Goal: Information Seeking & Learning: Learn about a topic

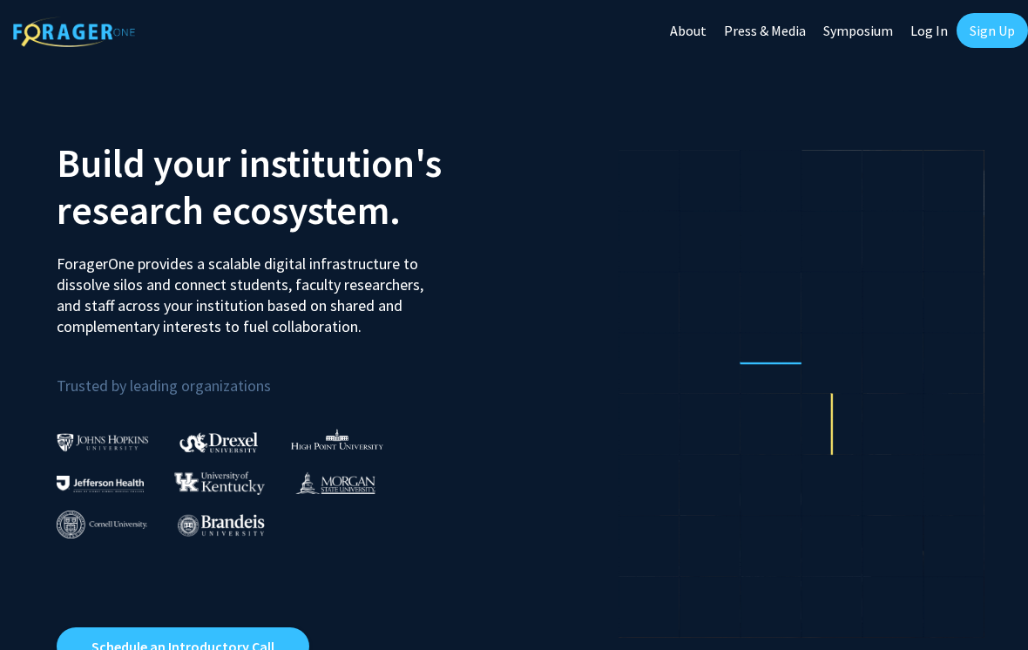
click at [917, 33] on link "Log In" at bounding box center [928, 30] width 55 height 61
select select
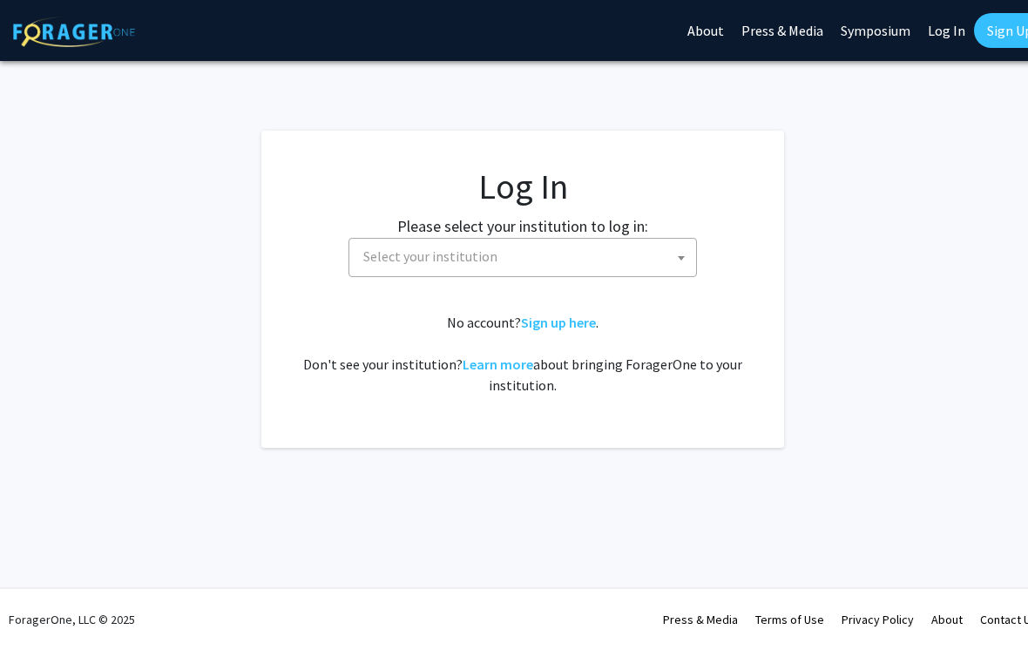
click at [671, 253] on span "Select your institution" at bounding box center [526, 257] width 340 height 36
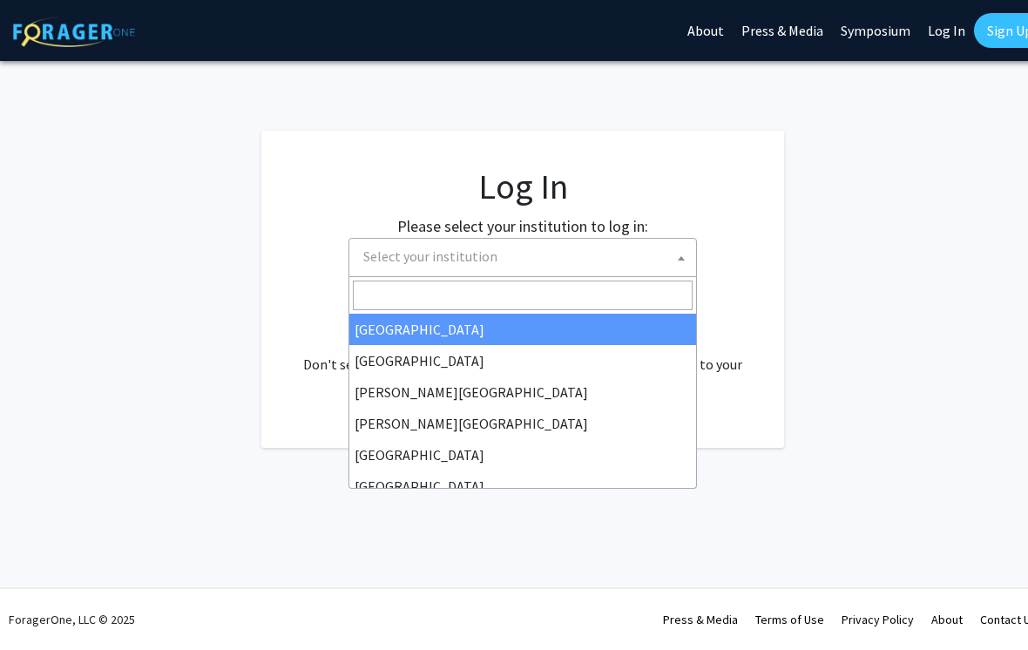
click at [651, 286] on input "Search" at bounding box center [523, 295] width 340 height 30
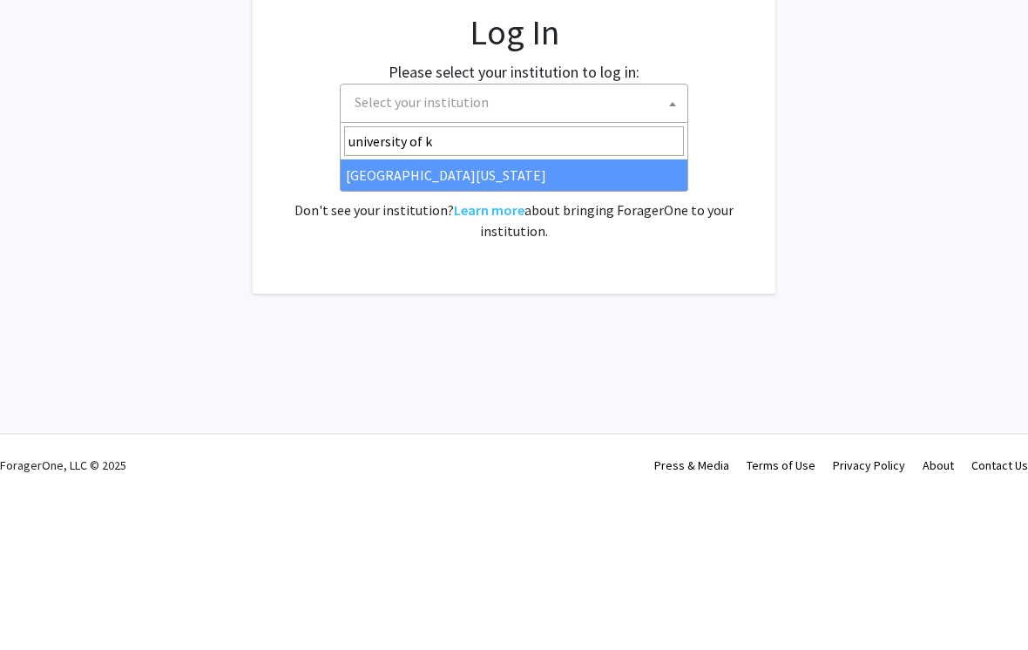
type input "university of ke"
select select "13"
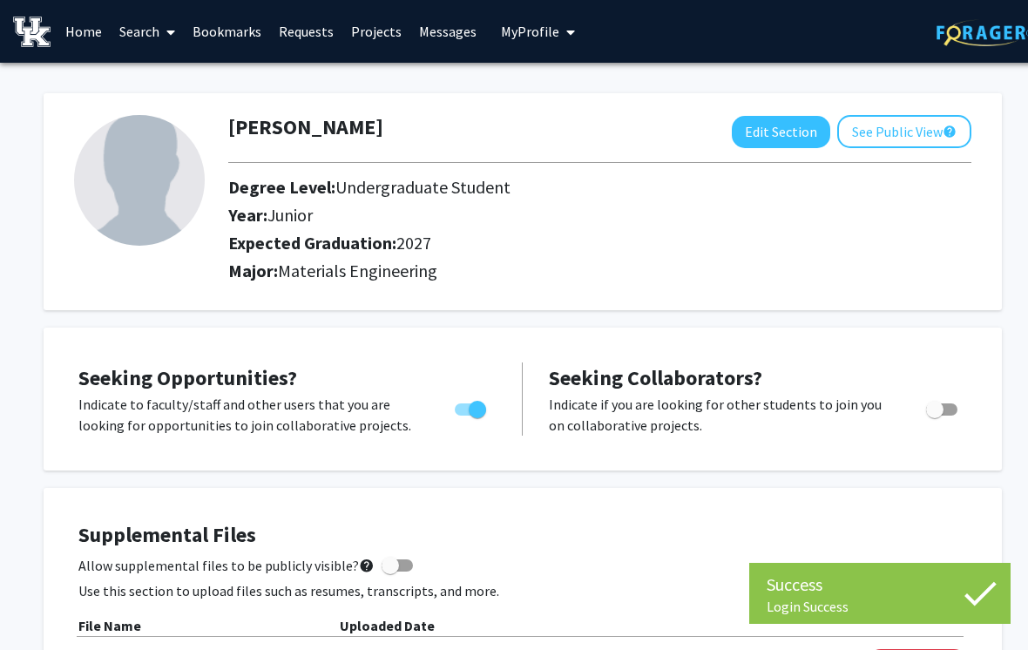
click at [155, 32] on link "Search" at bounding box center [147, 31] width 73 height 61
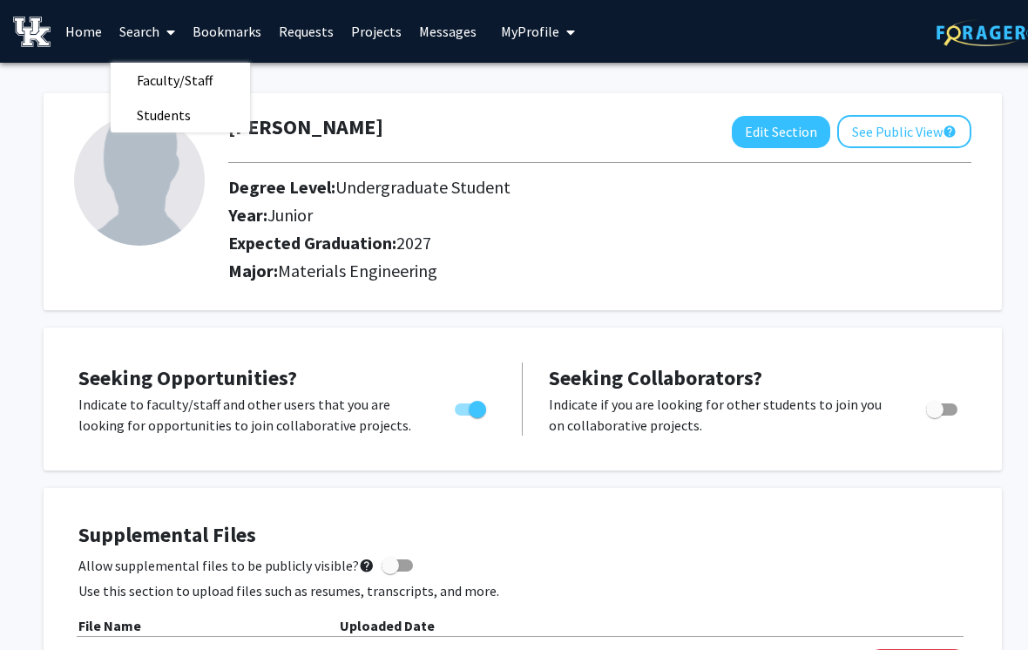
click at [209, 73] on span "Faculty/Staff" at bounding box center [175, 80] width 128 height 35
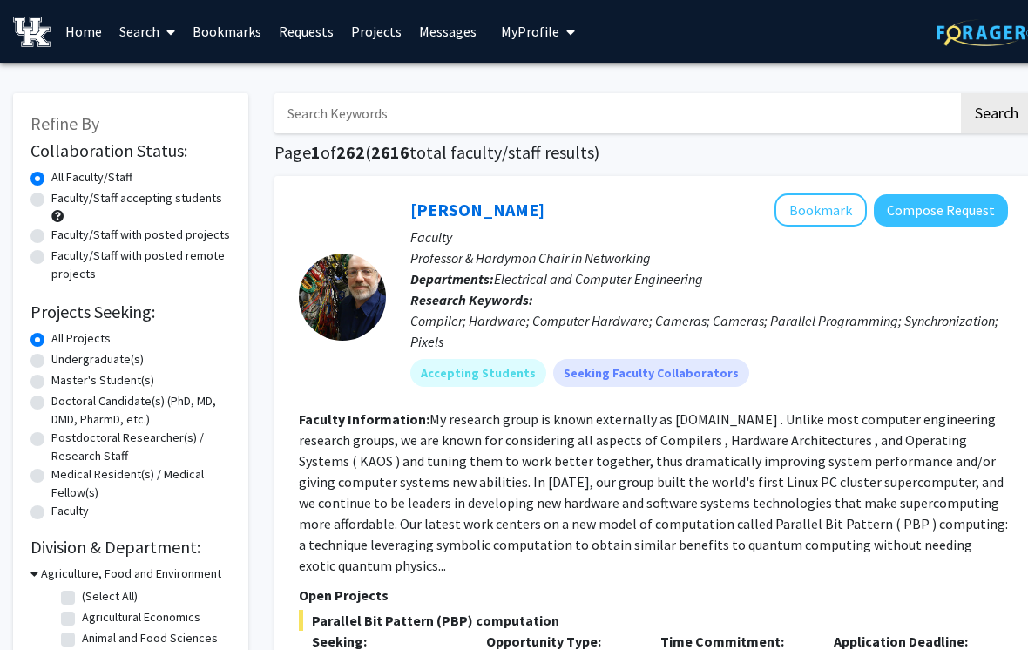
click at [479, 107] on input "Search Keywords" at bounding box center [616, 113] width 684 height 40
click at [143, 20] on link "Search" at bounding box center [147, 31] width 73 height 61
click at [359, 109] on input "Search Keywords" at bounding box center [616, 113] width 684 height 40
click at [395, 113] on input "Search Keywords" at bounding box center [616, 113] width 684 height 40
click at [995, 111] on button "Search" at bounding box center [996, 113] width 71 height 40
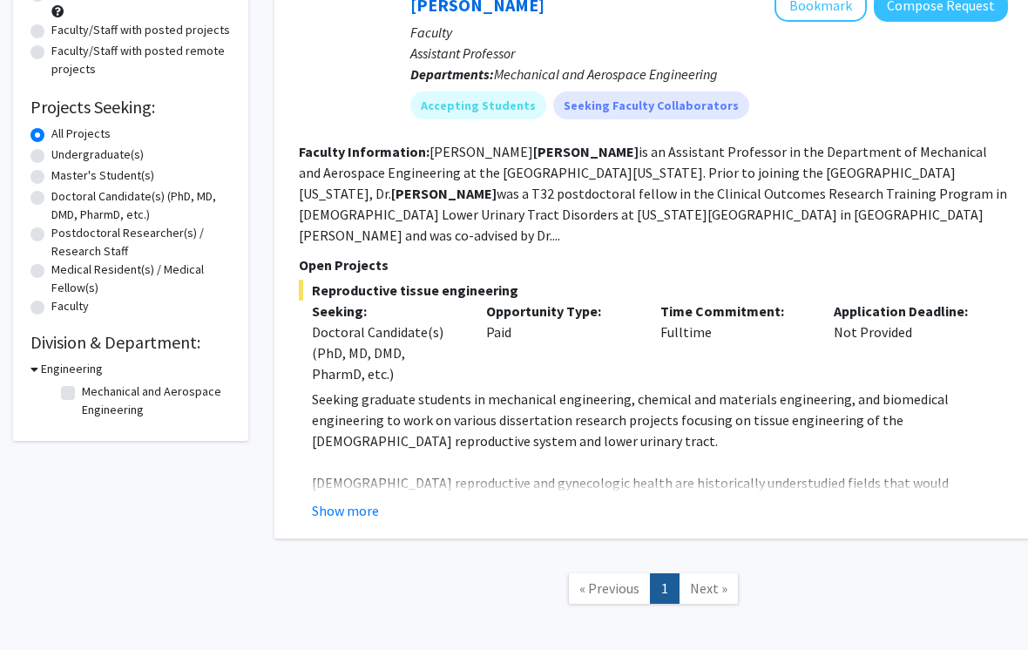
scroll to position [236, 0]
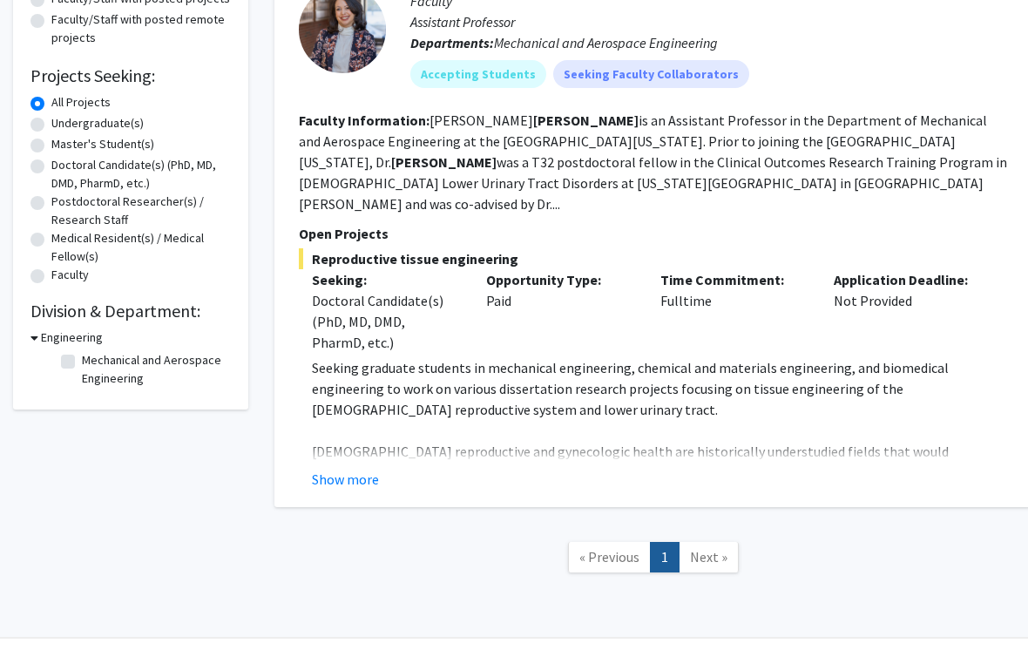
click at [354, 469] on button "Show more" at bounding box center [345, 479] width 67 height 21
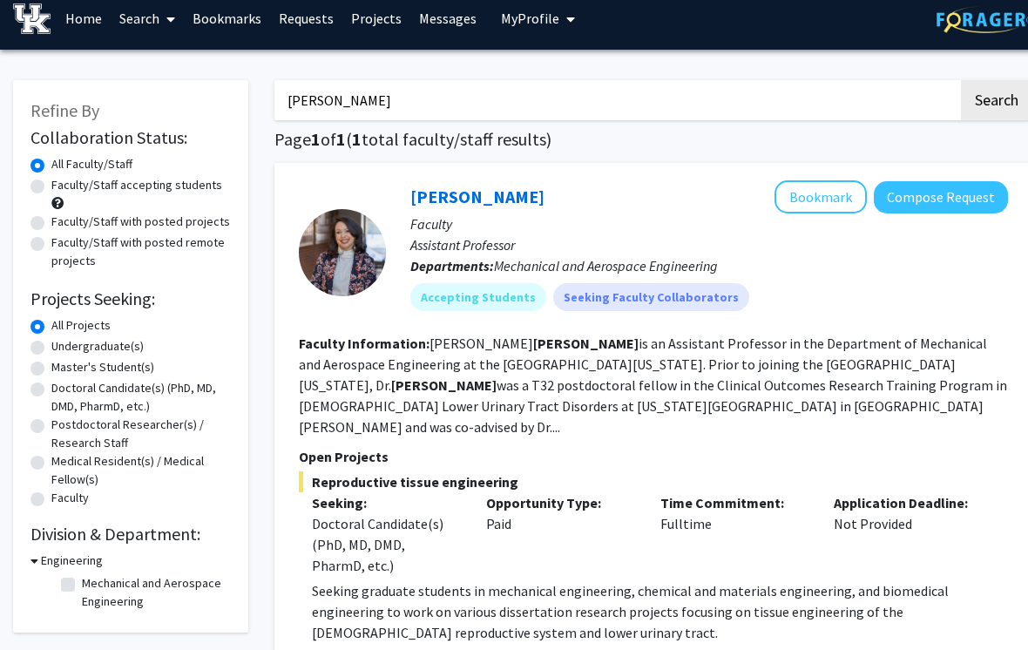
scroll to position [0, 0]
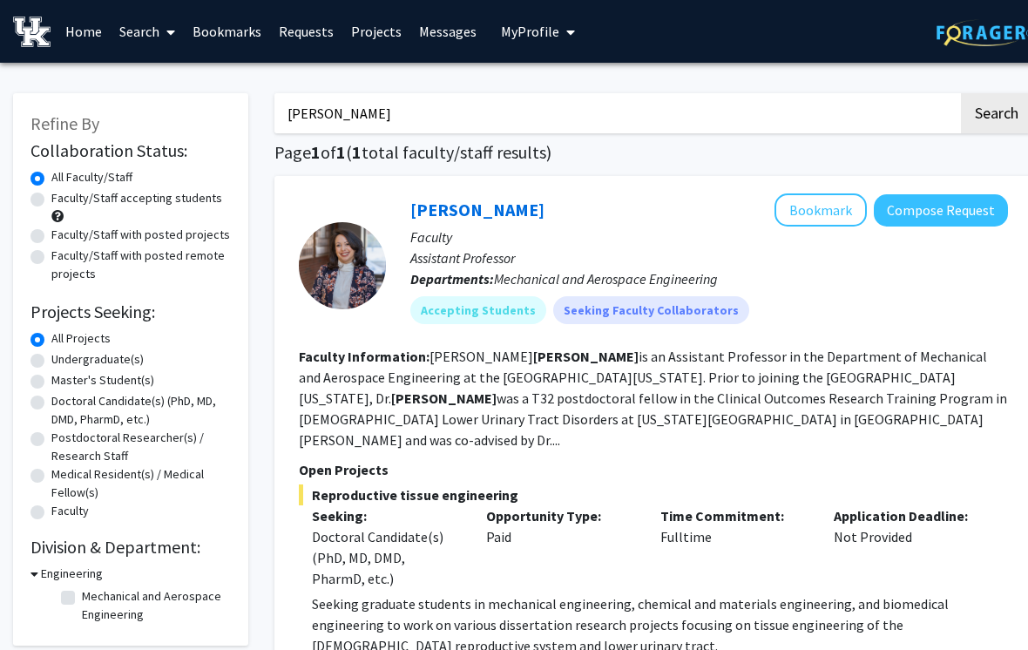
click at [919, 110] on input "Zambuto" at bounding box center [616, 113] width 684 height 40
type input "Z"
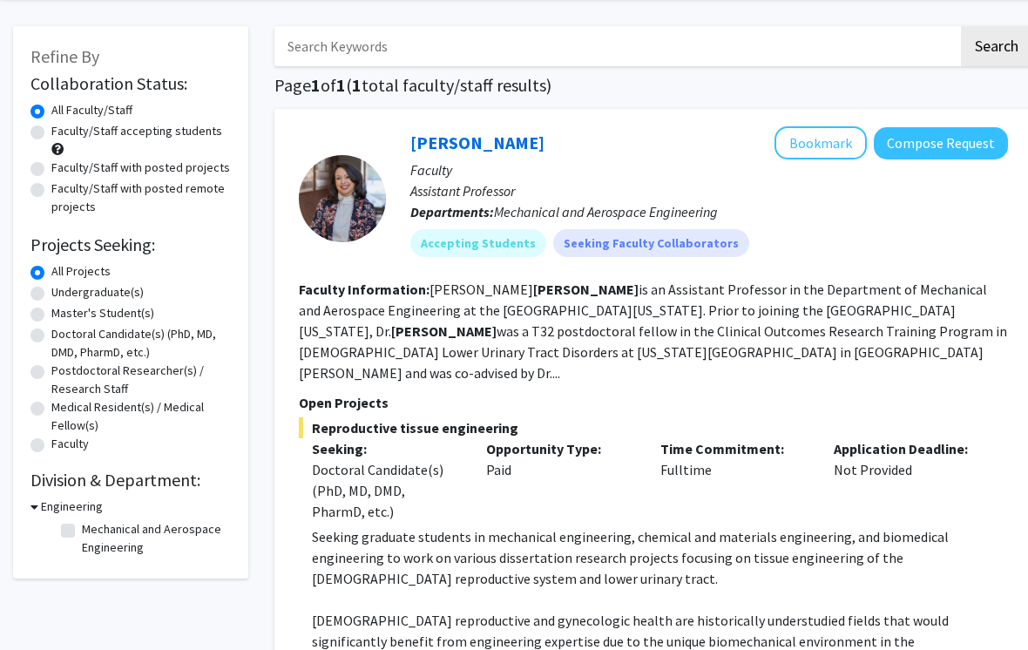
scroll to position [67, 0]
click at [97, 499] on h3 "Engineering" at bounding box center [72, 506] width 62 height 18
click at [88, 503] on h3 "Engineering" at bounding box center [68, 506] width 62 height 18
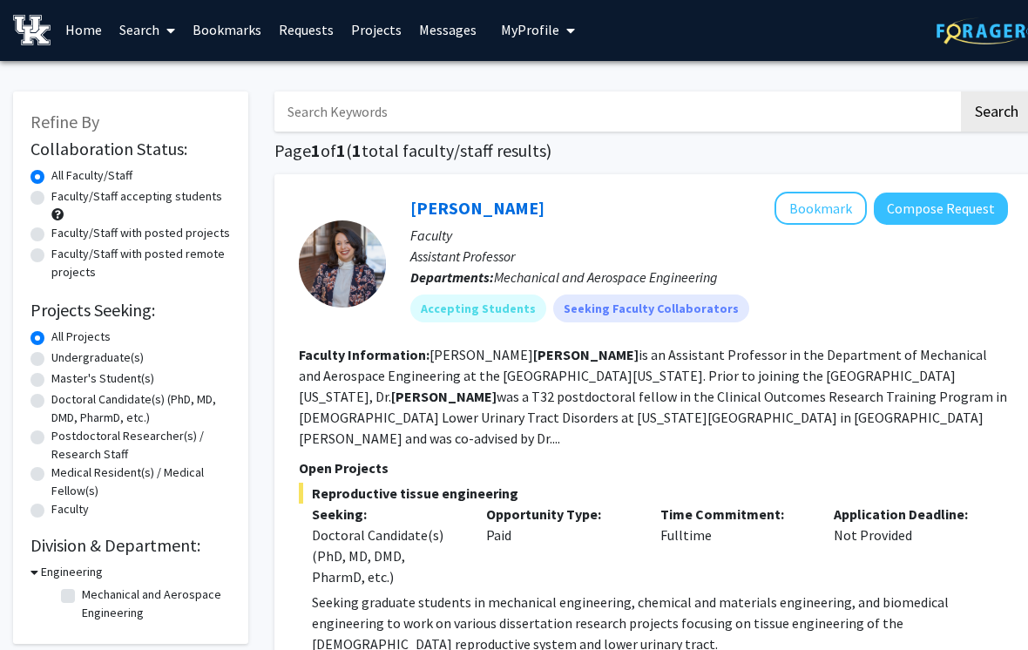
scroll to position [0, 0]
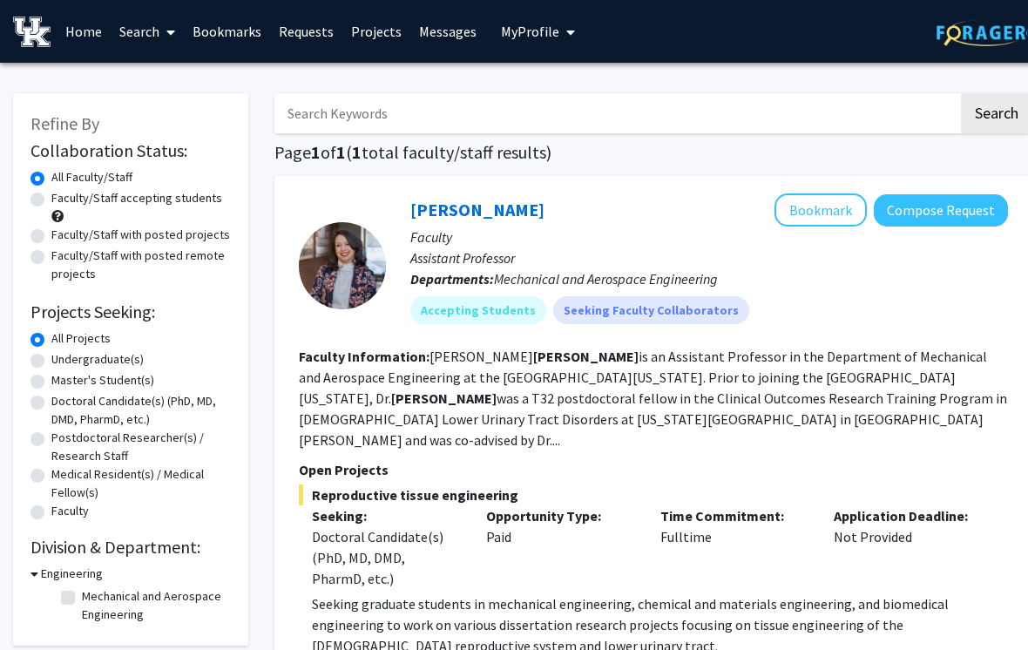
click at [158, 27] on link "Search" at bounding box center [147, 31] width 73 height 61
click at [218, 71] on span "Faculty/Staff" at bounding box center [175, 80] width 128 height 35
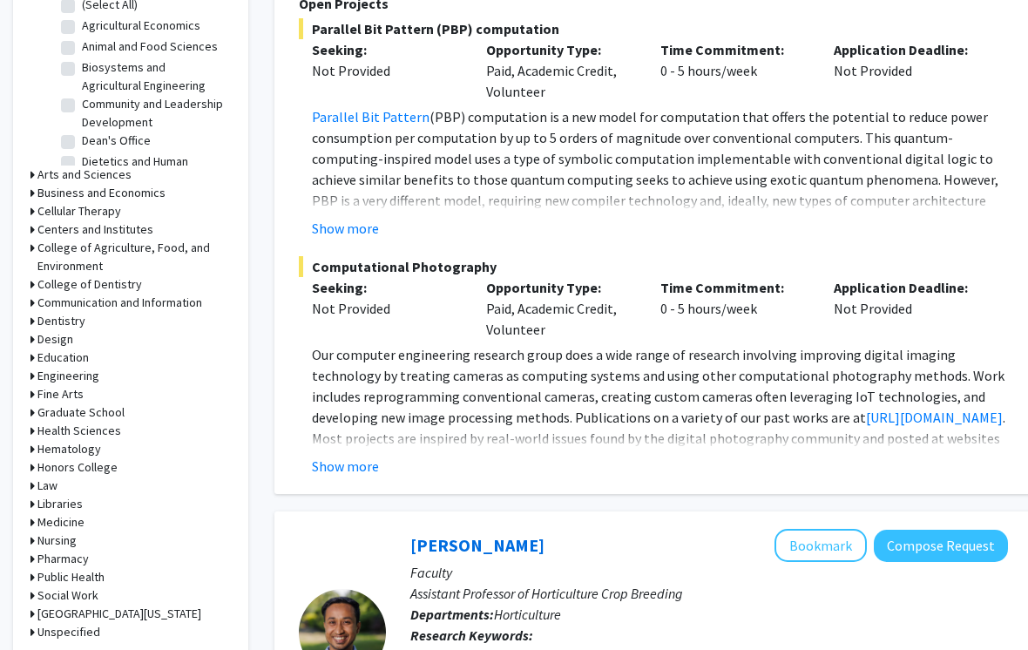
scroll to position [590, 0]
click at [34, 369] on icon at bounding box center [32, 377] width 4 height 18
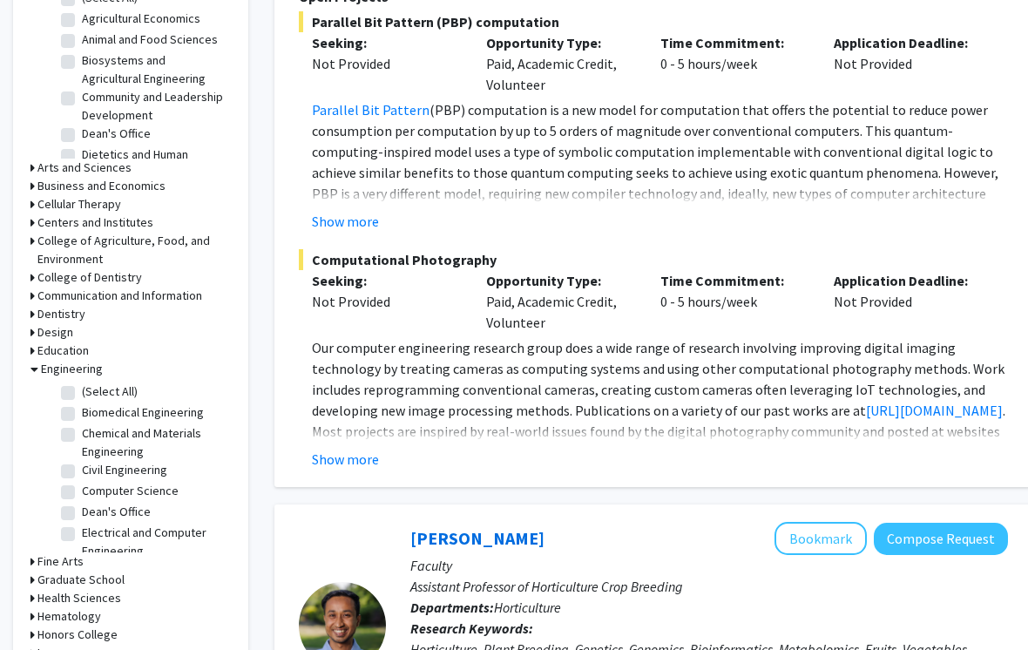
scroll to position [598, 0]
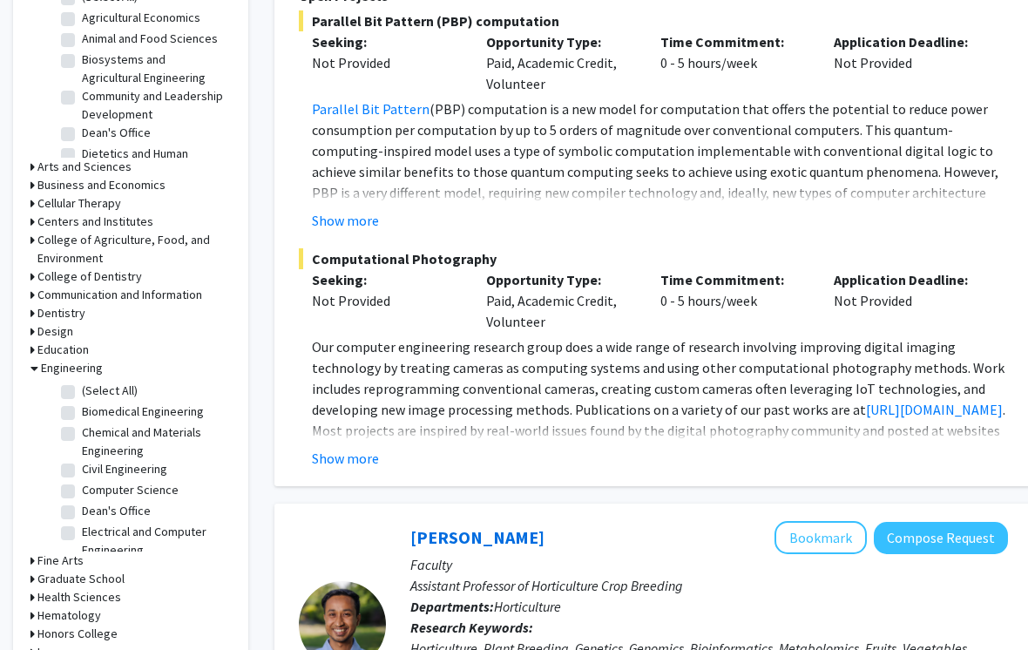
click at [82, 387] on label "(Select All)" at bounding box center [110, 391] width 56 height 18
click at [82, 387] on input "(Select All)" at bounding box center [87, 387] width 11 height 11
checkbox input "true"
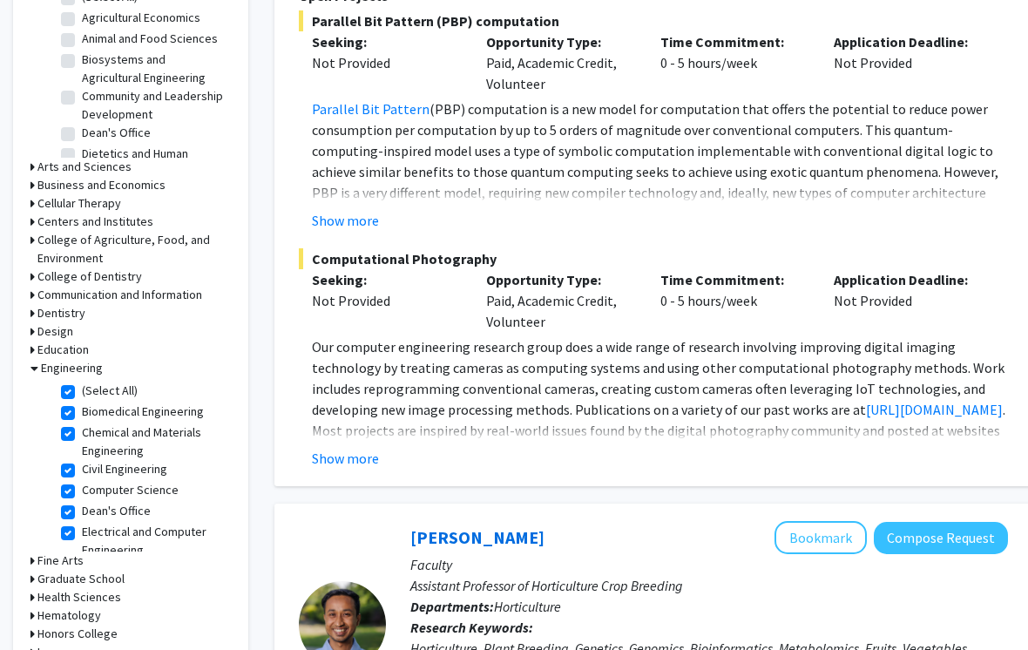
checkbox input "true"
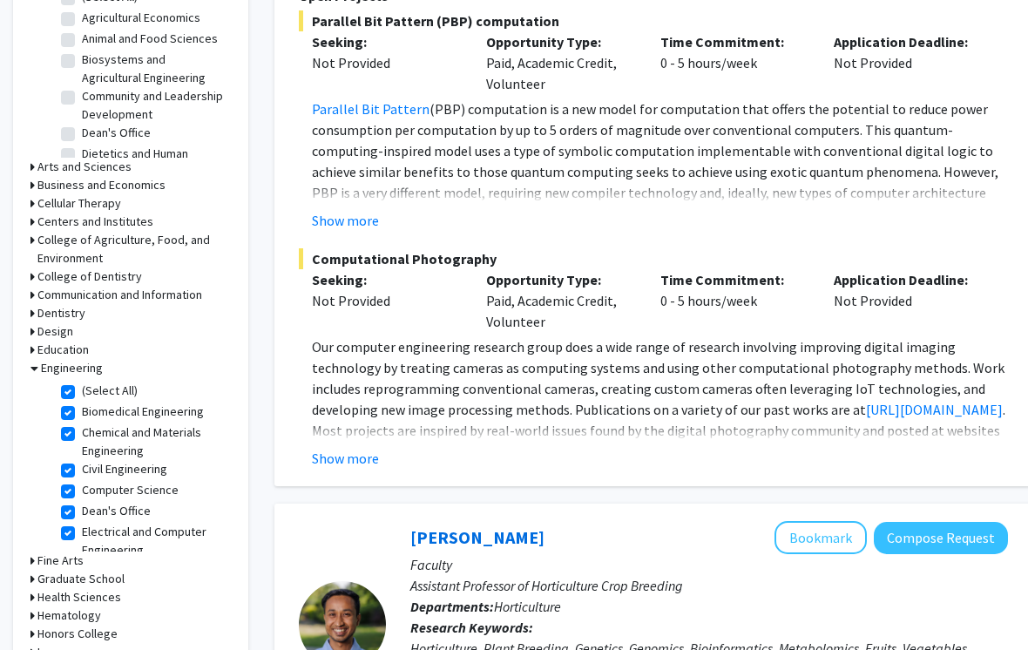
checkbox input "true"
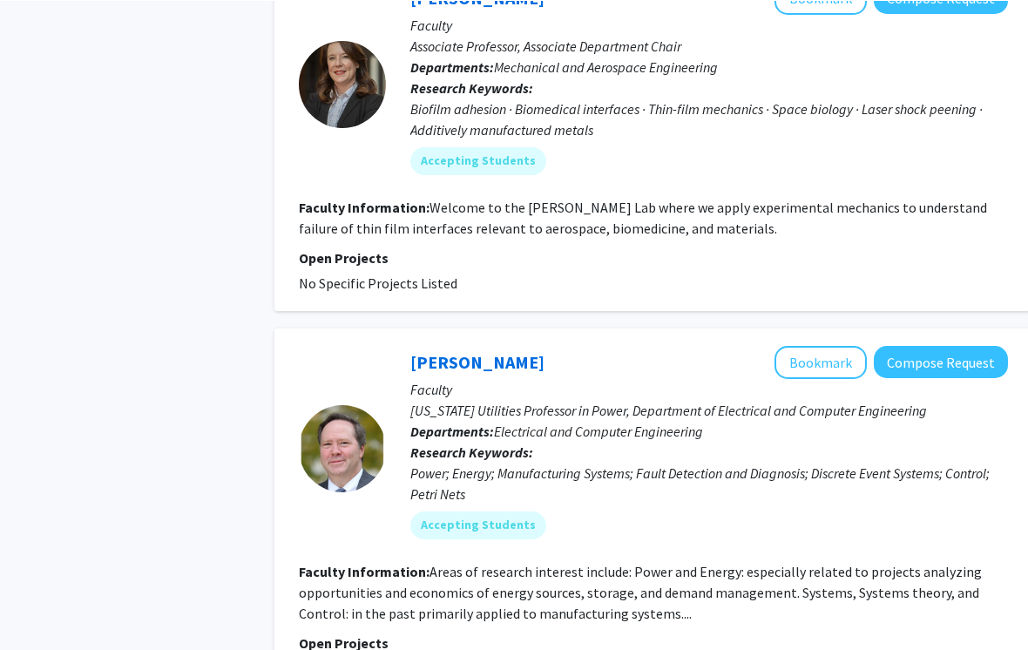
scroll to position [5590, 0]
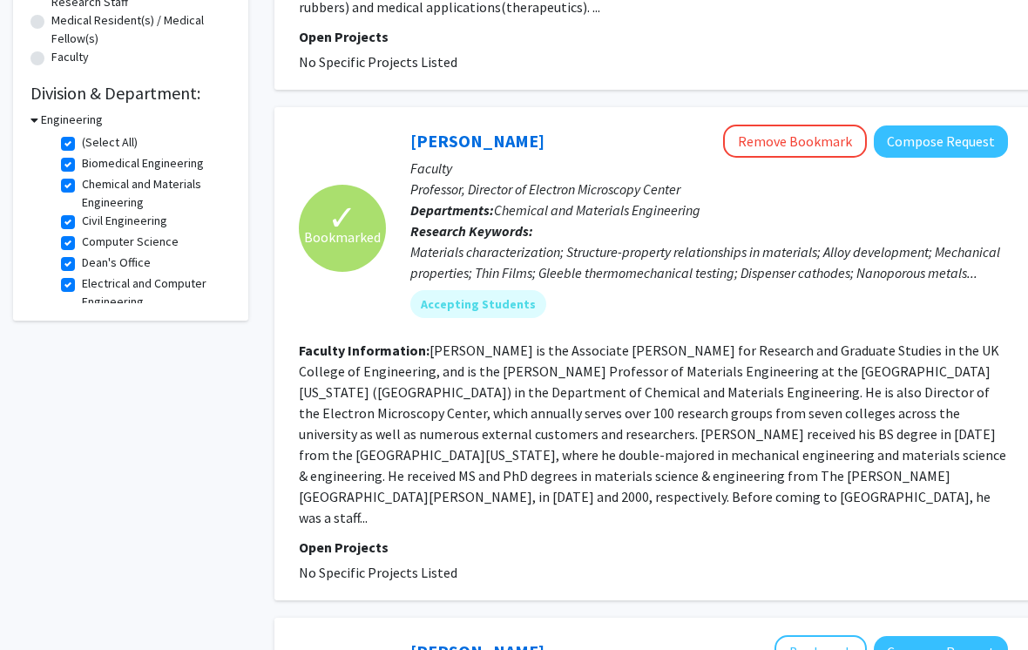
scroll to position [454, 0]
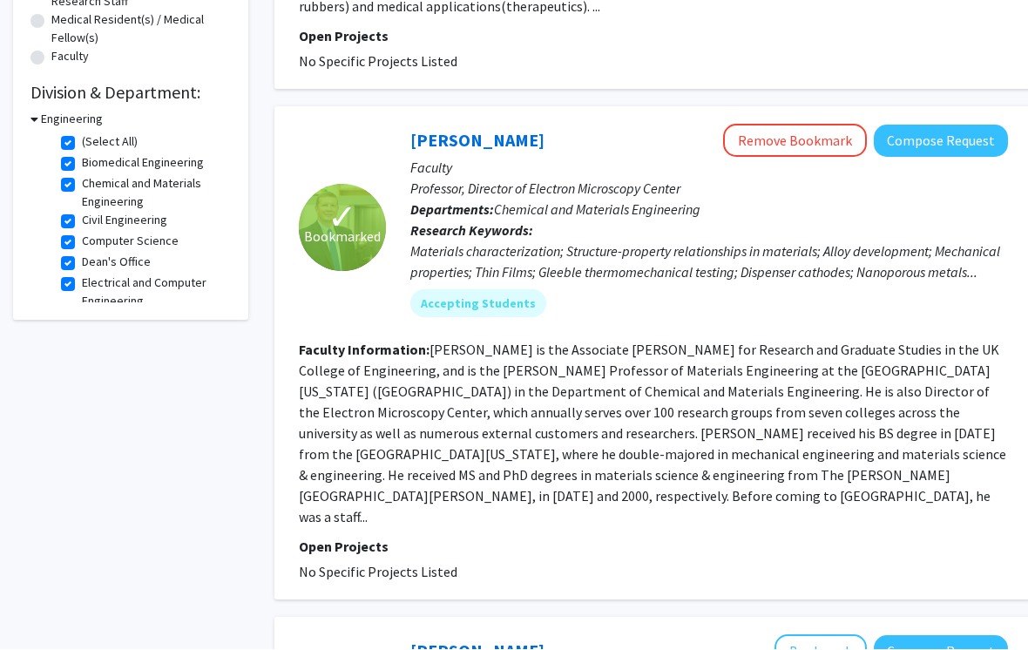
click at [788, 408] on fg-read-more "John Balk is the Associate Dean for Research and Graduate Studies in the UK Col…" at bounding box center [652, 433] width 707 height 185
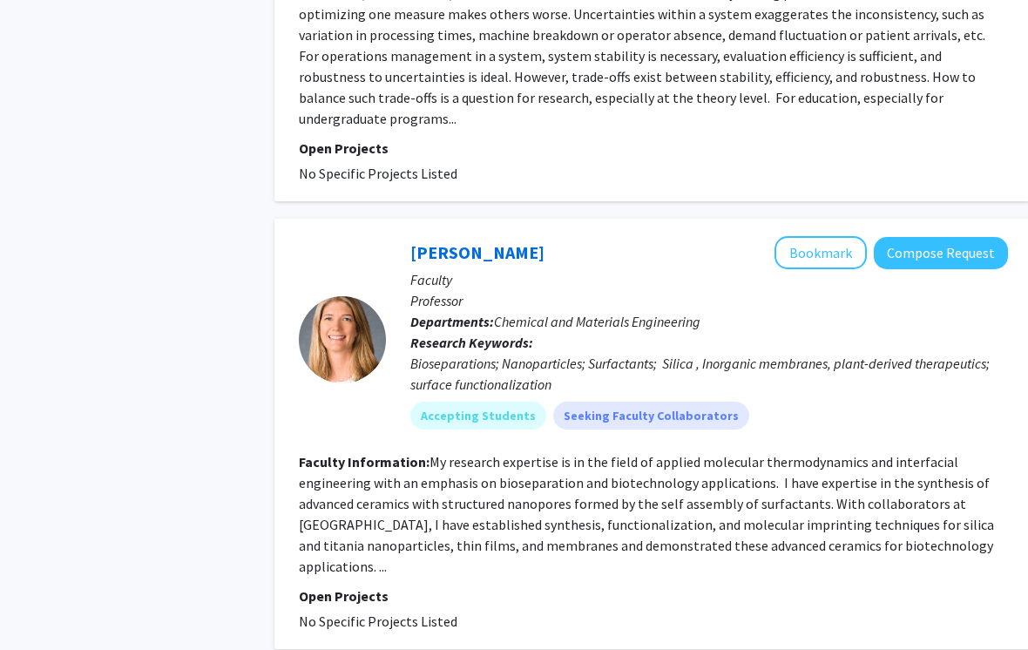
scroll to position [1322, 0]
click at [813, 235] on button "Bookmark" at bounding box center [820, 251] width 92 height 33
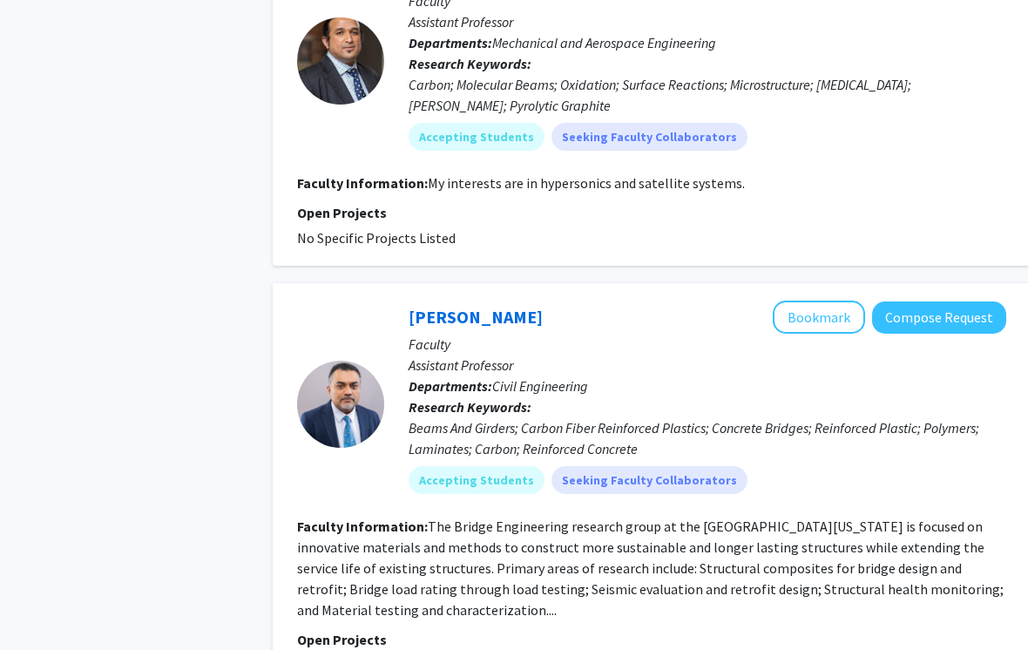
scroll to position [3713, 2]
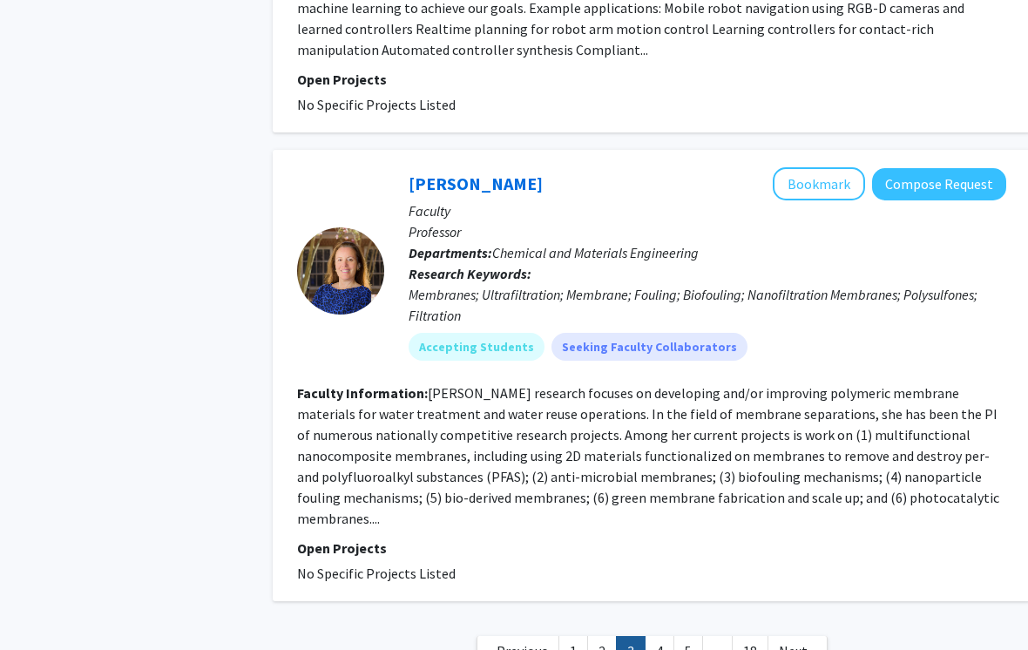
scroll to position [3746, 2]
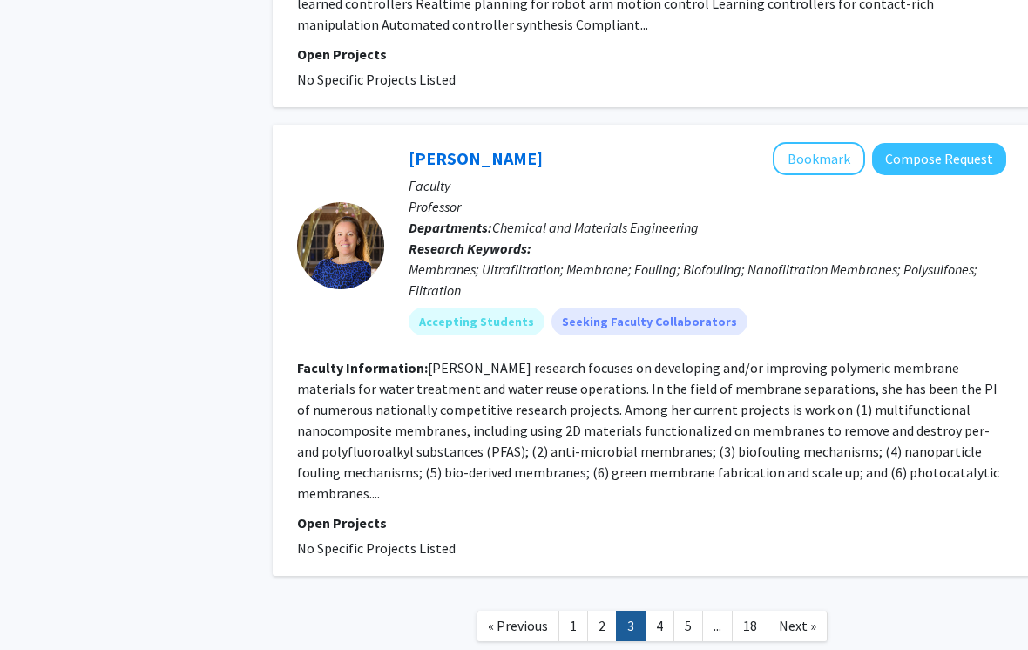
click at [661, 610] on link "4" at bounding box center [659, 625] width 30 height 30
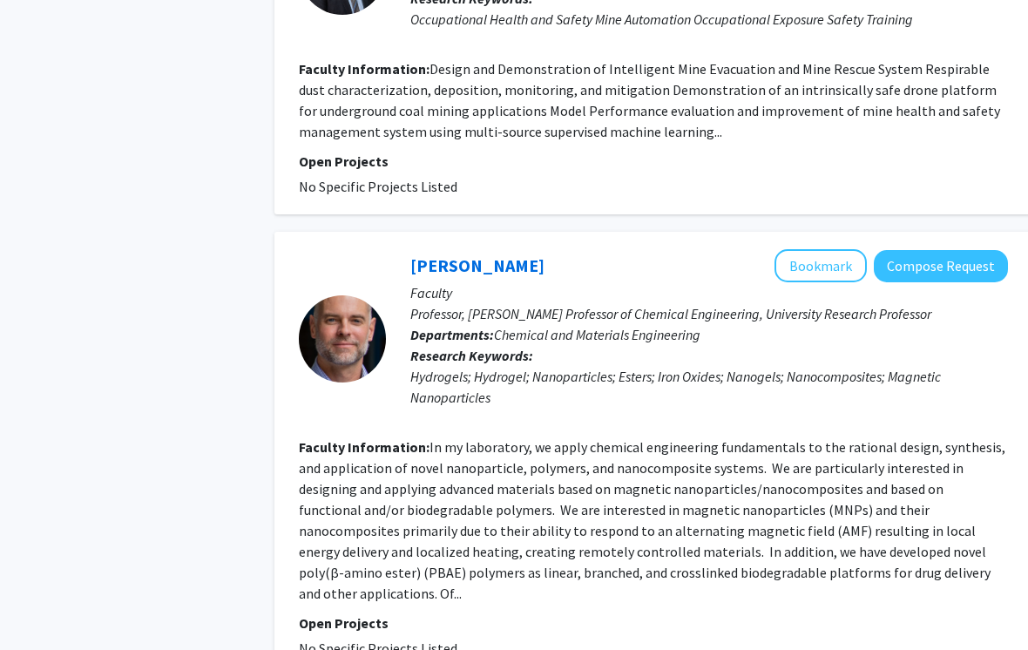
scroll to position [3006, 0]
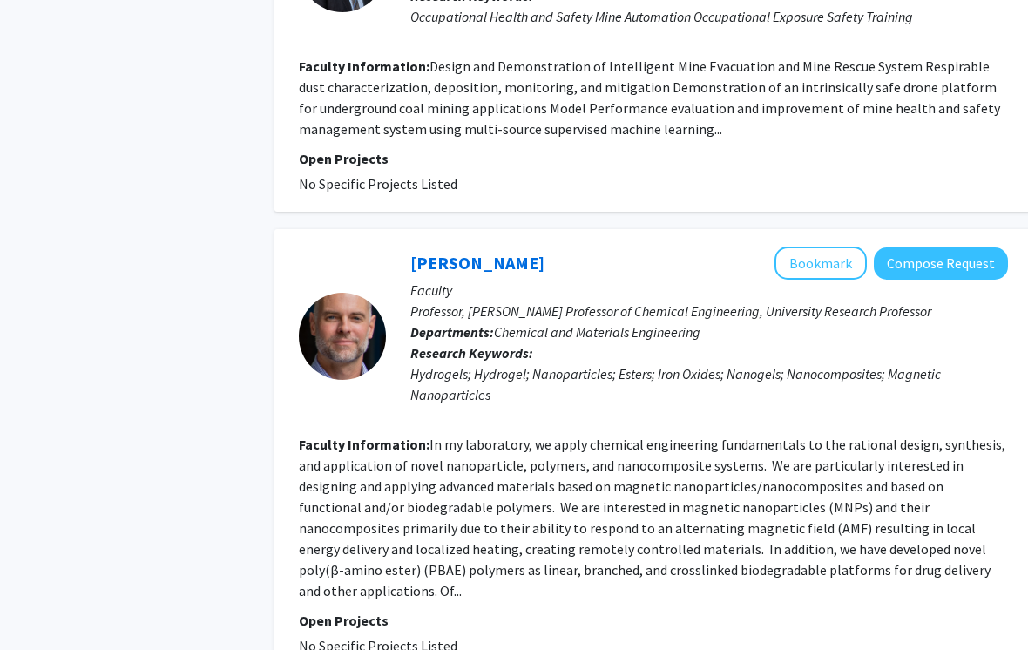
click at [828, 247] on button "Bookmark" at bounding box center [820, 263] width 92 height 33
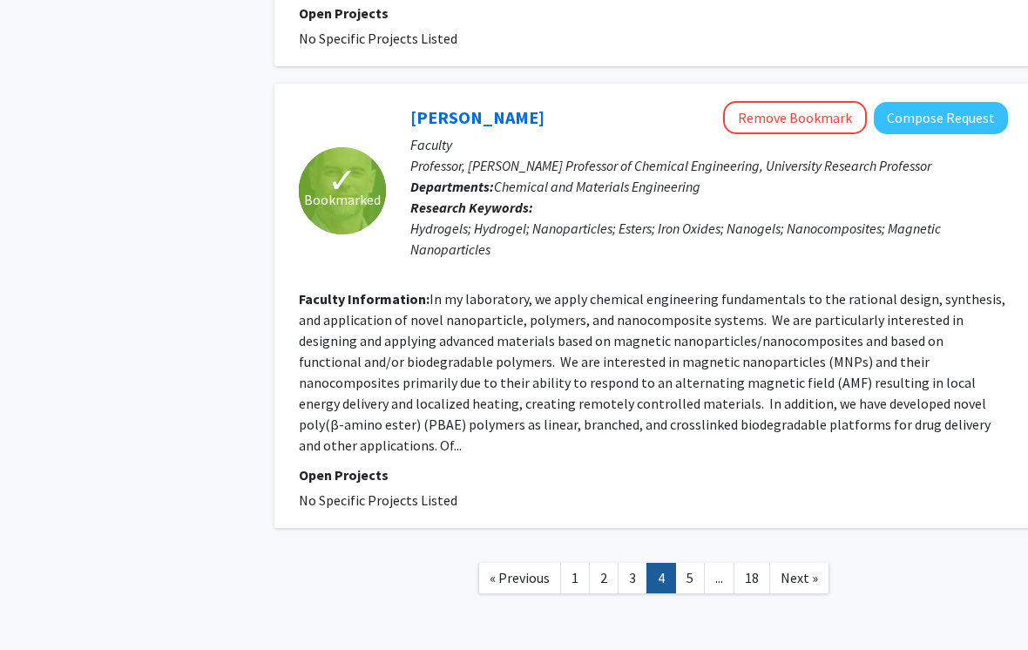
scroll to position [3153, 0]
click at [684, 563] on link "5" at bounding box center [690, 578] width 30 height 30
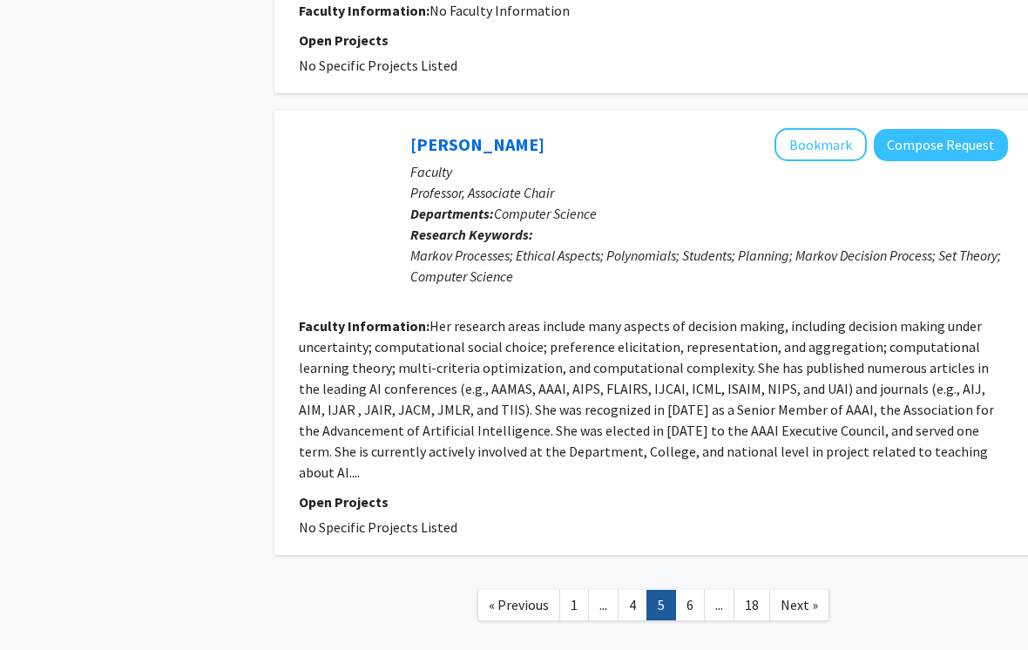
scroll to position [3049, 0]
click at [695, 590] on link "6" at bounding box center [690, 605] width 30 height 30
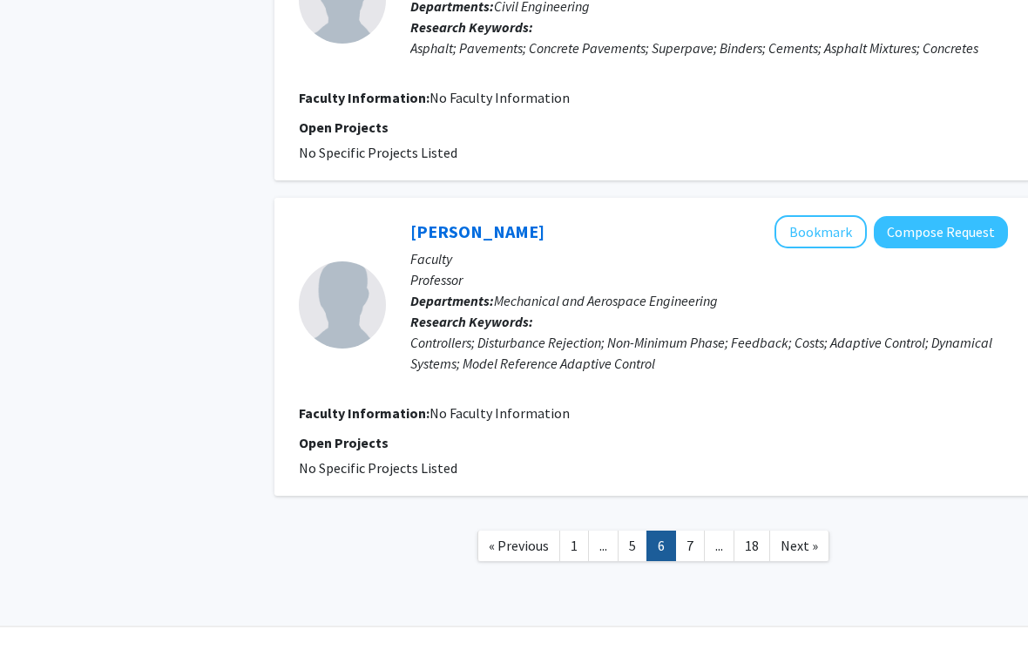
scroll to position [2753, 0]
click at [689, 543] on link "7" at bounding box center [690, 545] width 30 height 30
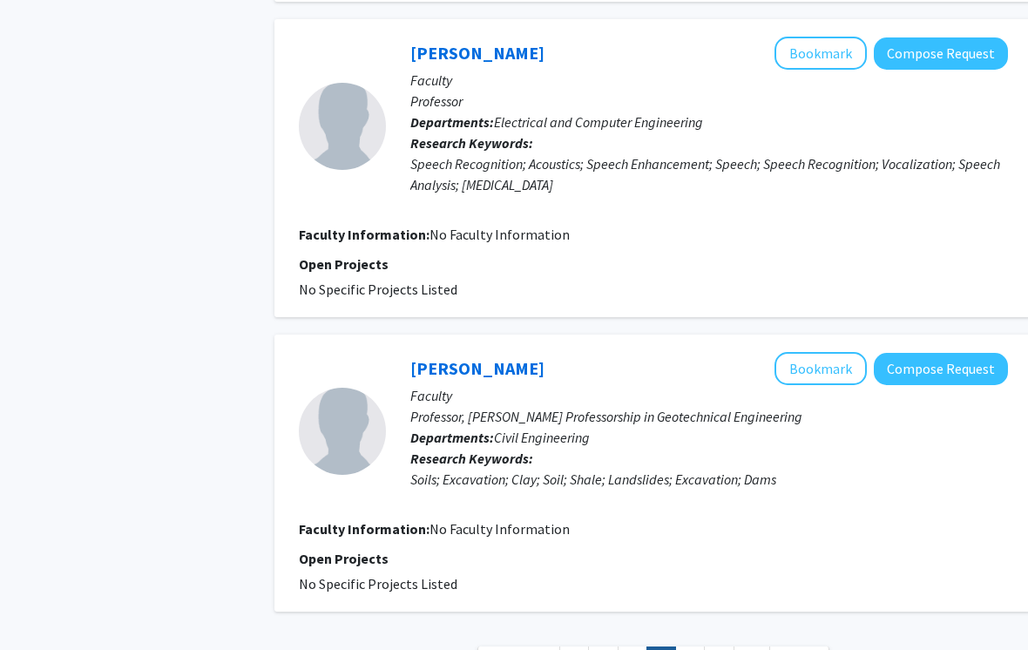
scroll to position [2783, 0]
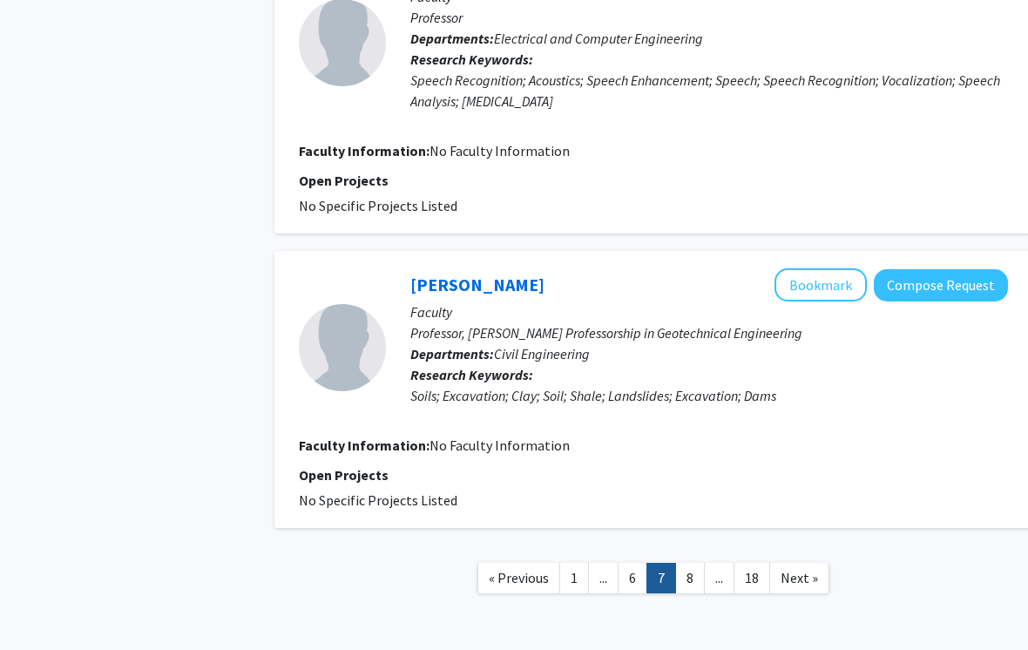
click at [699, 563] on link "8" at bounding box center [690, 578] width 30 height 30
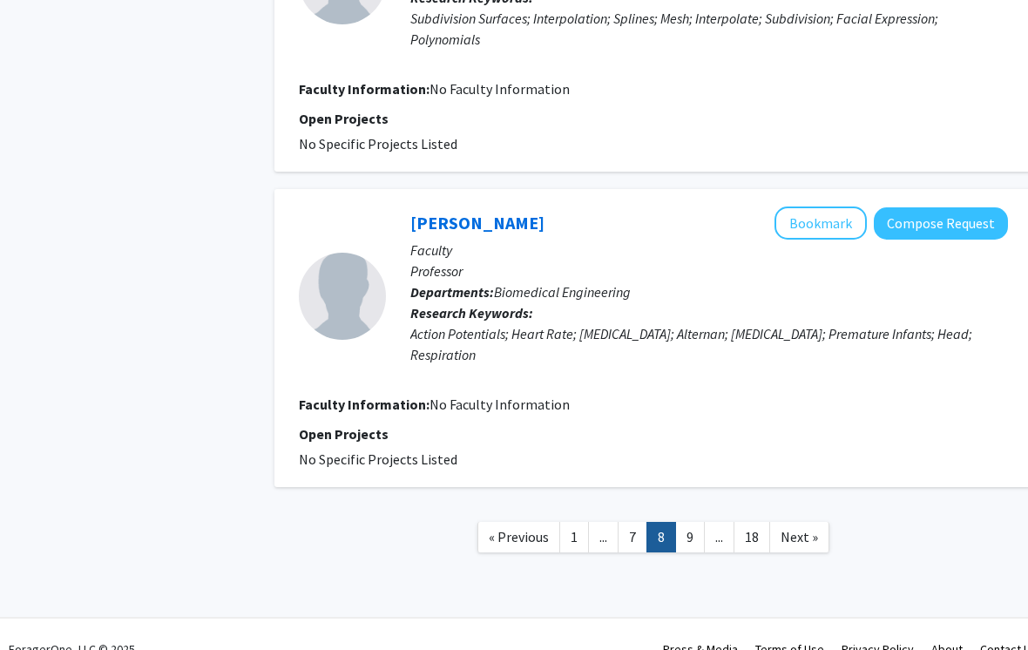
scroll to position [2888, 0]
click at [694, 539] on link "9" at bounding box center [690, 536] width 30 height 30
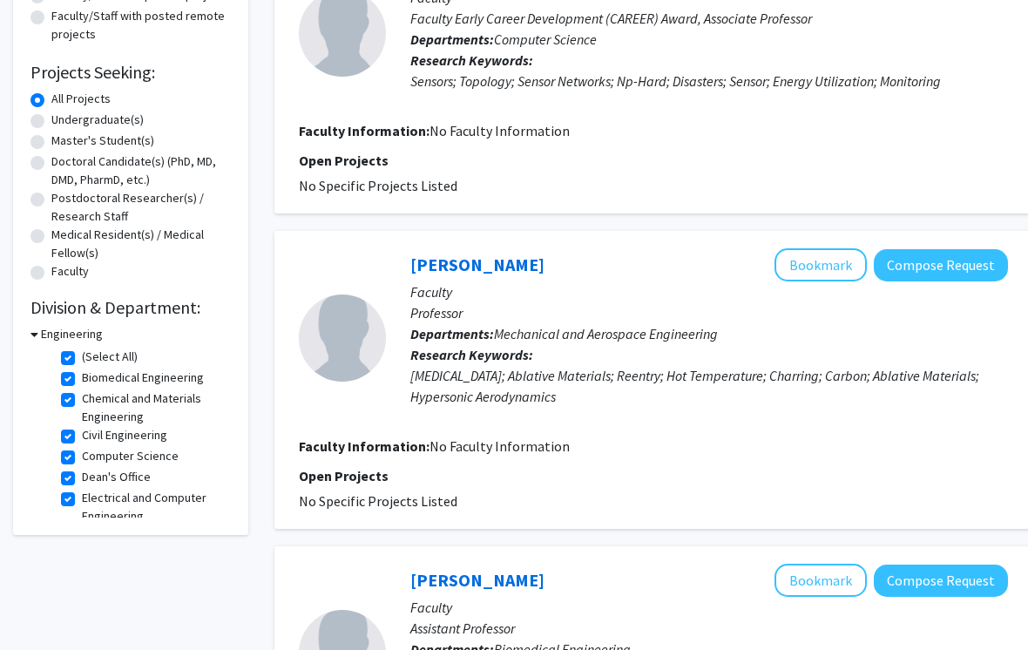
scroll to position [239, 0]
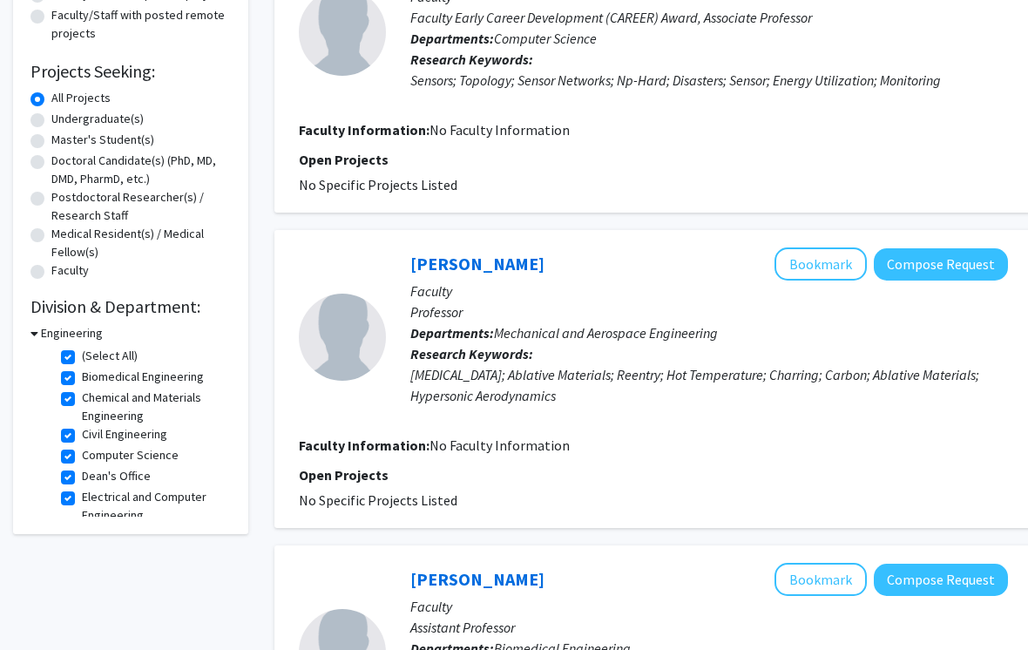
click at [180, 514] on label "Electrical and Computer Engineering" at bounding box center [154, 507] width 145 height 37
click at [93, 500] on input "Electrical and Computer Engineering" at bounding box center [87, 494] width 11 height 11
checkbox input "false"
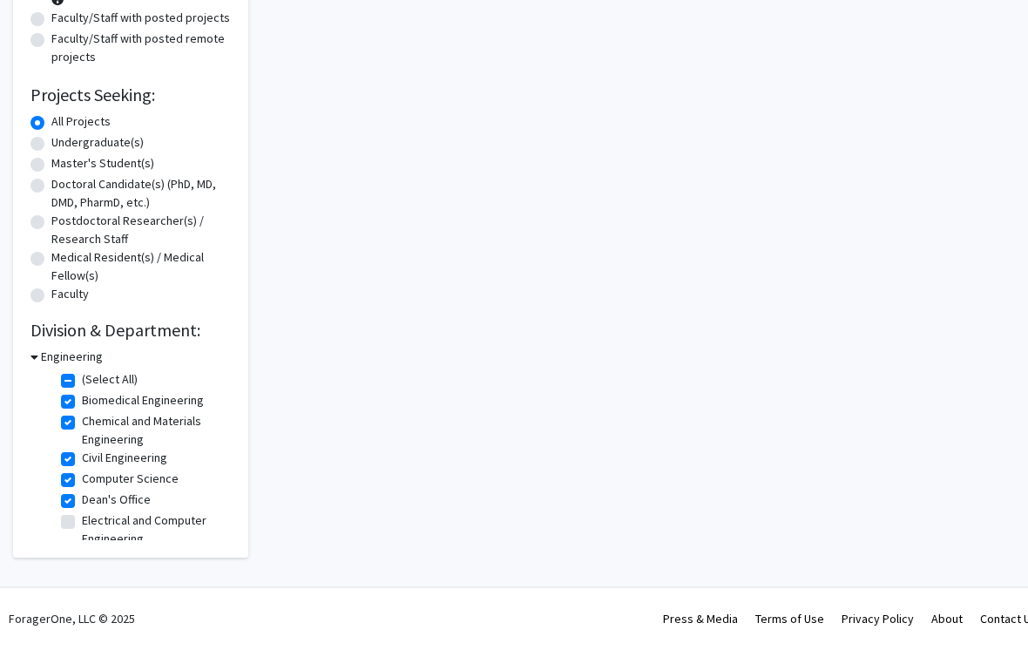
checkbox input "true"
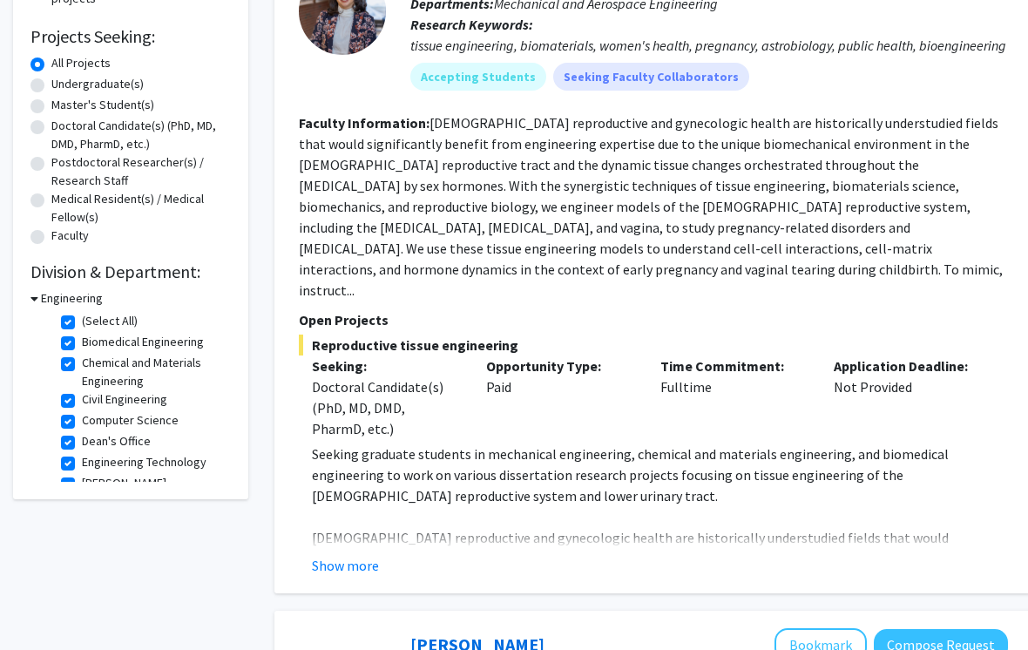
scroll to position [268, 0]
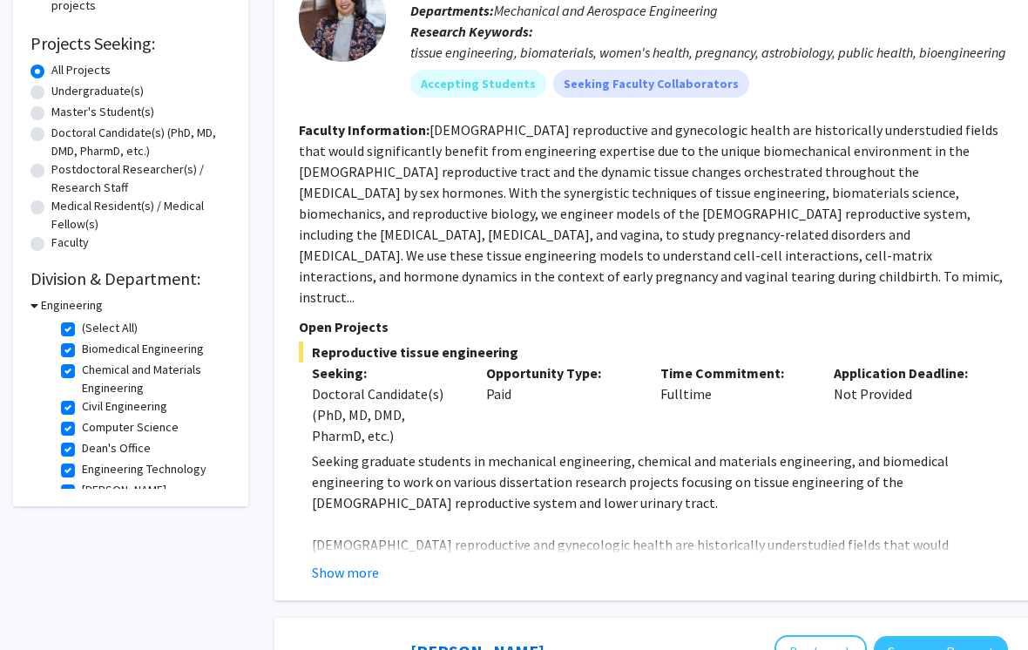
click at [91, 302] on h3 "Engineering" at bounding box center [72, 305] width 62 height 18
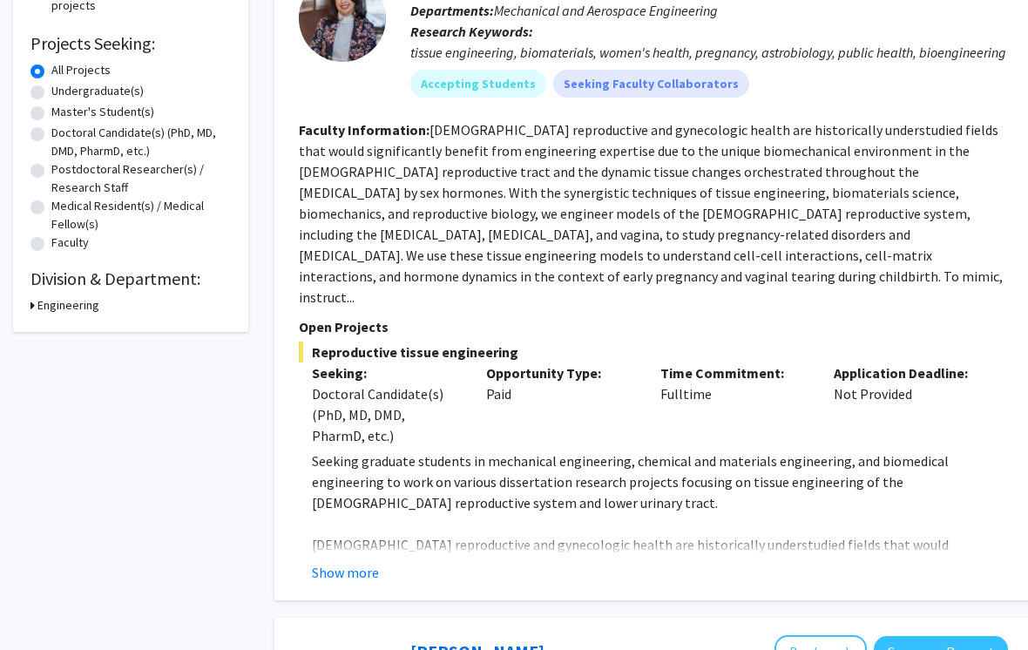
click at [98, 298] on h3 "Engineering" at bounding box center [68, 305] width 62 height 18
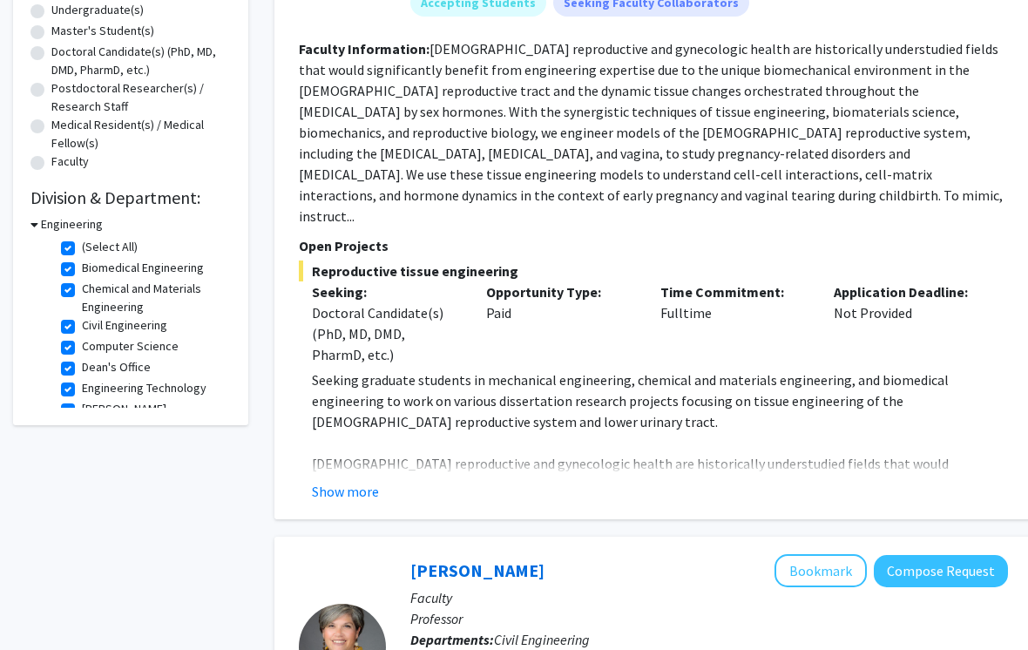
scroll to position [339, 0]
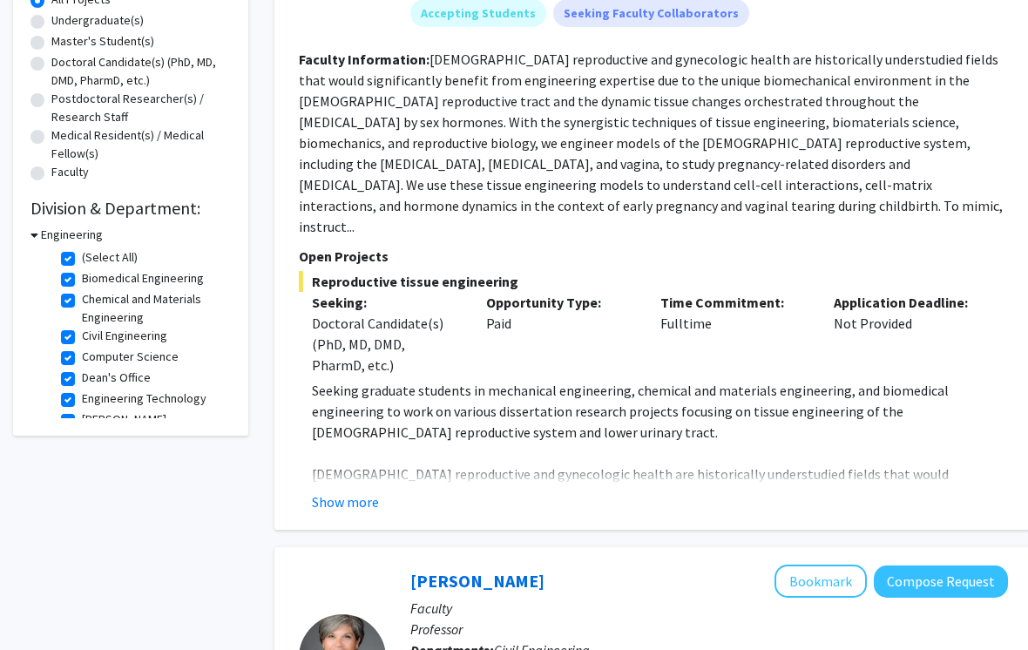
click at [82, 260] on label "(Select All)" at bounding box center [110, 257] width 56 height 18
click at [82, 260] on input "(Select All)" at bounding box center [87, 253] width 11 height 11
checkbox input "false"
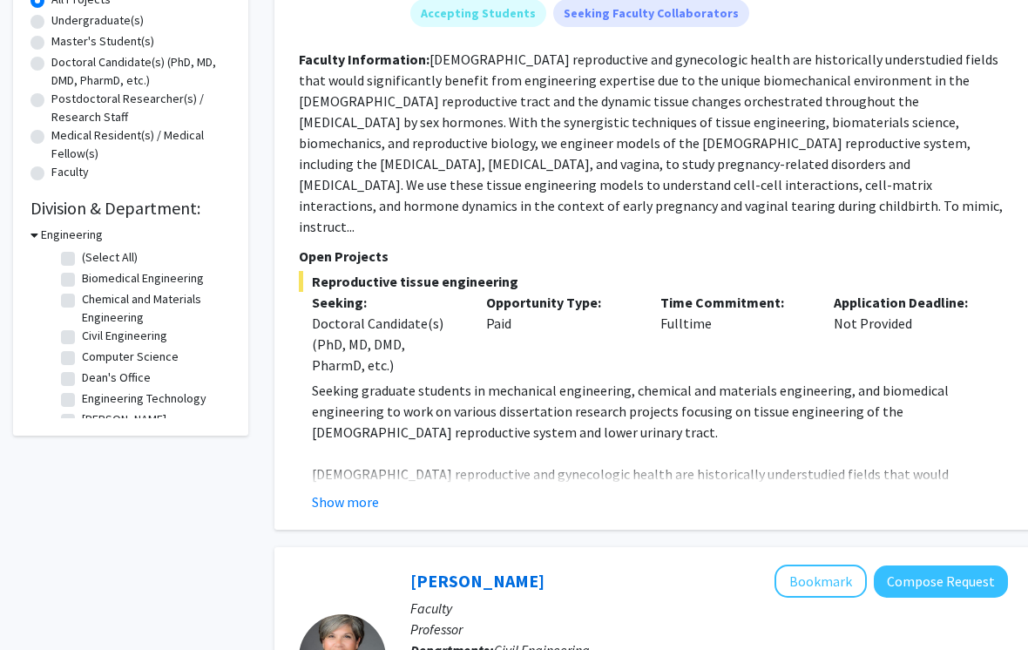
checkbox input "false"
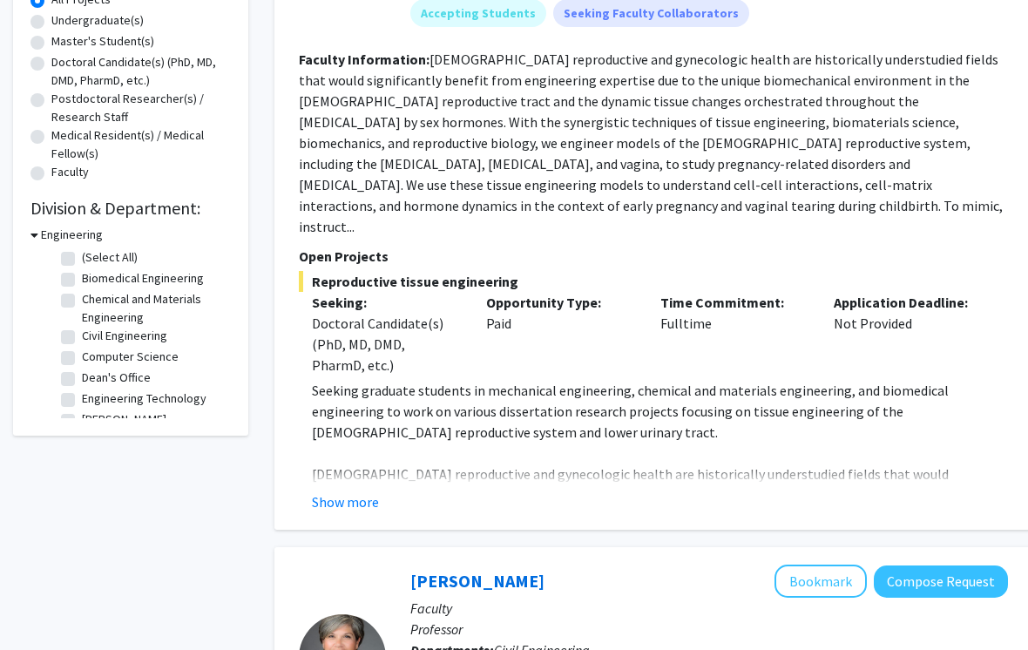
checkbox input "false"
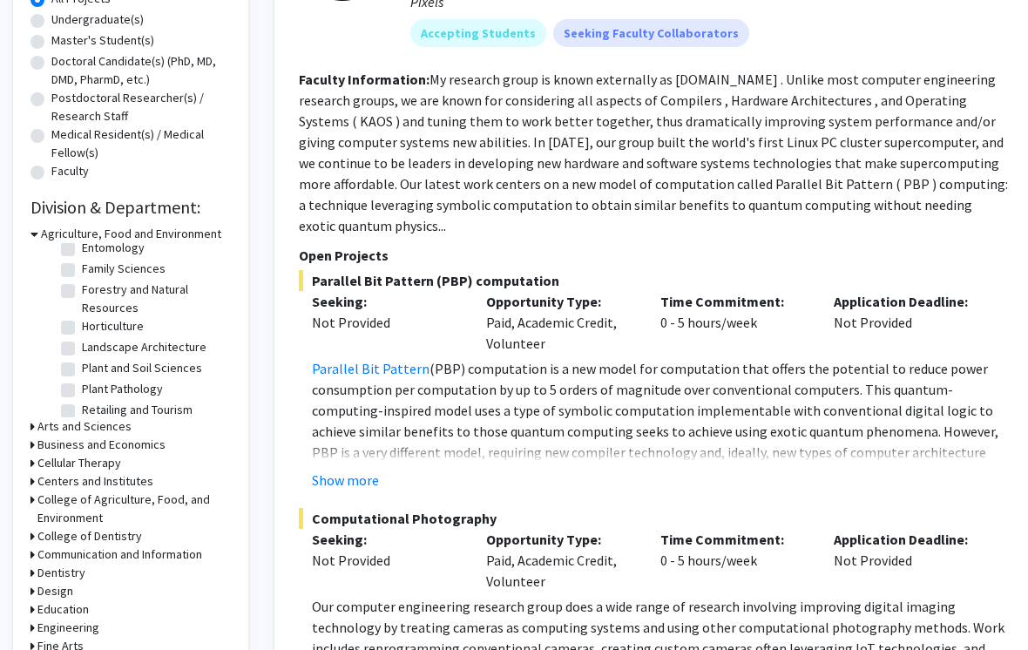
scroll to position [338, 0]
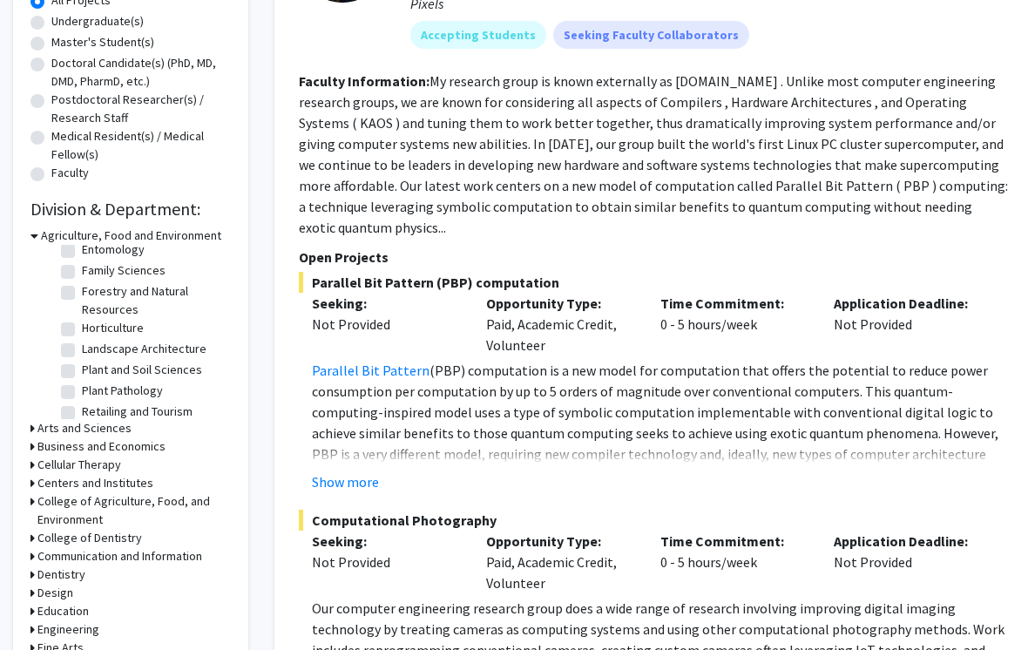
click at [56, 232] on h3 "Agriculture, Food and Environment" at bounding box center [131, 235] width 180 height 18
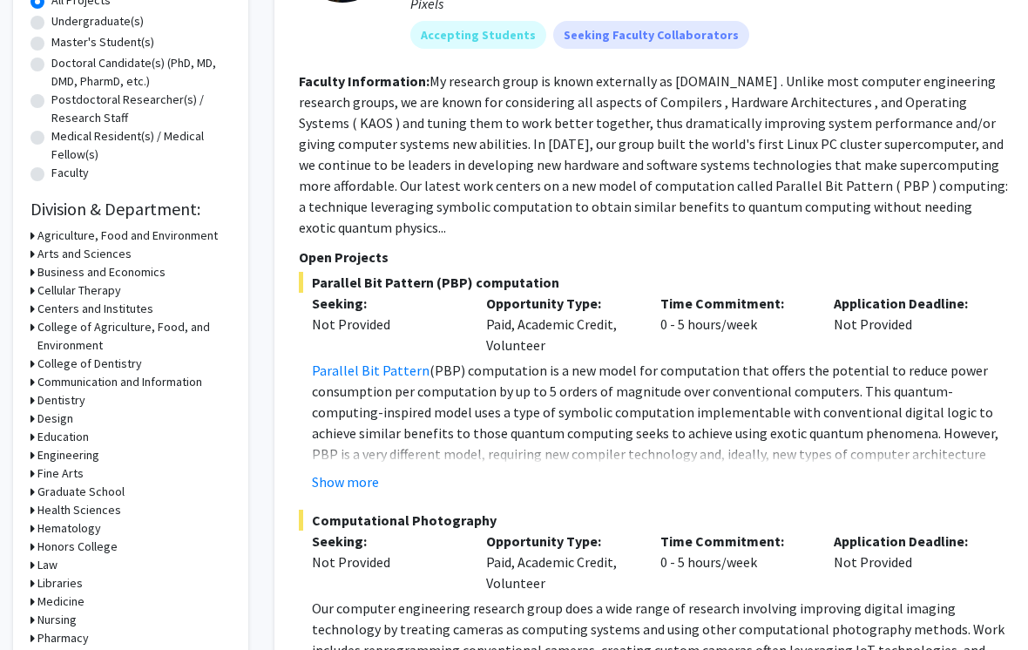
click at [49, 447] on h3 "Engineering" at bounding box center [68, 455] width 62 height 18
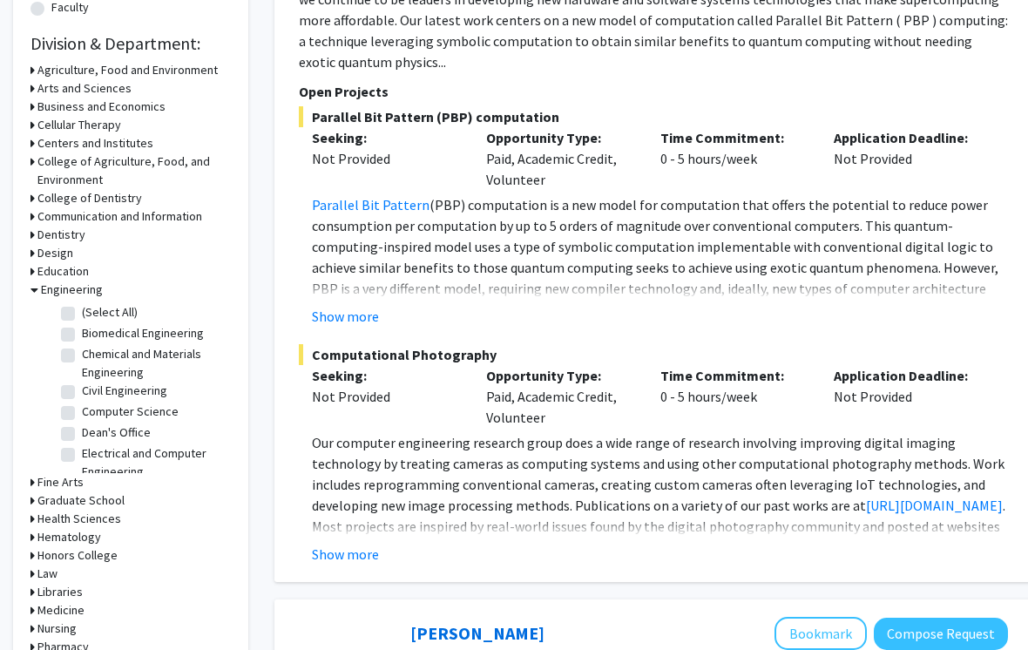
scroll to position [504, 0]
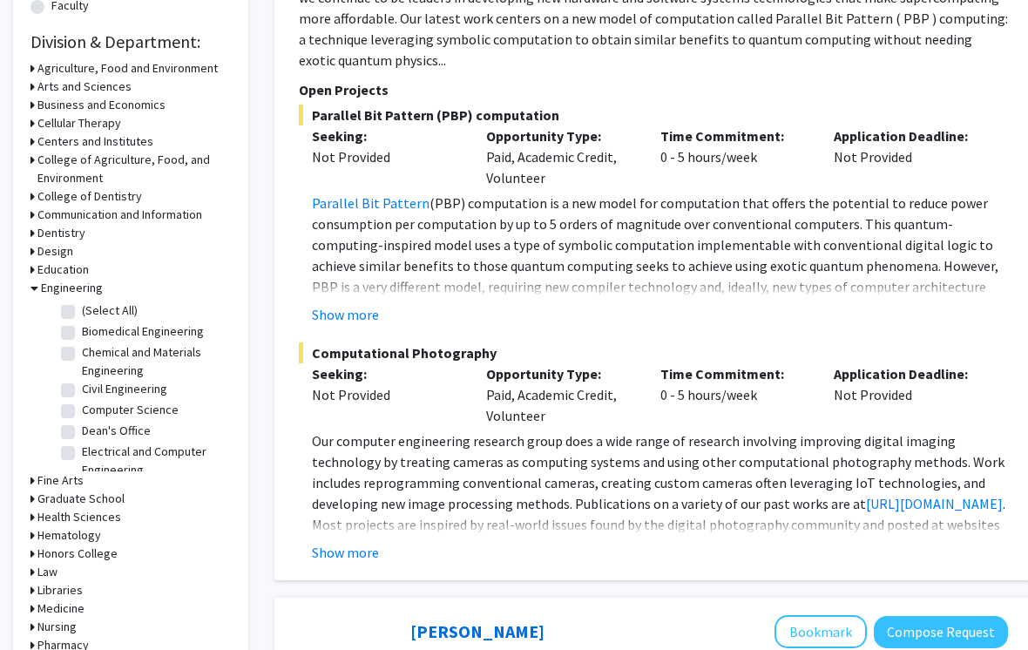
click at [180, 328] on label "Biomedical Engineering" at bounding box center [143, 332] width 122 height 18
click at [93, 328] on input "Biomedical Engineering" at bounding box center [87, 328] width 11 height 11
checkbox input "true"
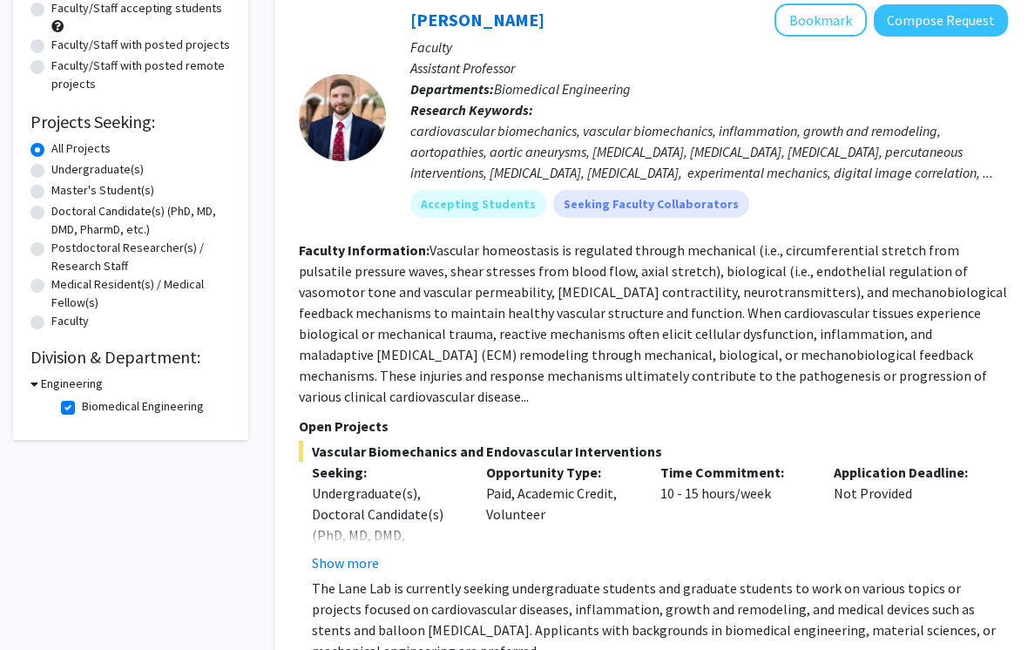
click at [64, 382] on h3 "Engineering" at bounding box center [72, 384] width 62 height 18
click at [44, 377] on h3 "Engineering" at bounding box center [68, 383] width 62 height 18
click at [139, 409] on label "Biomedical Engineering" at bounding box center [143, 406] width 122 height 18
click at [93, 408] on input "Biomedical Engineering" at bounding box center [87, 402] width 11 height 11
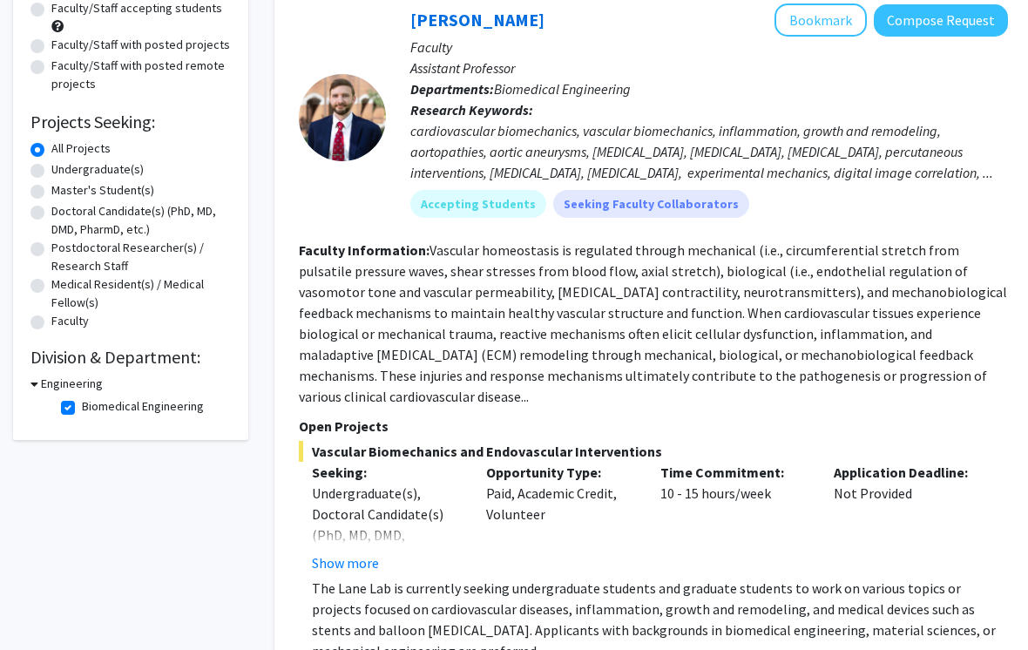
checkbox input "false"
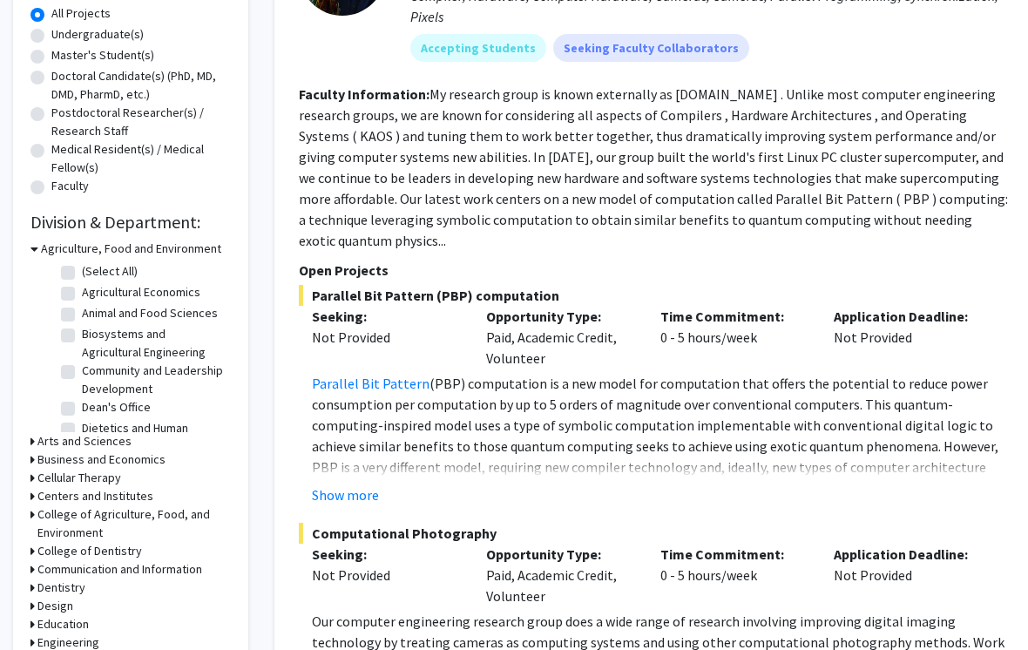
scroll to position [327, 0]
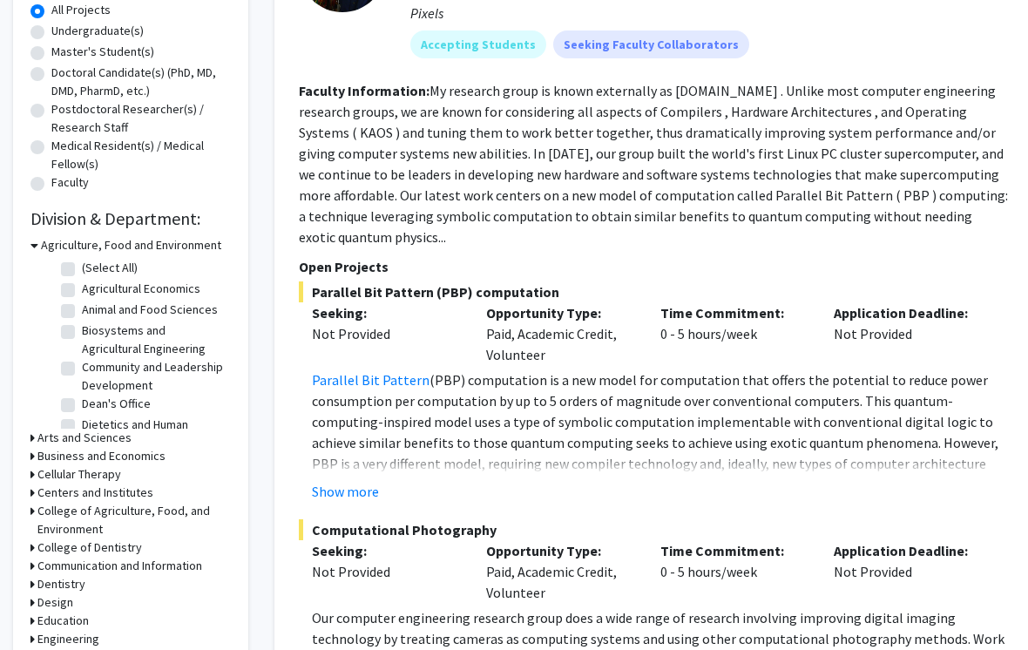
click at [126, 272] on label "(Select All)" at bounding box center [110, 269] width 56 height 18
click at [93, 271] on input "(Select All)" at bounding box center [87, 265] width 11 height 11
checkbox input "true"
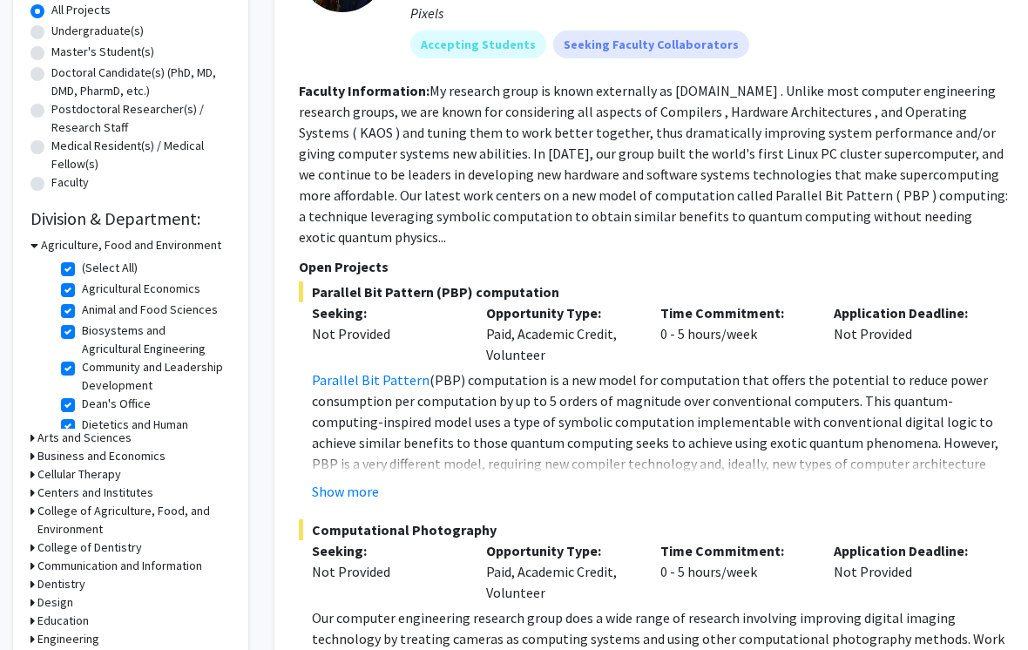
checkbox input "true"
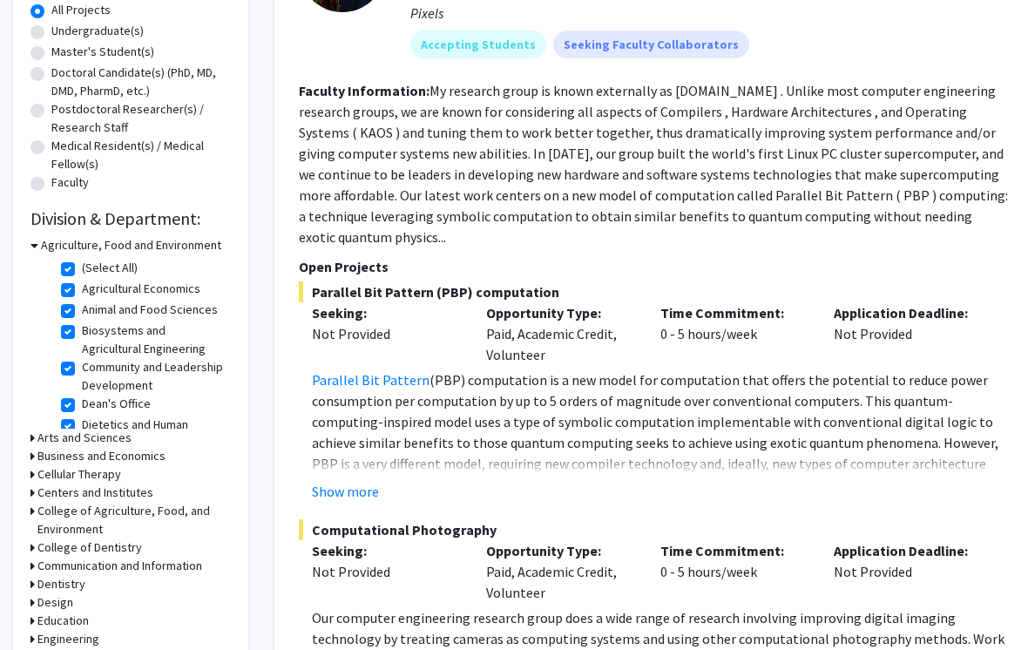
checkbox input "true"
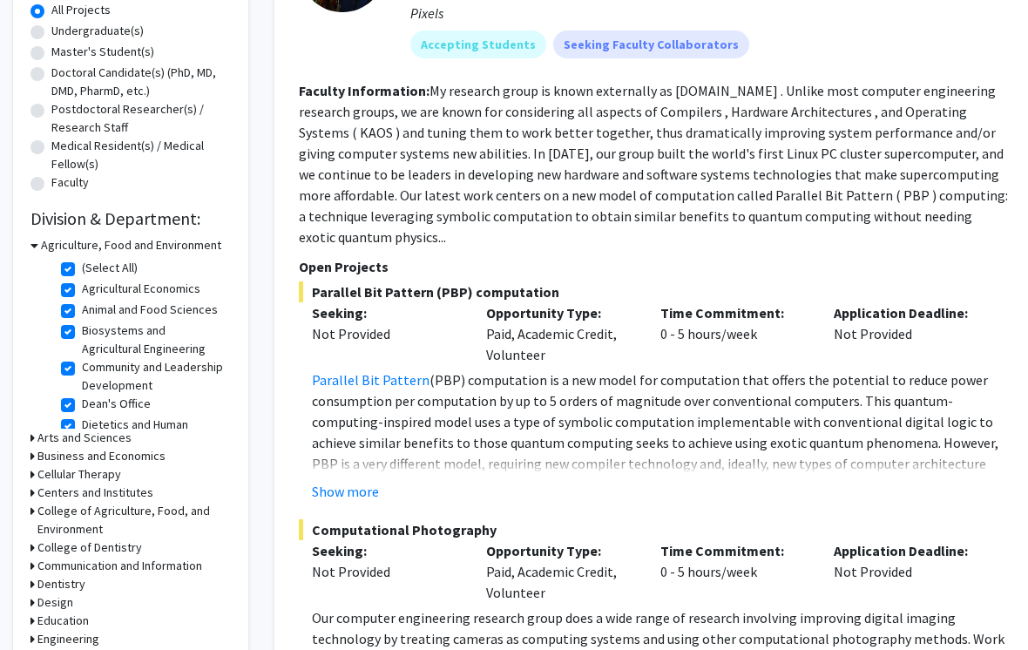
checkbox input "true"
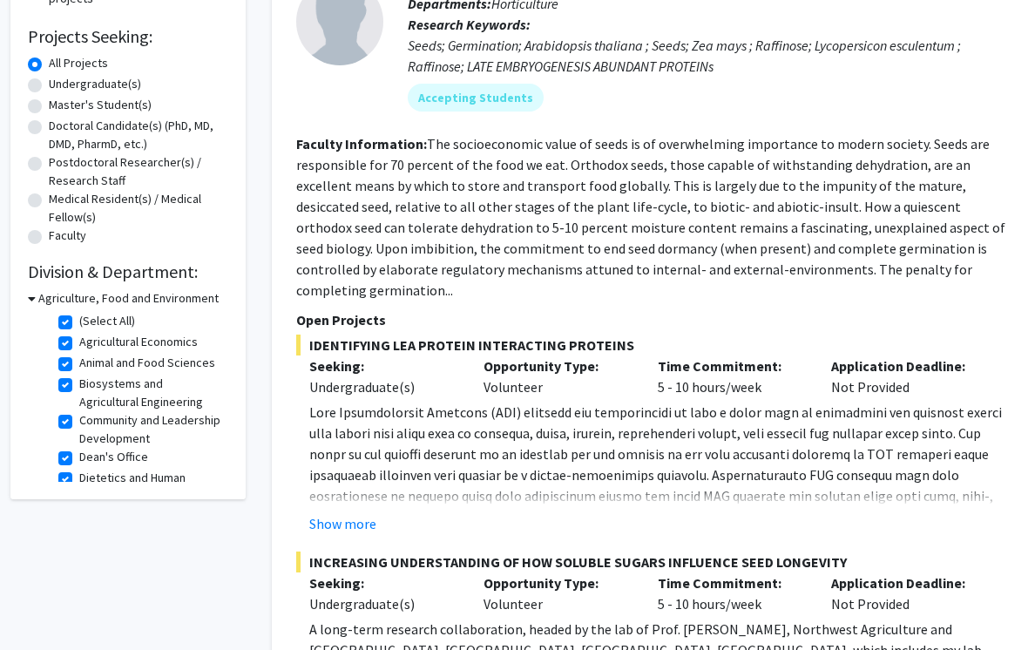
click at [173, 364] on label "Animal and Food Sciences" at bounding box center [148, 363] width 136 height 18
click at [91, 364] on input "Animal and Food Sciences" at bounding box center [85, 359] width 11 height 11
checkbox input "false"
checkbox input "true"
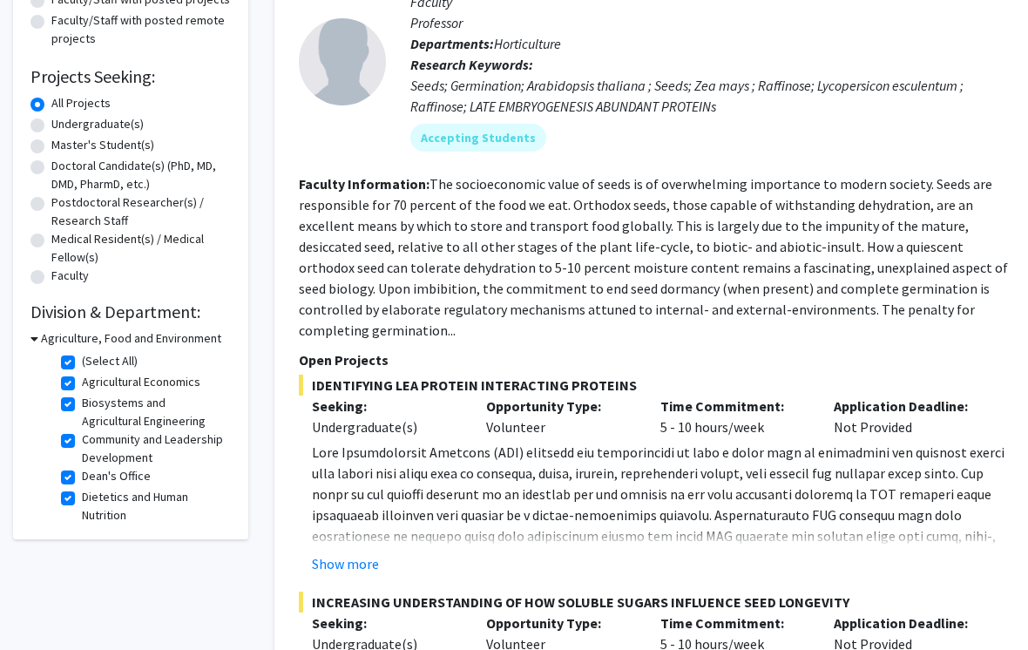
click at [127, 412] on label "Biosystems and Agricultural Engineering" at bounding box center [154, 413] width 145 height 37
click at [93, 406] on input "Biosystems and Agricultural Engineering" at bounding box center [87, 400] width 11 height 11
checkbox input "false"
checkbox input "true"
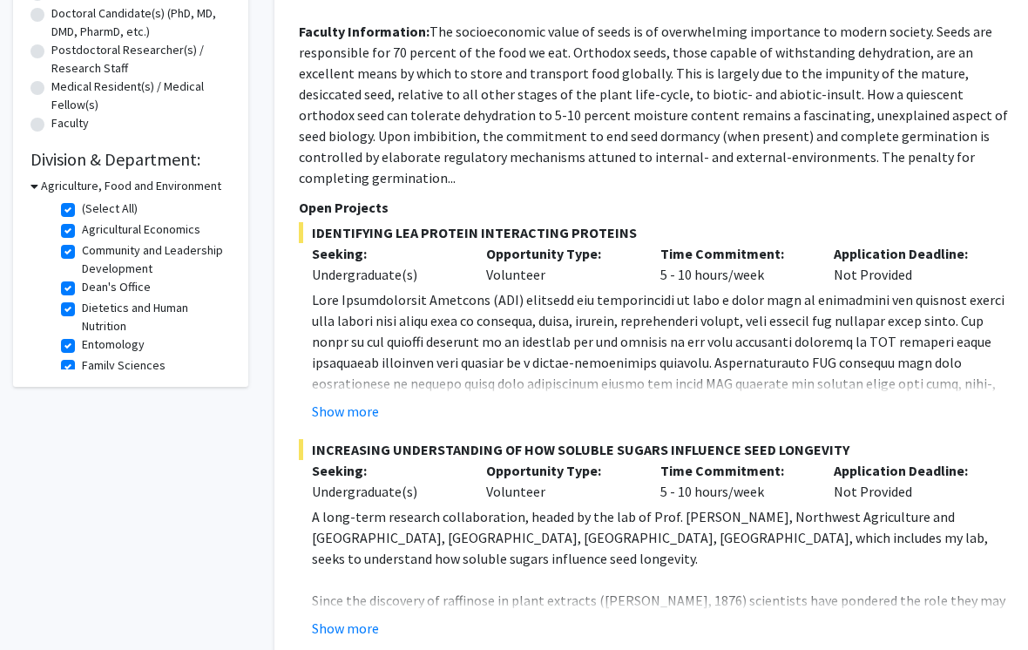
click at [134, 286] on label "Dean's Office" at bounding box center [116, 288] width 69 height 18
click at [93, 286] on input "Dean's Office" at bounding box center [87, 284] width 11 height 11
checkbox input "false"
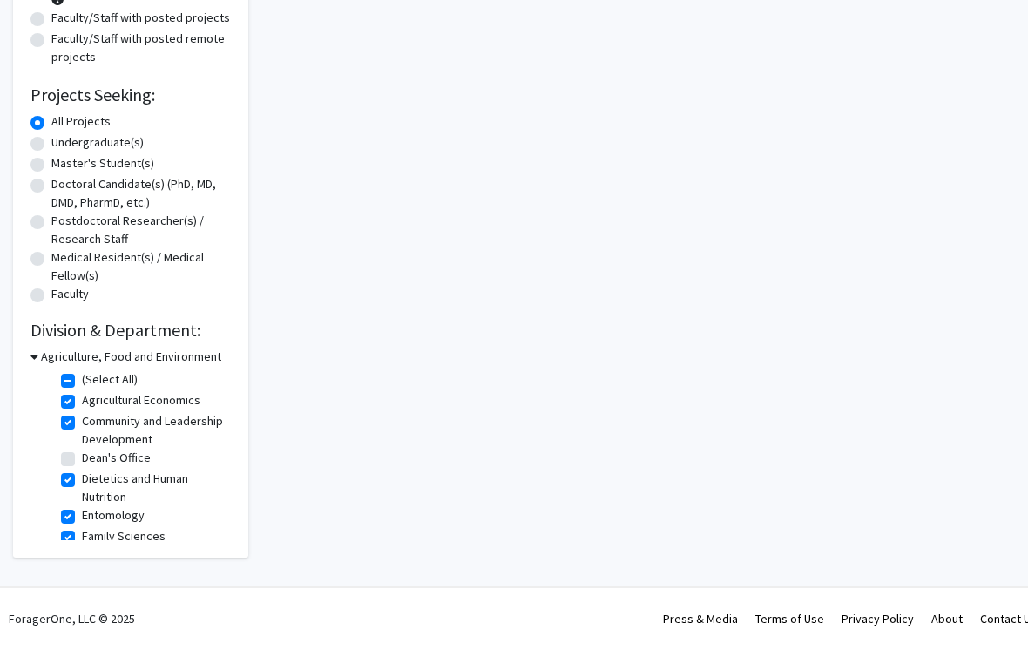
checkbox input "true"
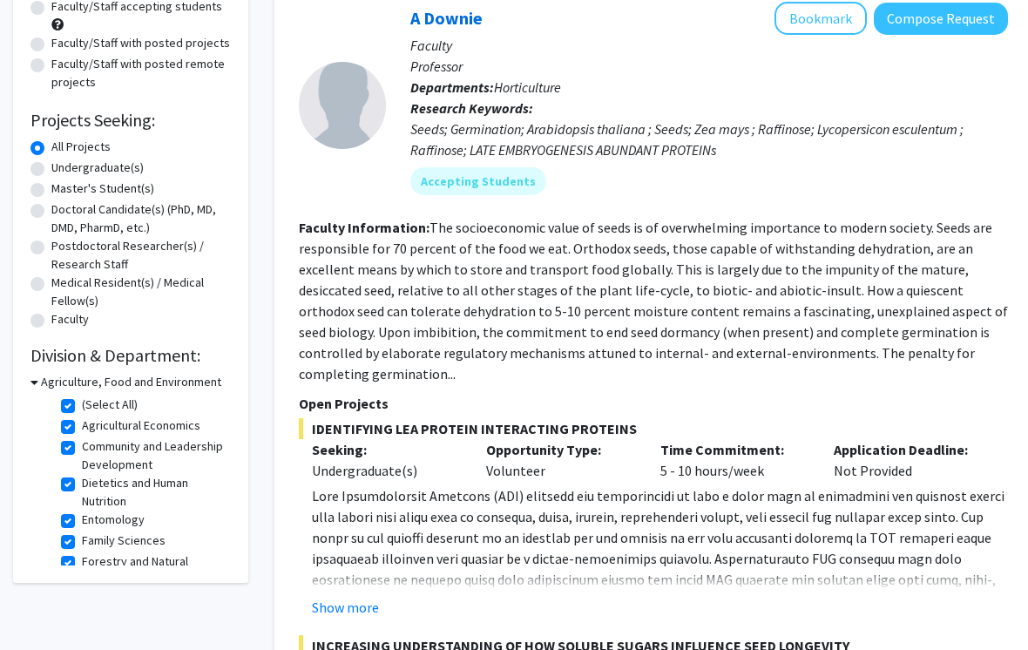
click at [144, 526] on label "Entomology" at bounding box center [113, 519] width 63 height 18
click at [93, 522] on input "Entomology" at bounding box center [87, 515] width 11 height 11
checkbox input "false"
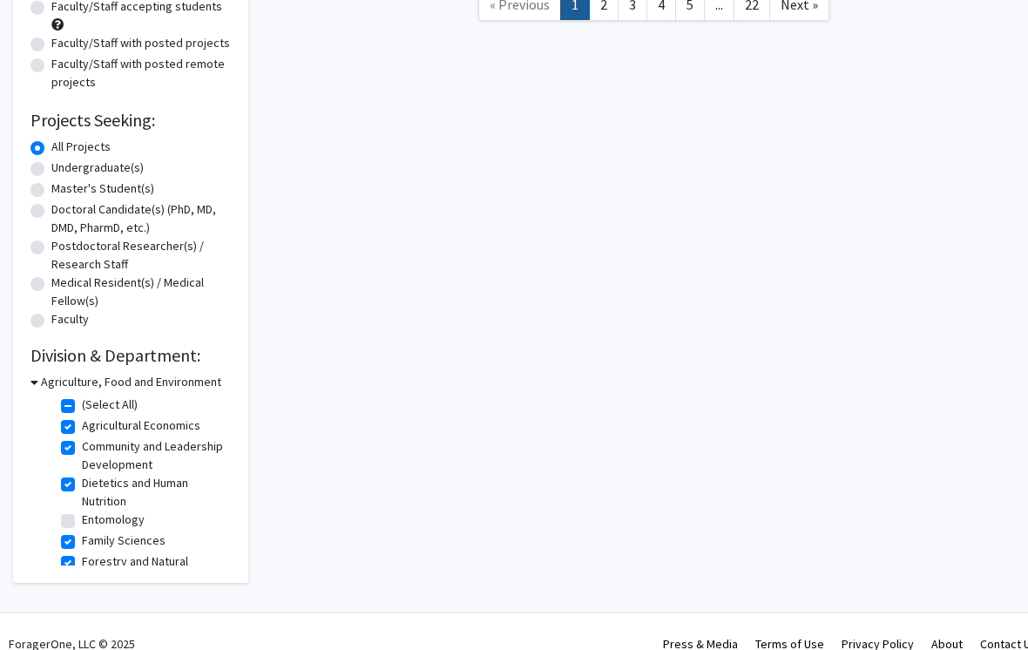
checkbox input "true"
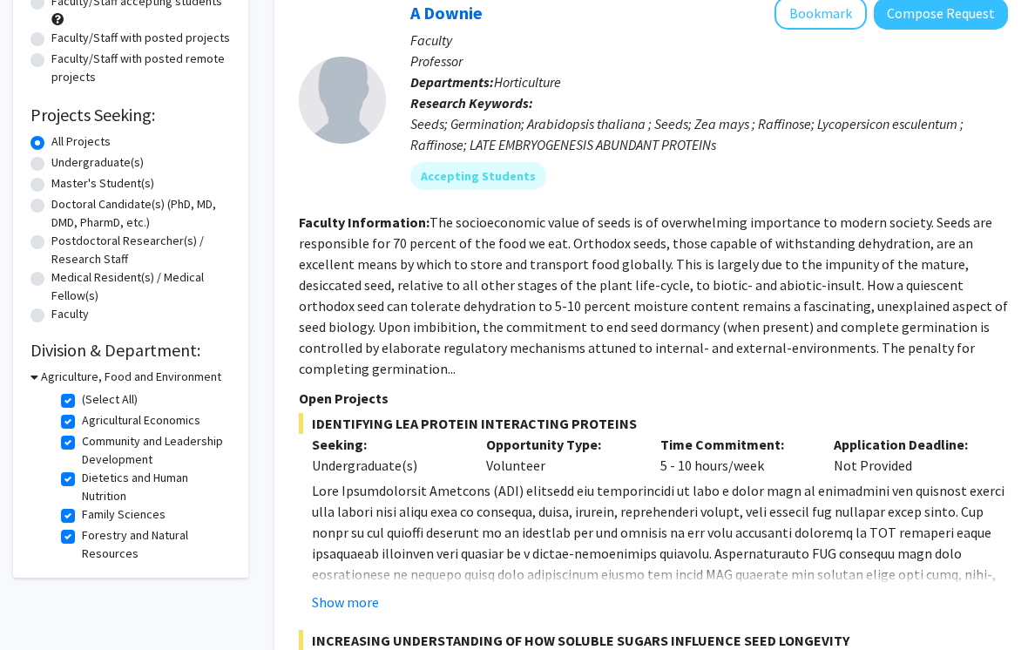
click at [143, 382] on h3 "Agriculture, Food and Environment" at bounding box center [131, 377] width 180 height 18
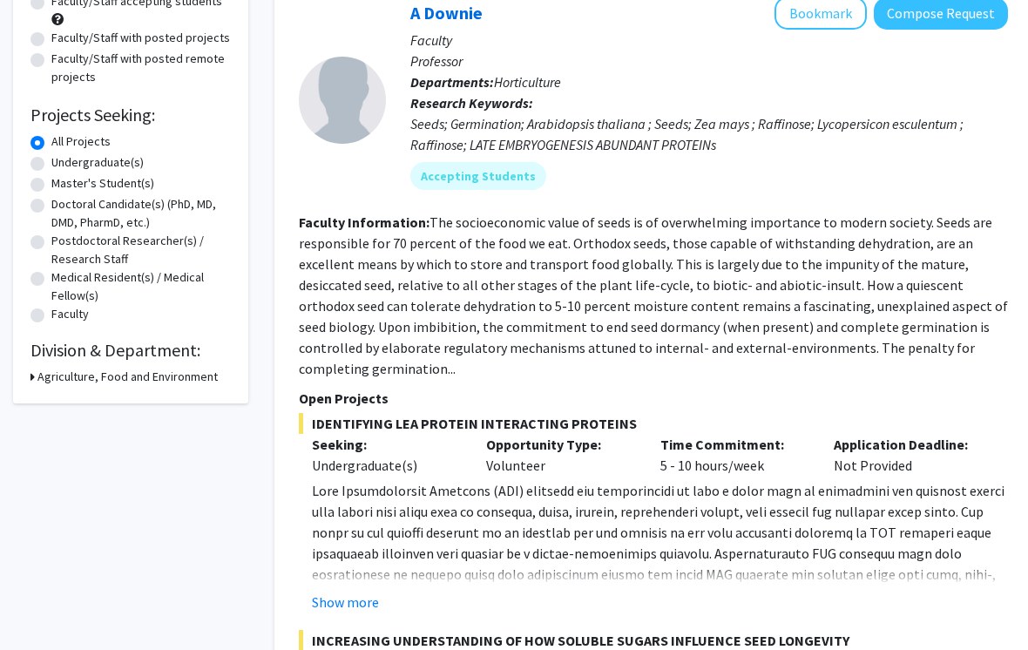
click at [152, 382] on h3 "Agriculture, Food and Environment" at bounding box center [127, 377] width 180 height 18
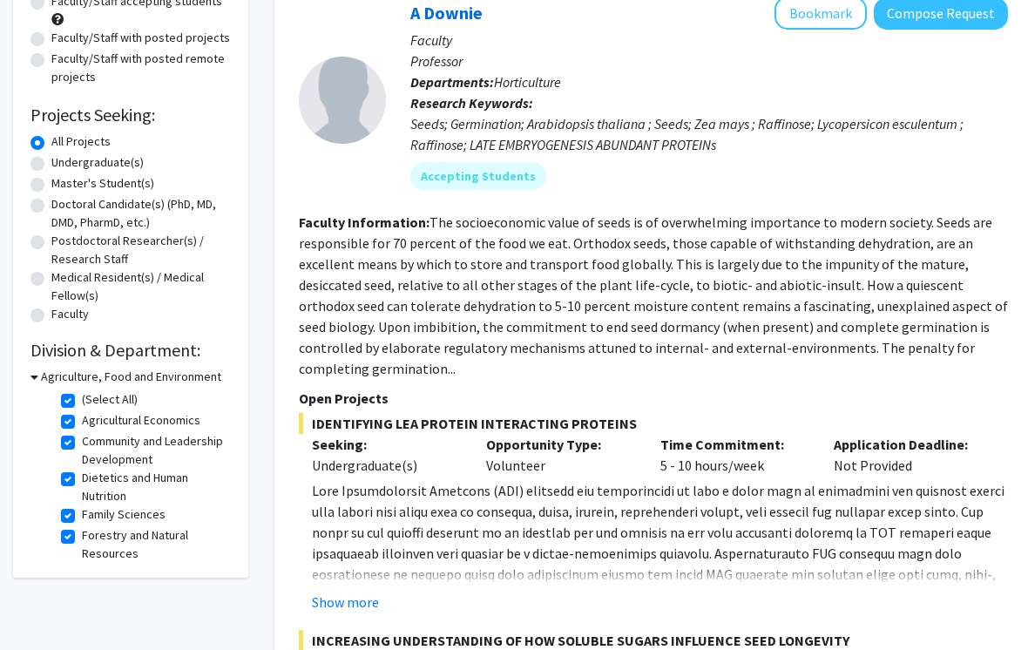
click at [82, 396] on label "(Select All)" at bounding box center [110, 399] width 56 height 18
click at [82, 396] on input "(Select All)" at bounding box center [87, 395] width 11 height 11
checkbox input "false"
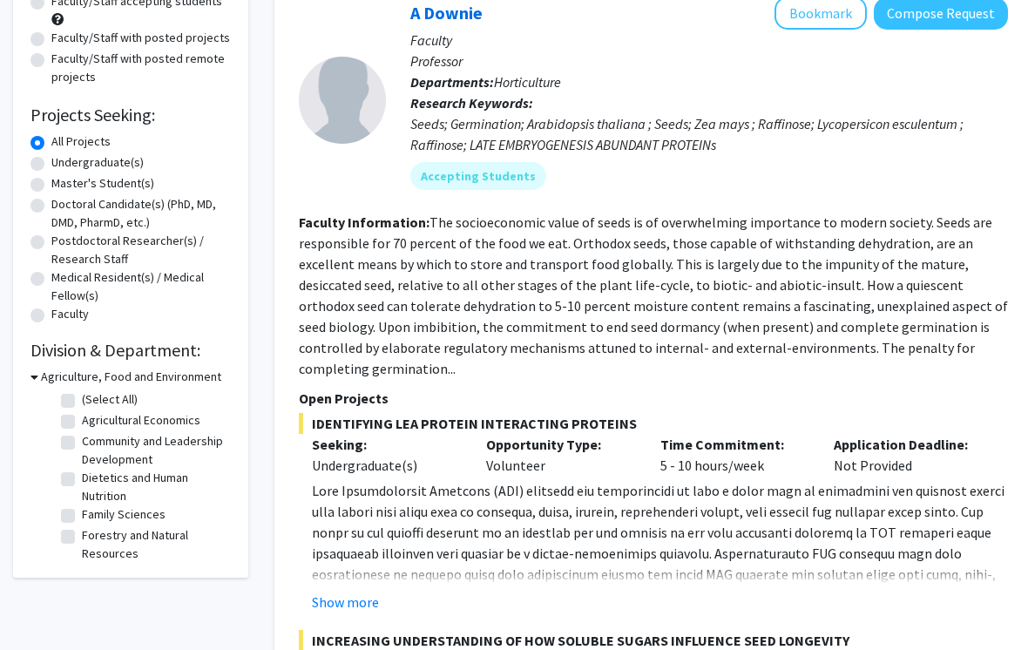
checkbox input "false"
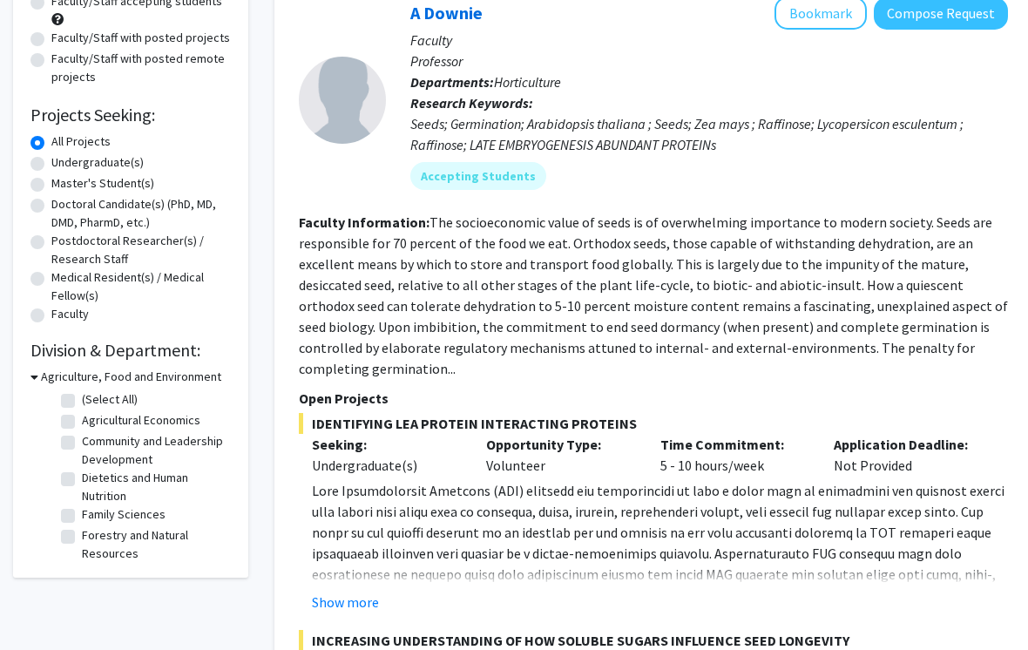
checkbox input "false"
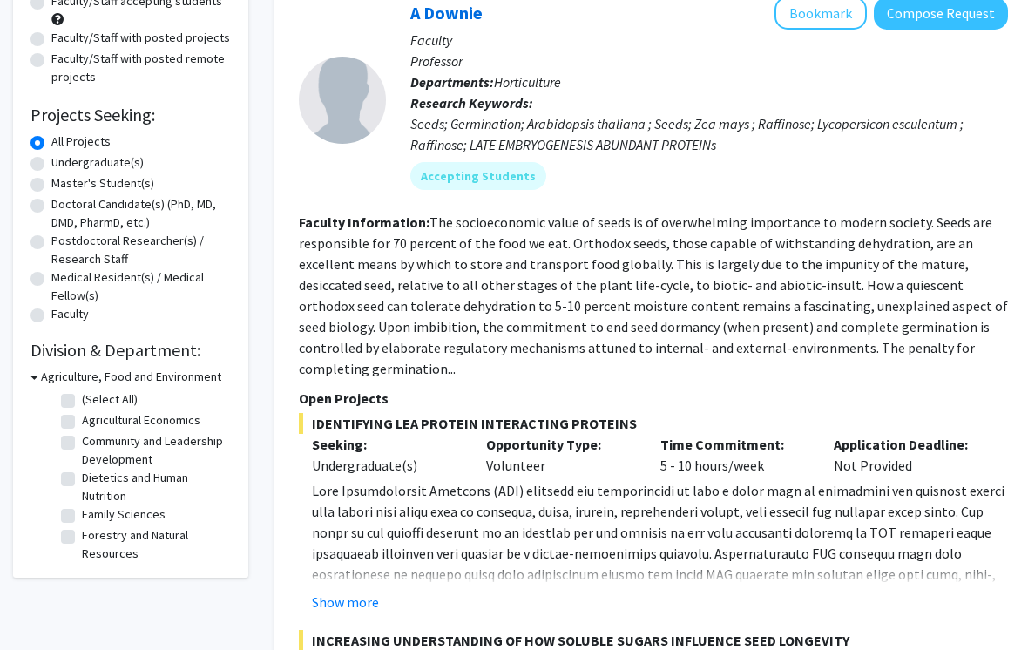
checkbox input "false"
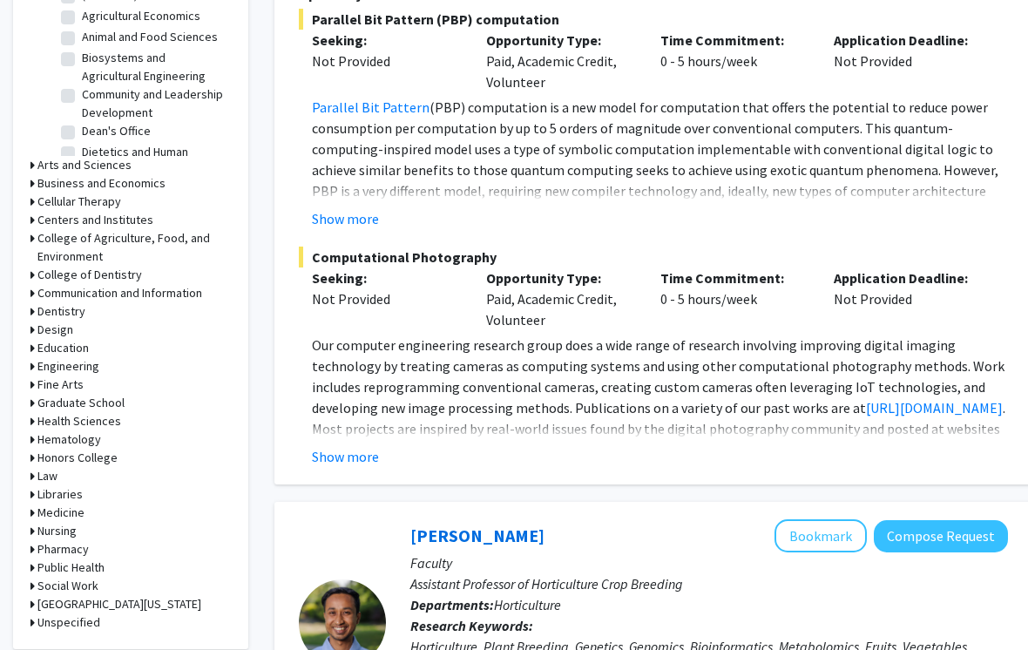
click at [42, 366] on h3 "Engineering" at bounding box center [68, 366] width 62 height 18
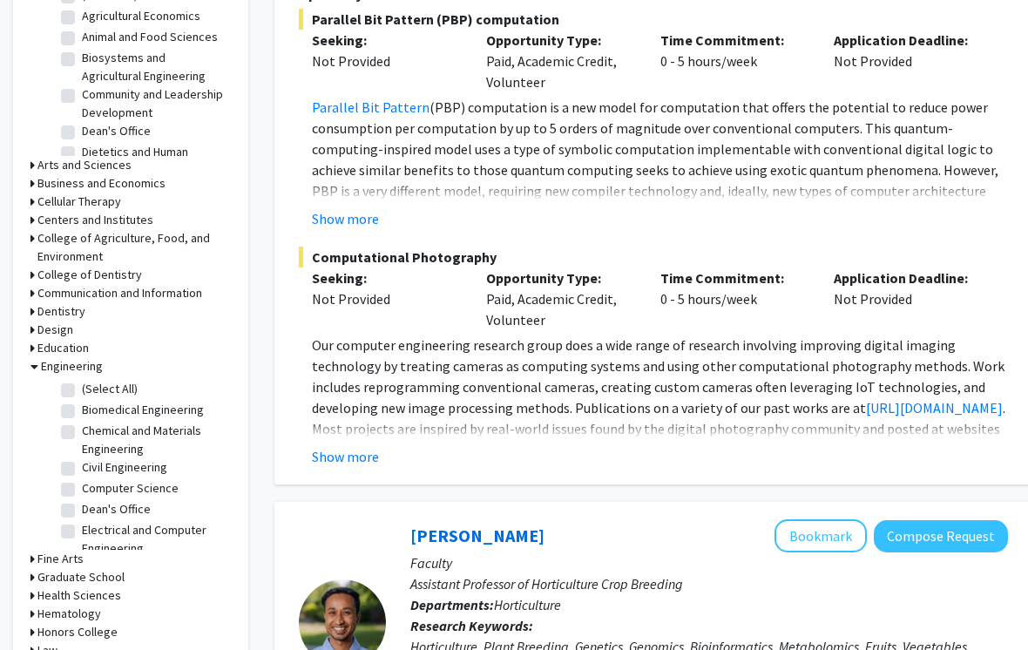
click at [82, 388] on label "(Select All)" at bounding box center [110, 389] width 56 height 18
click at [82, 388] on input "(Select All)" at bounding box center [87, 385] width 11 height 11
checkbox input "true"
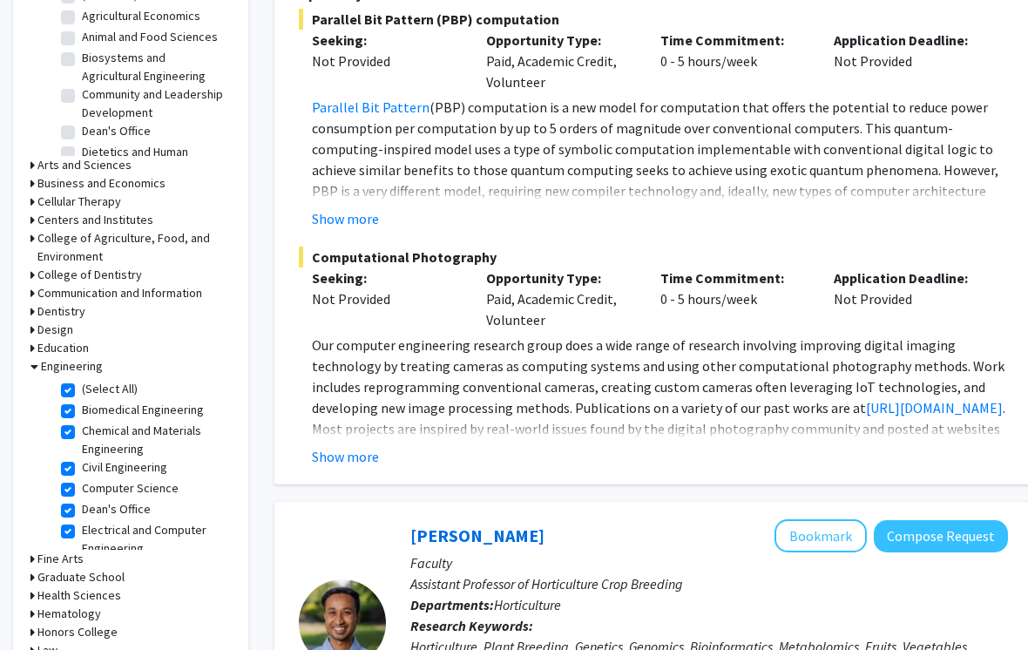
checkbox input "true"
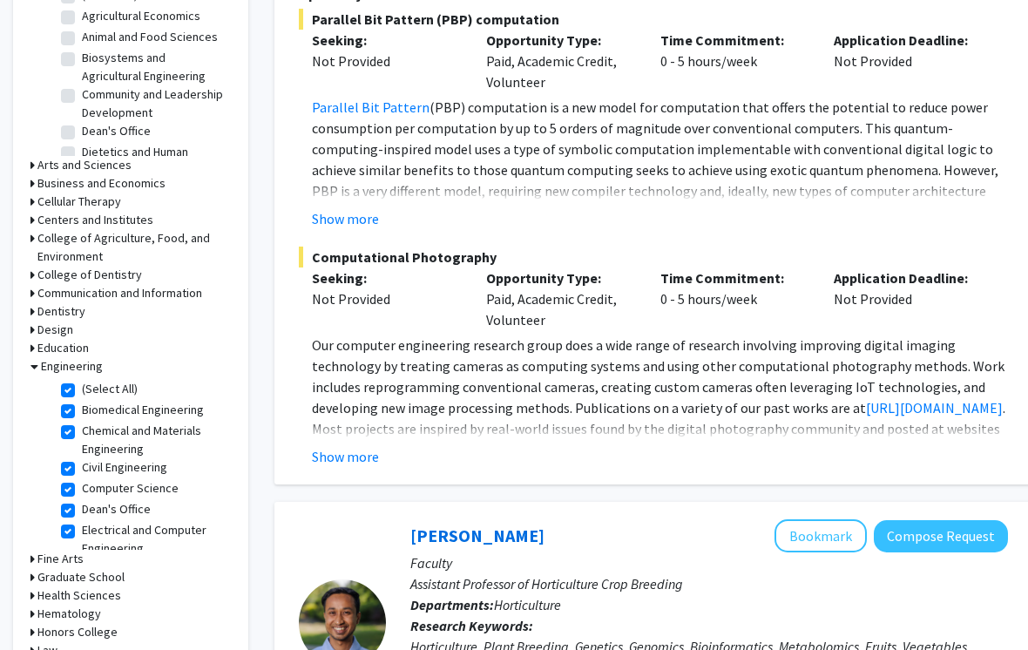
checkbox input "true"
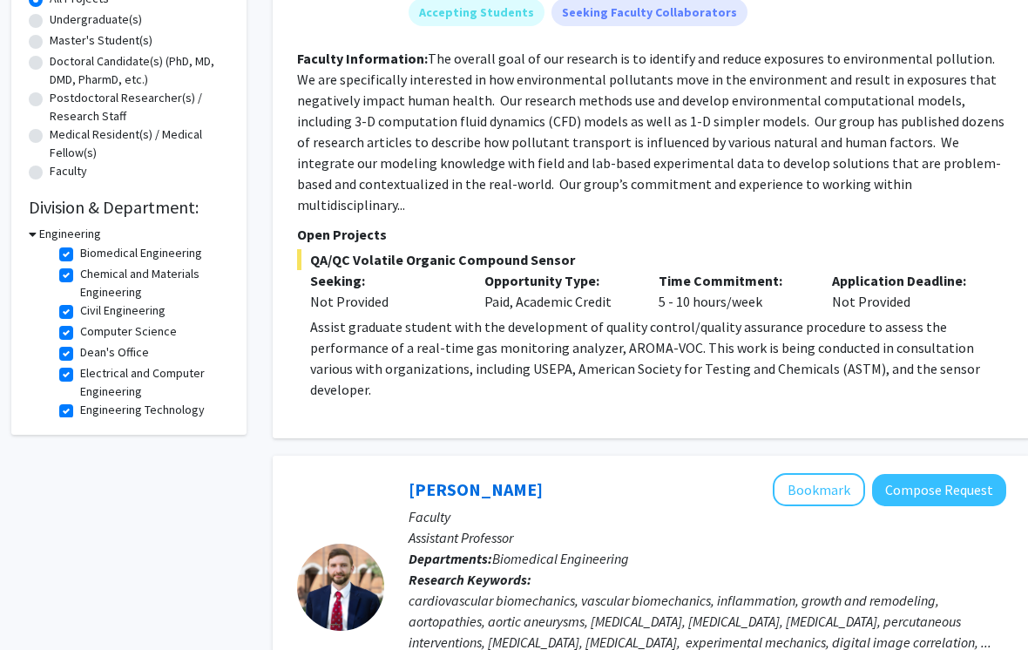
click at [149, 311] on label "Civil Engineering" at bounding box center [122, 310] width 85 height 18
click at [91, 311] on input "Civil Engineering" at bounding box center [85, 306] width 11 height 11
checkbox input "false"
checkbox input "true"
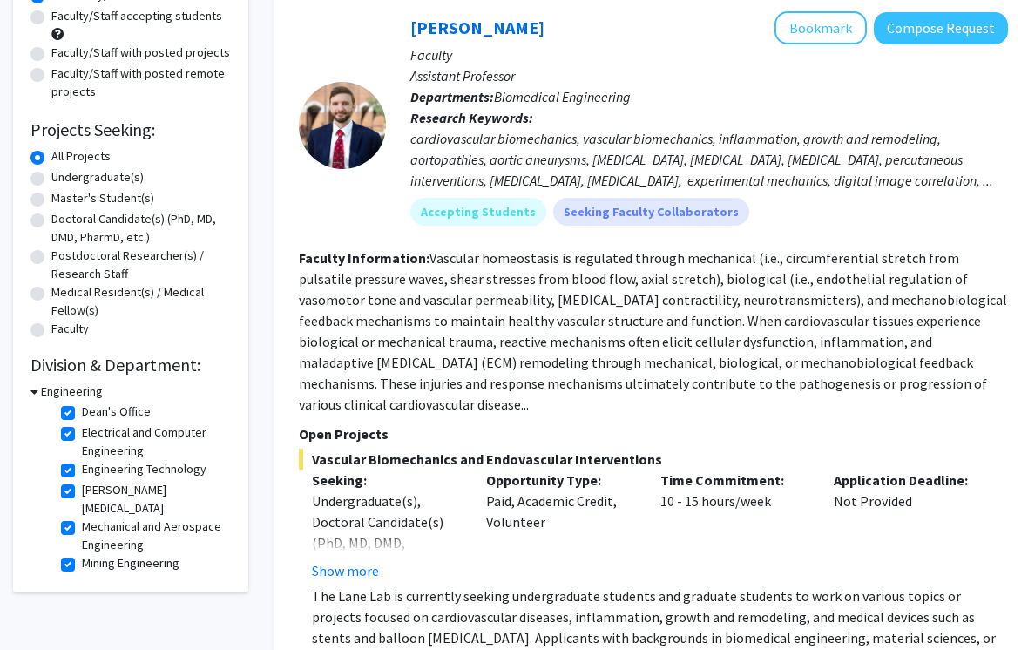
click at [166, 470] on label "Engineering Technology" at bounding box center [144, 470] width 125 height 18
click at [93, 470] on input "Engineering Technology" at bounding box center [87, 466] width 11 height 11
checkbox input "false"
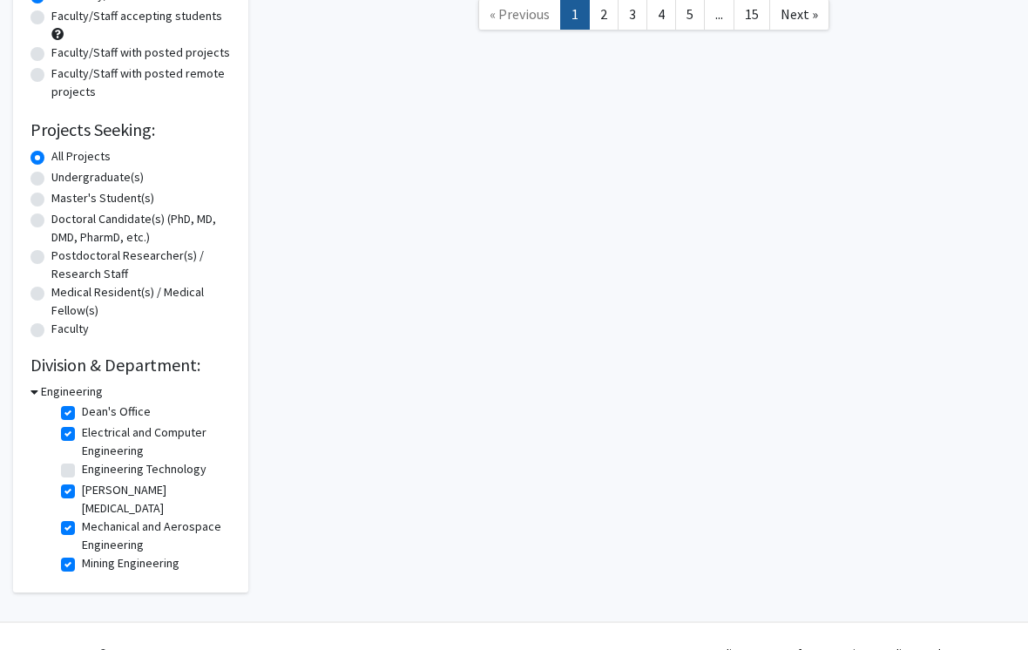
checkbox input "true"
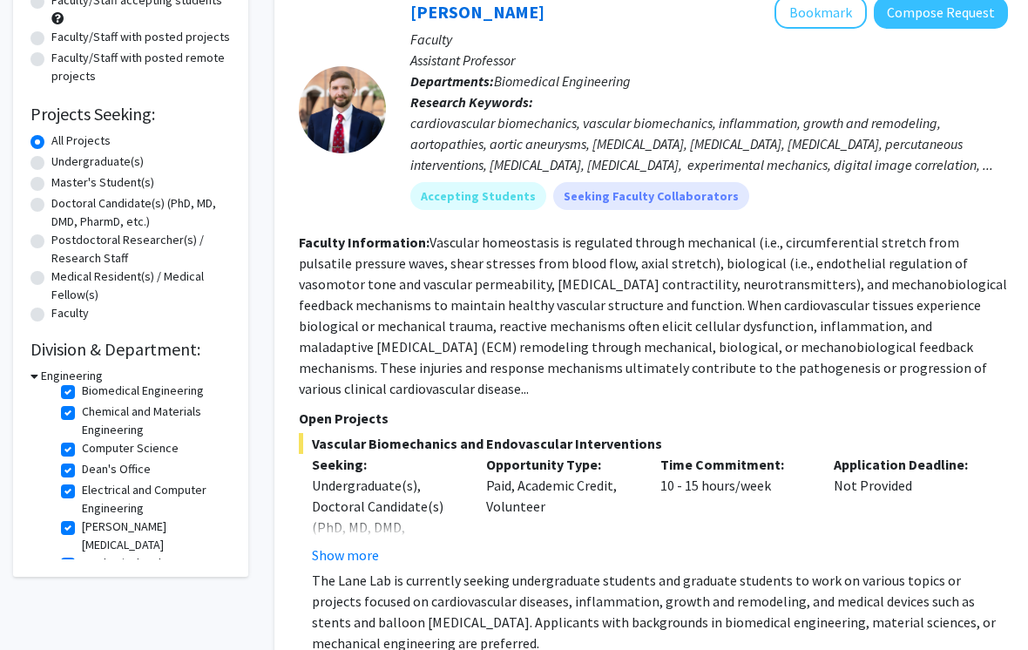
click at [143, 472] on label "Dean's Office" at bounding box center [116, 469] width 69 height 18
click at [93, 471] on input "Dean's Office" at bounding box center [87, 465] width 11 height 11
checkbox input "false"
checkbox input "true"
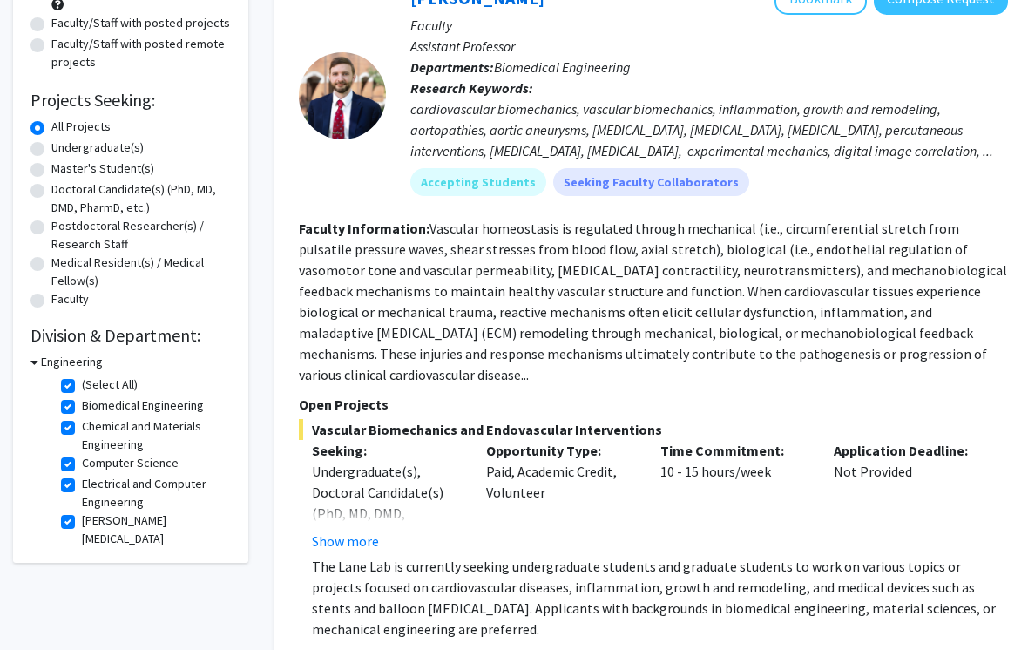
click at [163, 467] on label "Computer Science" at bounding box center [130, 464] width 97 height 18
click at [93, 466] on input "Computer Science" at bounding box center [87, 460] width 11 height 11
checkbox input "false"
checkbox input "true"
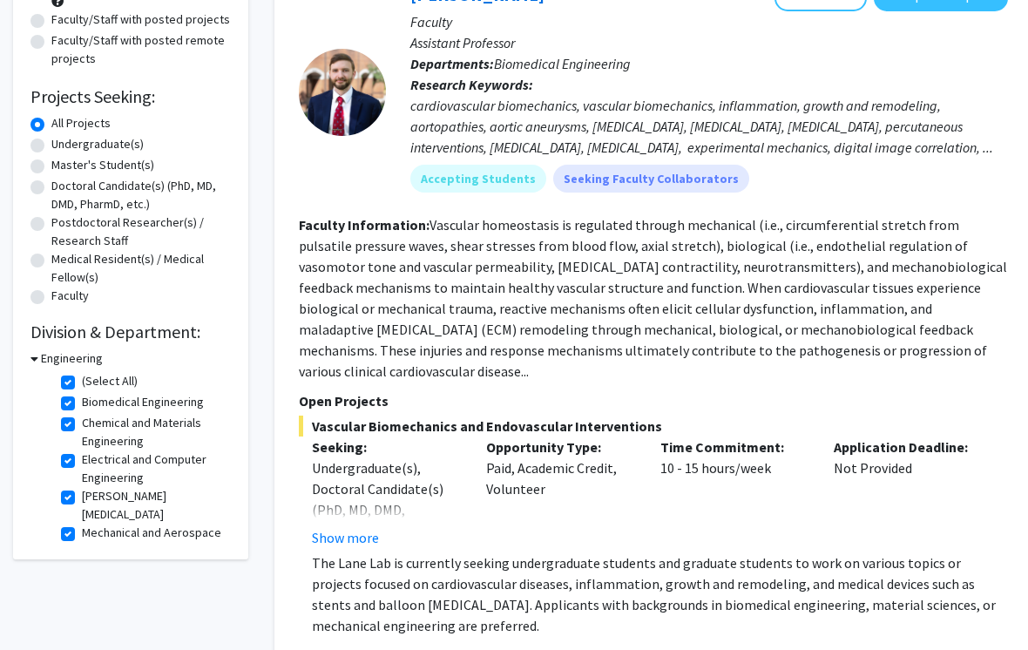
click at [167, 467] on label "Electrical and Computer Engineering" at bounding box center [154, 469] width 145 height 37
click at [93, 462] on input "Electrical and Computer Engineering" at bounding box center [87, 456] width 11 height 11
checkbox input "false"
checkbox input "true"
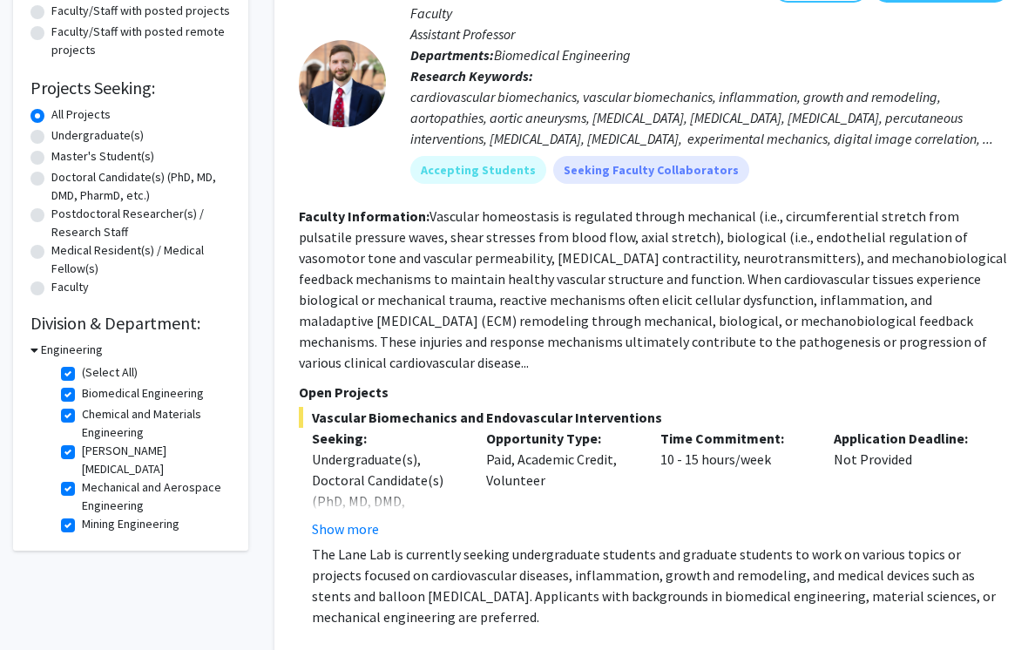
click at [179, 455] on label "Markey Cancer Center" at bounding box center [154, 460] width 145 height 37
click at [93, 453] on input "Markey Cancer Center" at bounding box center [87, 447] width 11 height 11
checkbox input "false"
checkbox input "true"
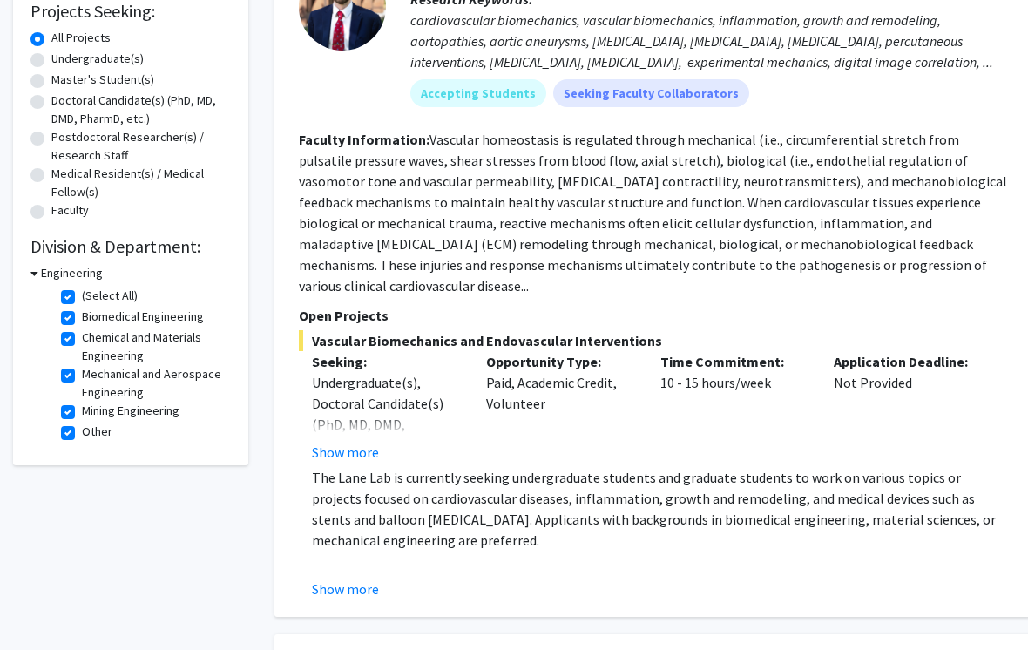
click at [163, 416] on label "Mining Engineering" at bounding box center [131, 411] width 98 height 18
click at [93, 414] on input "Mining Engineering" at bounding box center [87, 407] width 11 height 11
checkbox input "false"
checkbox input "true"
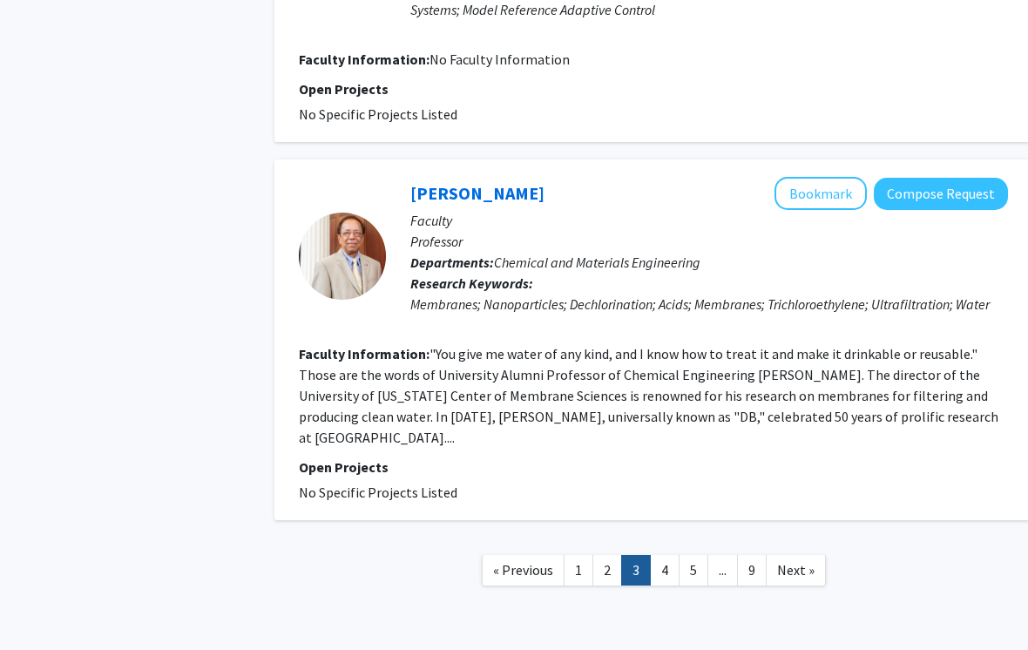
scroll to position [2951, 0]
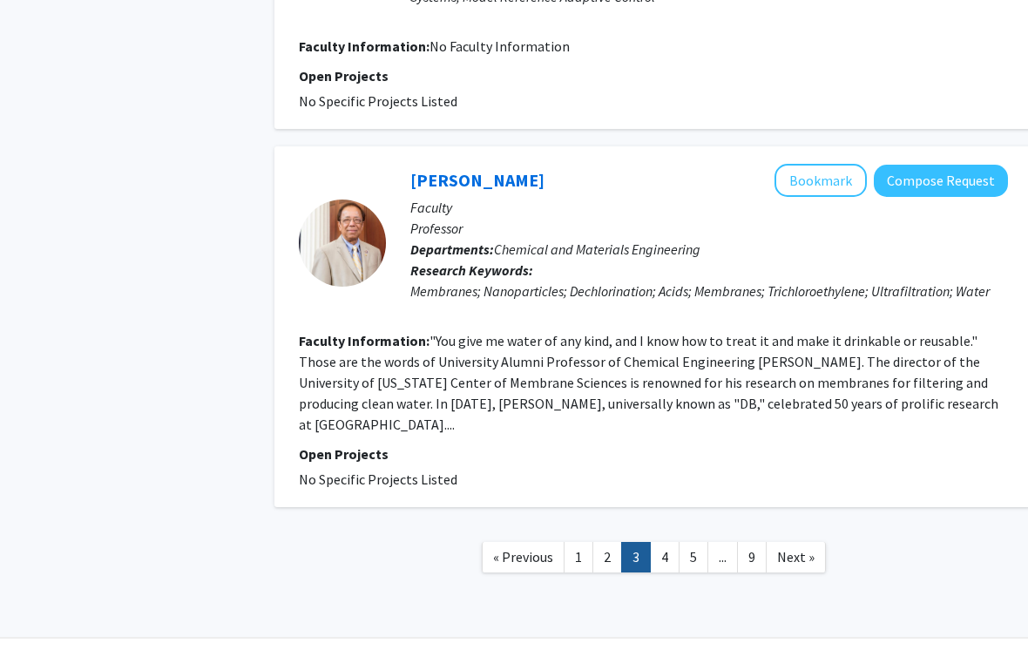
click at [674, 542] on link "4" at bounding box center [665, 557] width 30 height 30
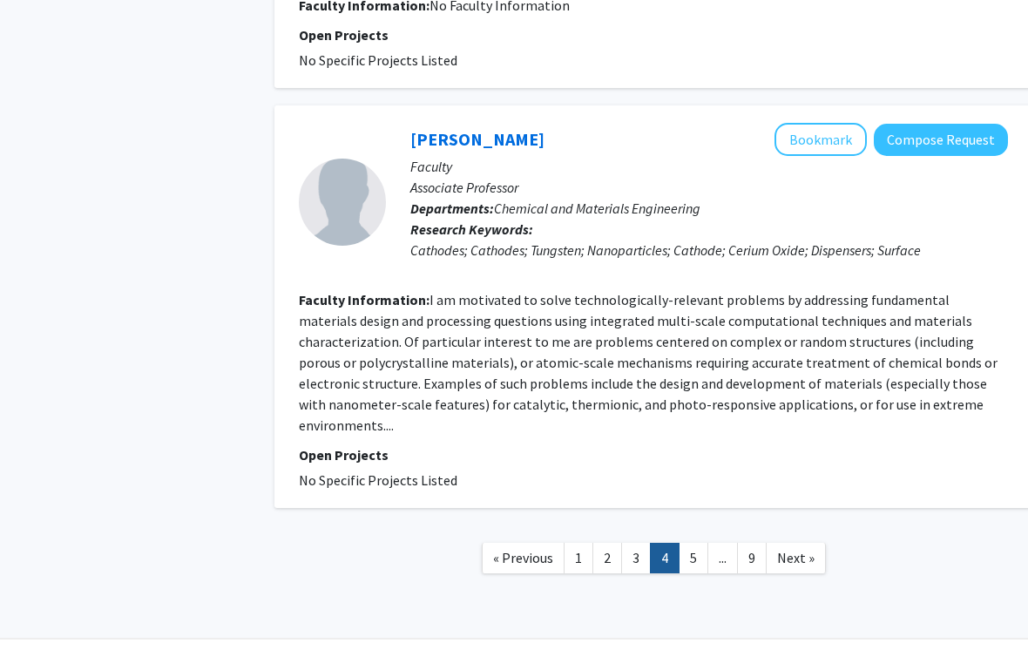
scroll to position [2909, 0]
click at [699, 542] on link "5" at bounding box center [693, 557] width 30 height 30
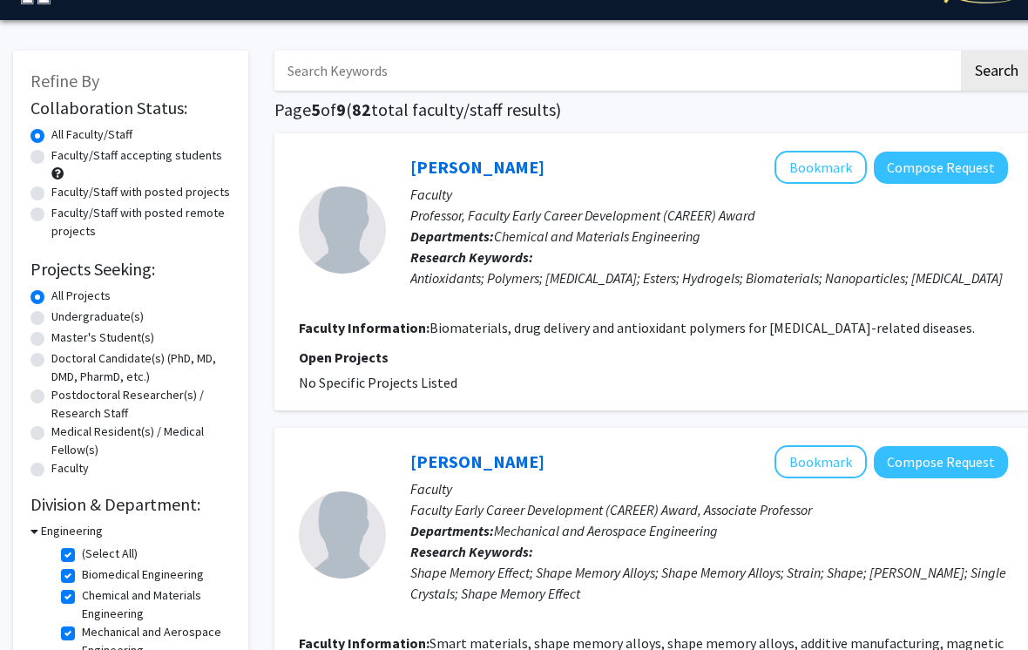
scroll to position [57, 0]
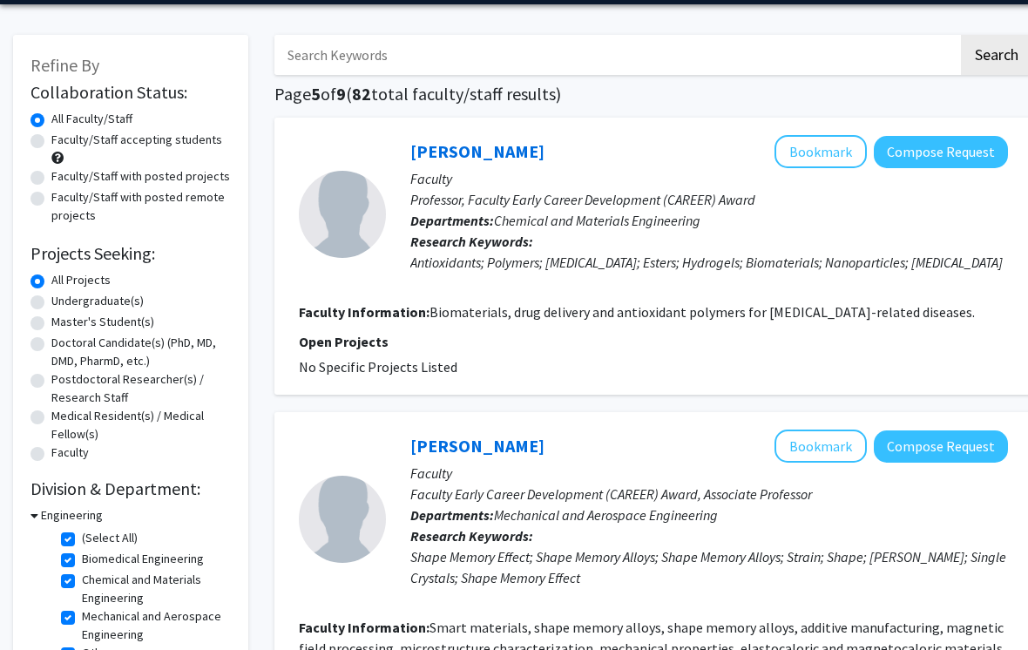
click at [828, 152] on button "Bookmark" at bounding box center [820, 152] width 92 height 33
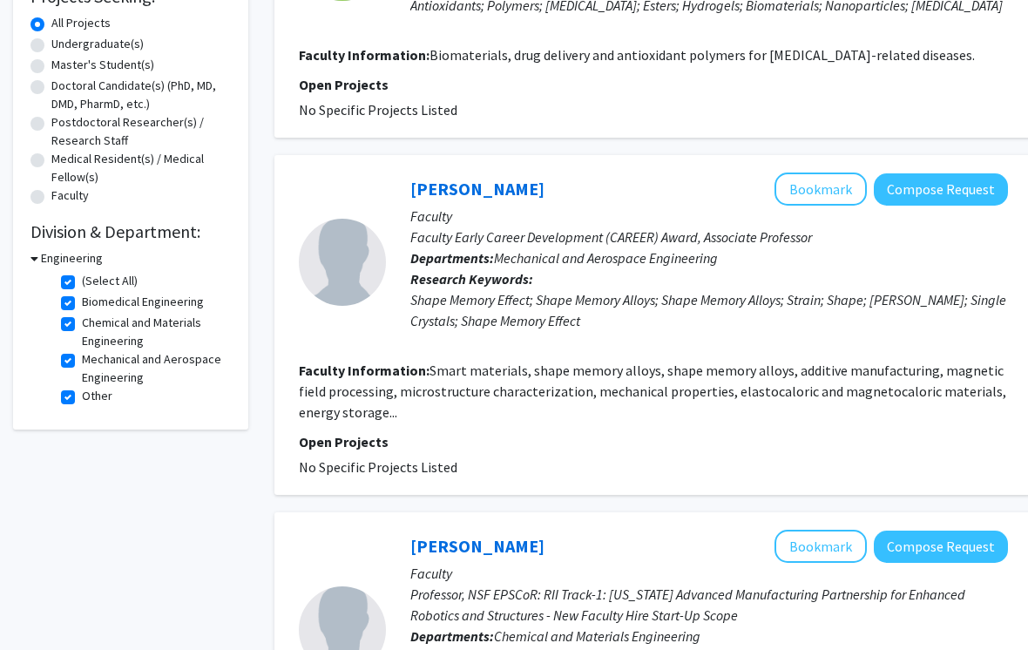
scroll to position [315, 0]
click at [816, 179] on button "Bookmark" at bounding box center [820, 188] width 92 height 33
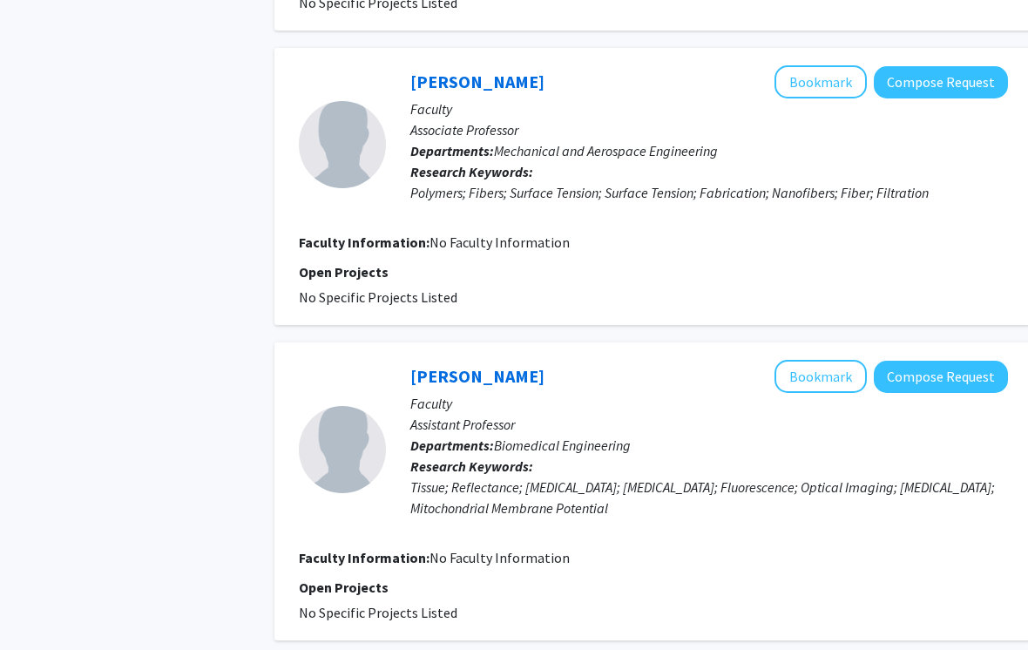
scroll to position [1121, 0]
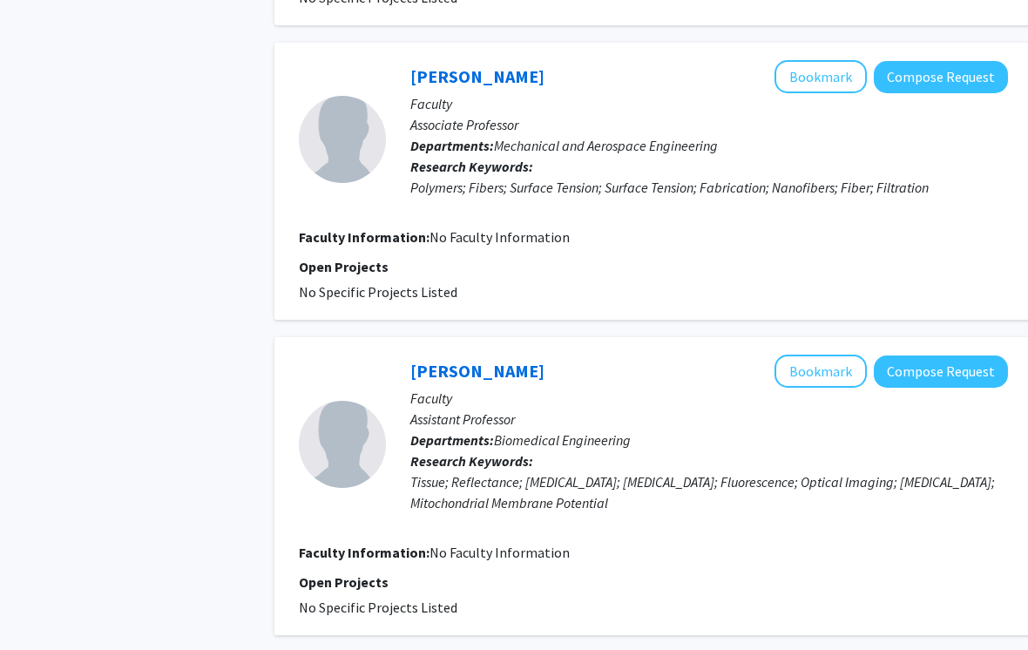
click at [821, 83] on button "Bookmark" at bounding box center [820, 76] width 92 height 33
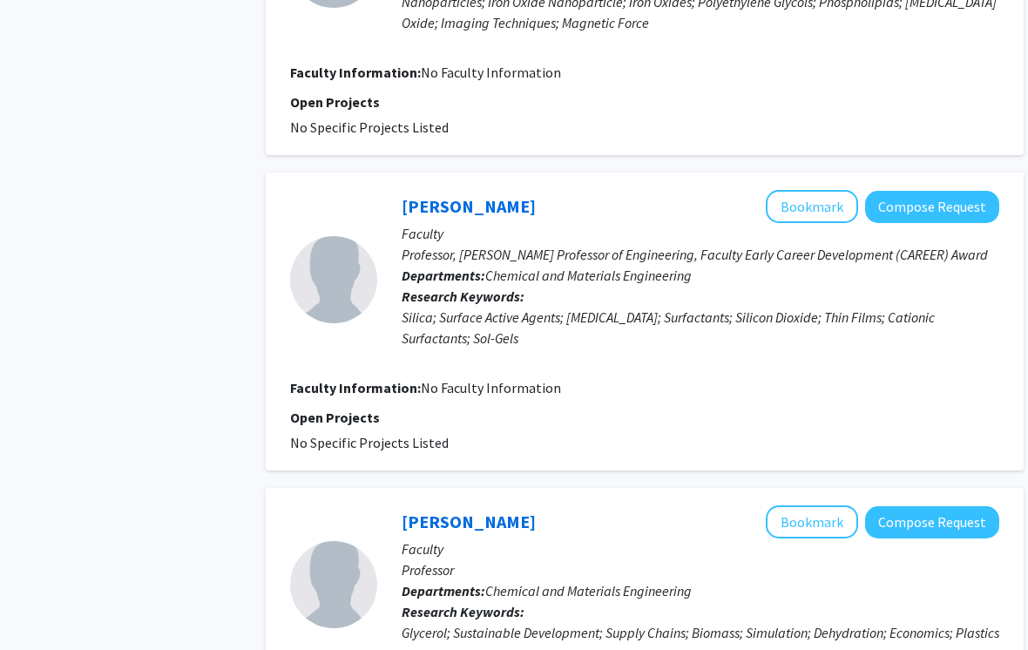
scroll to position [2526, 0]
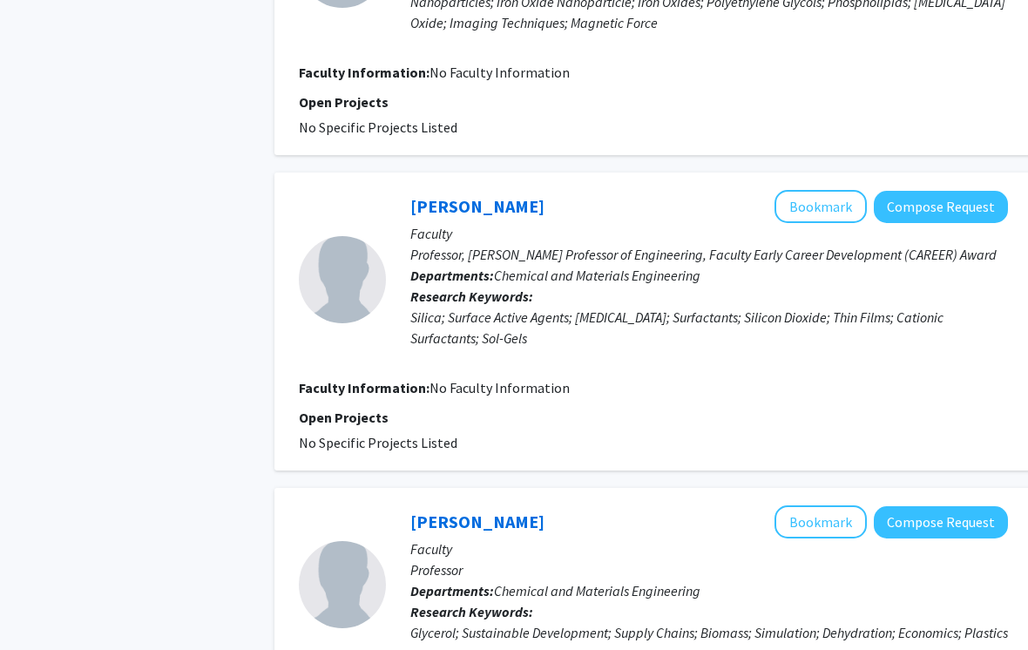
click at [821, 206] on button "Bookmark" at bounding box center [820, 206] width 92 height 33
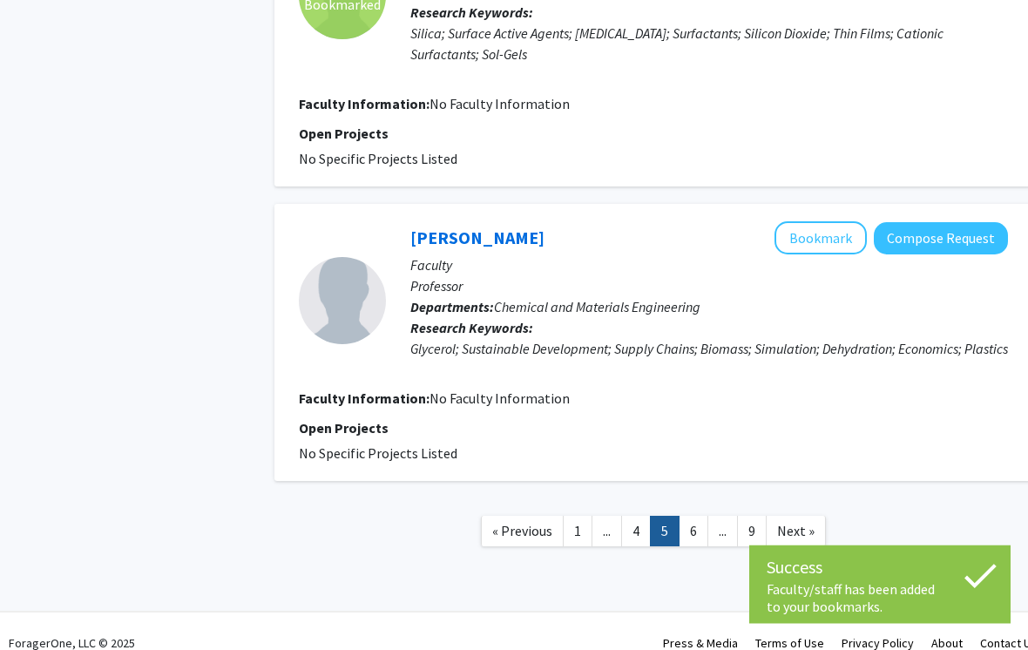
scroll to position [2825, 0]
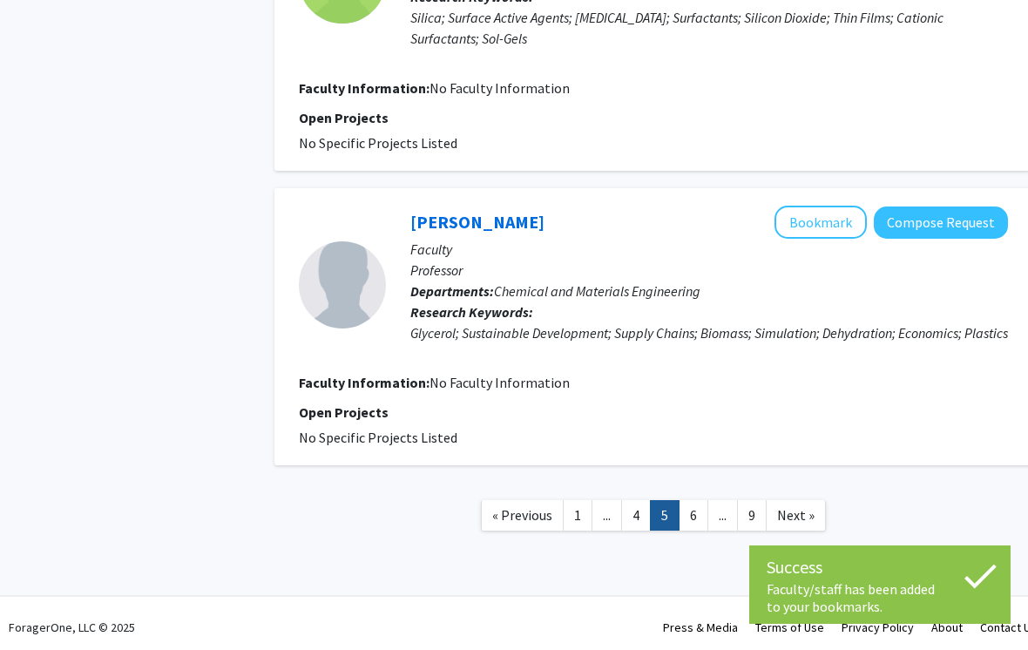
click at [692, 523] on link "6" at bounding box center [693, 515] width 30 height 30
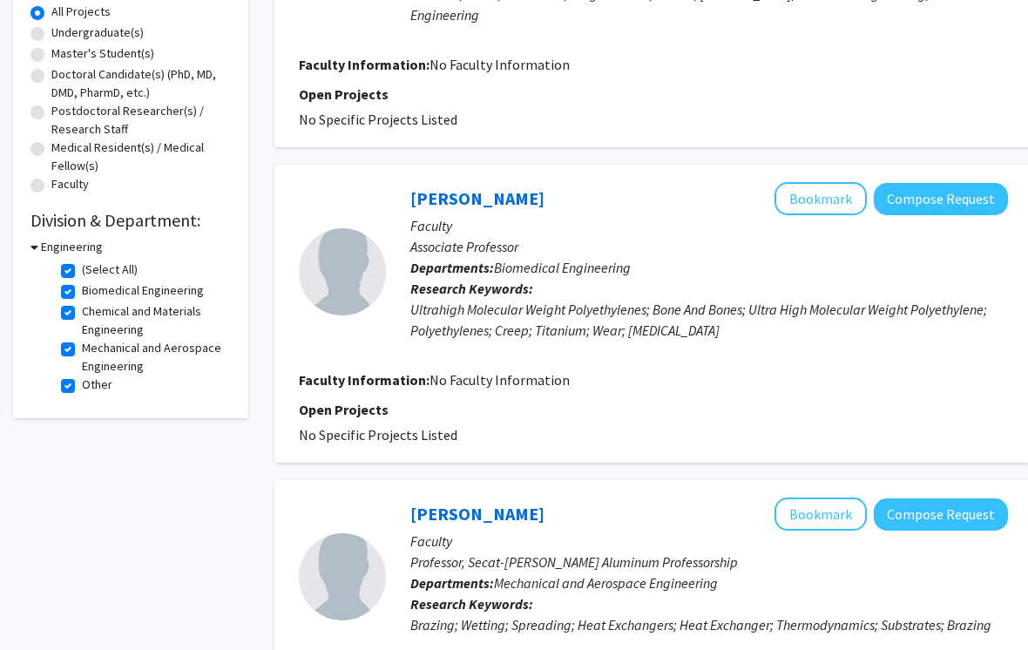
scroll to position [327, 0]
click at [832, 193] on button "Bookmark" at bounding box center [820, 198] width 92 height 33
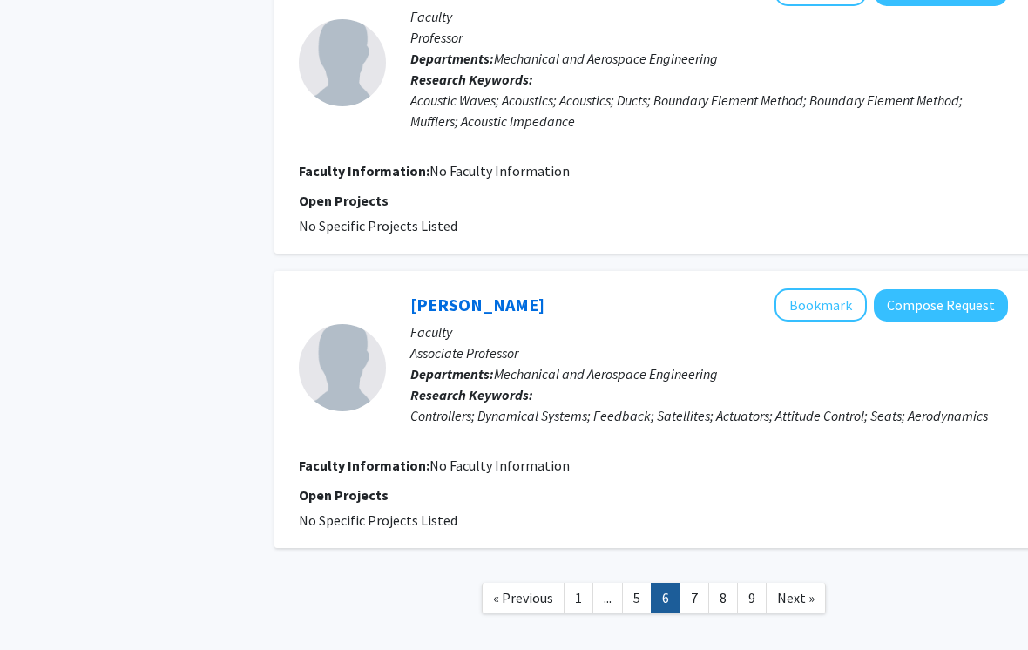
scroll to position [2762, 0]
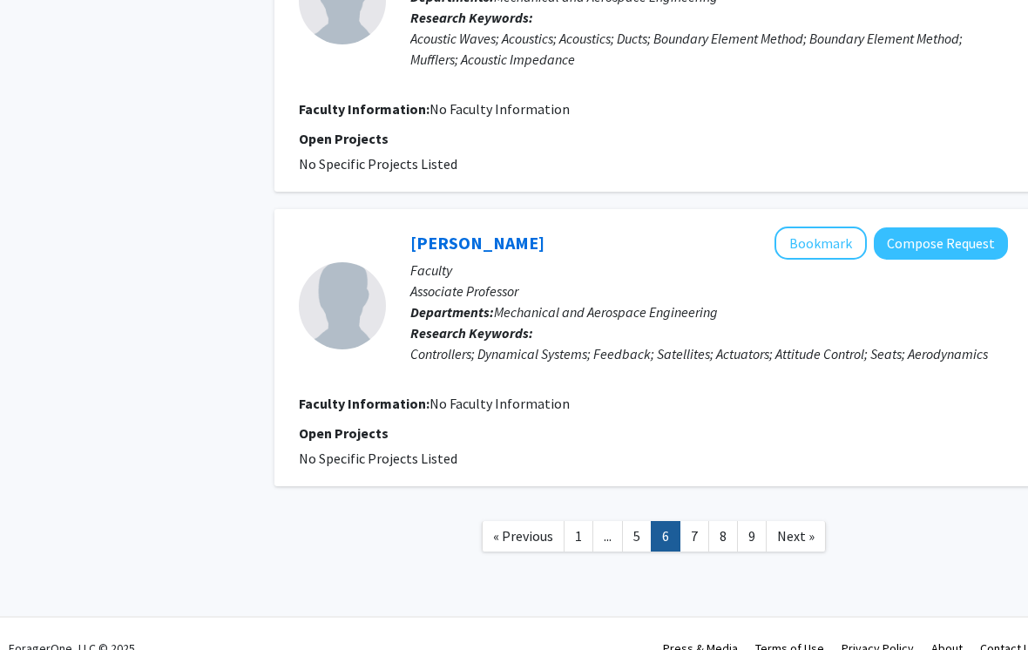
click at [702, 531] on link "7" at bounding box center [694, 536] width 30 height 30
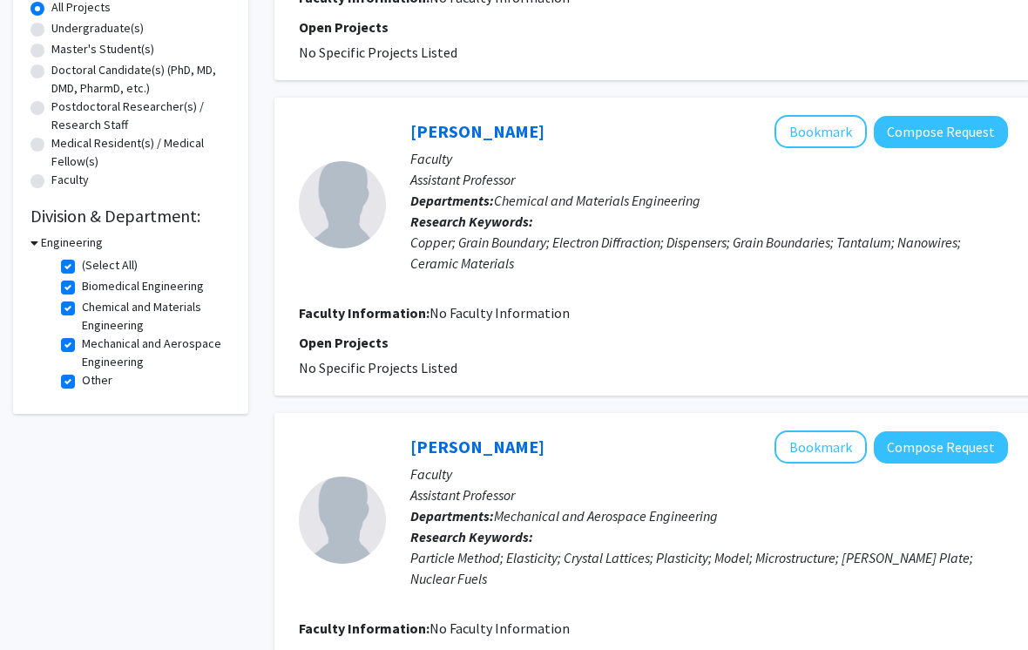
scroll to position [333, 0]
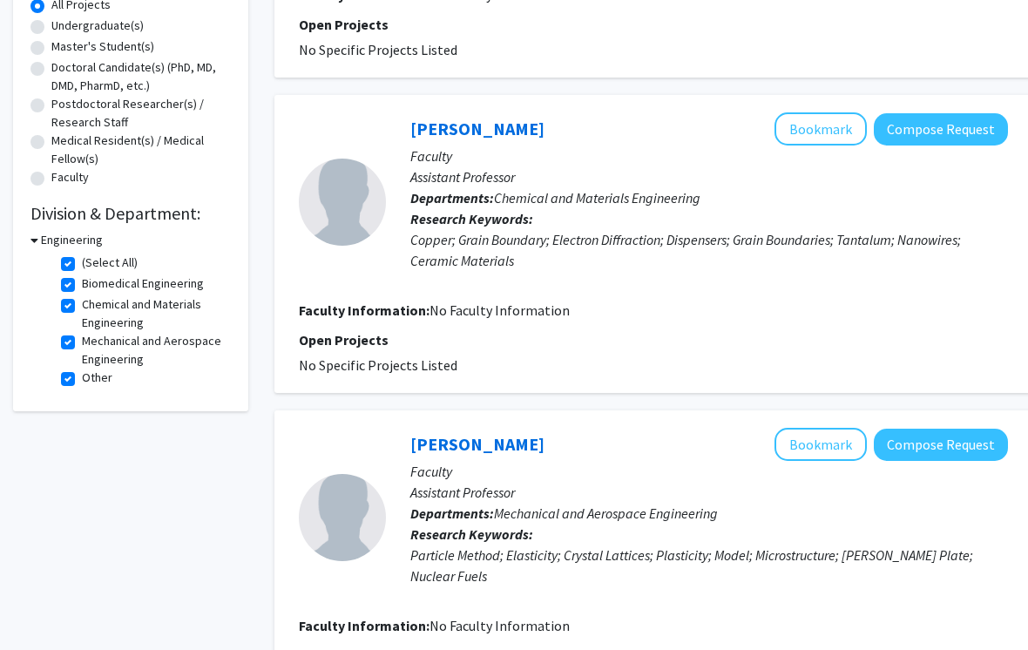
click at [827, 138] on button "Bookmark" at bounding box center [820, 129] width 92 height 33
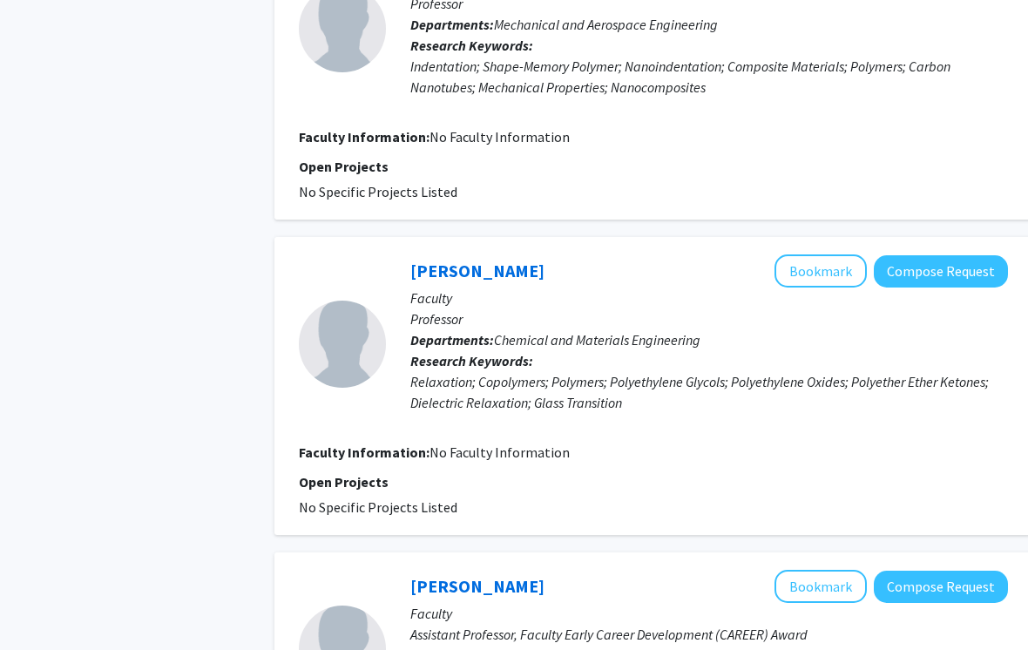
scroll to position [1783, 0]
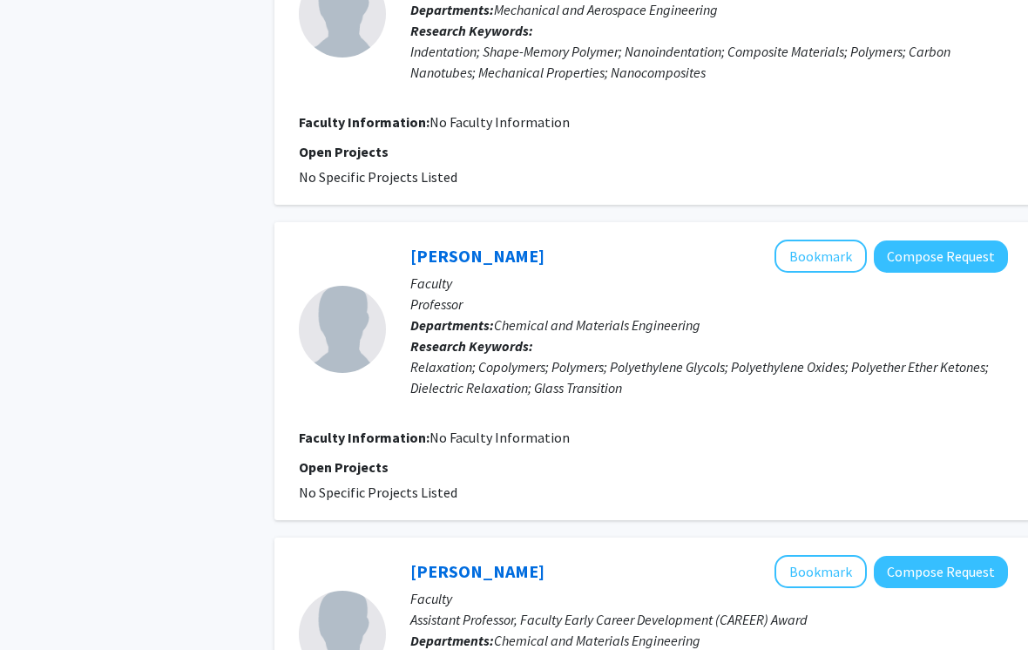
click at [820, 239] on button "Bookmark" at bounding box center [820, 255] width 92 height 33
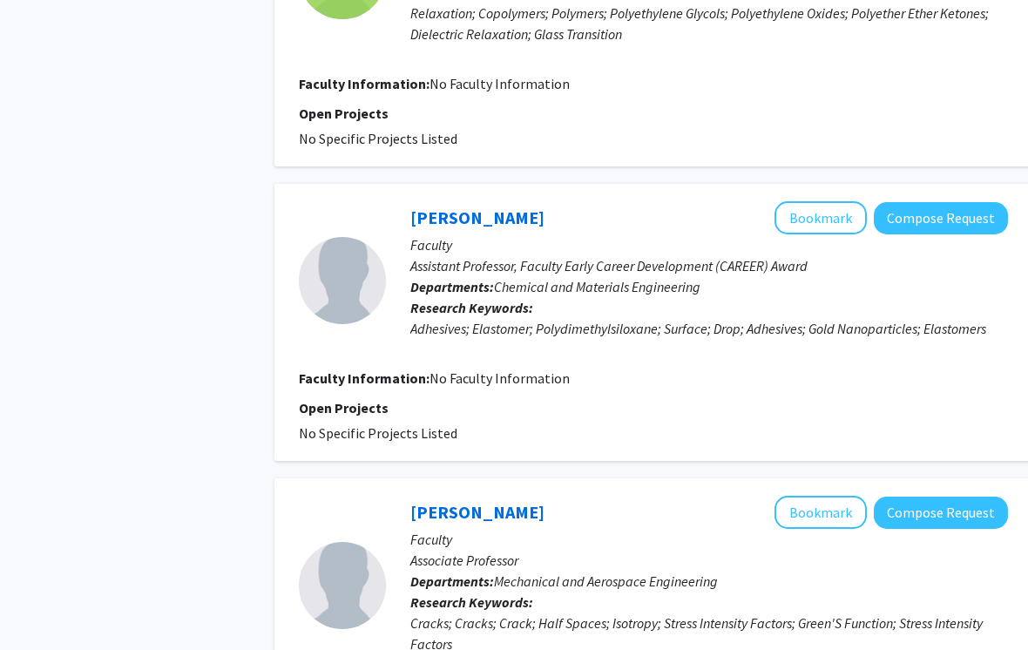
scroll to position [2148, 0]
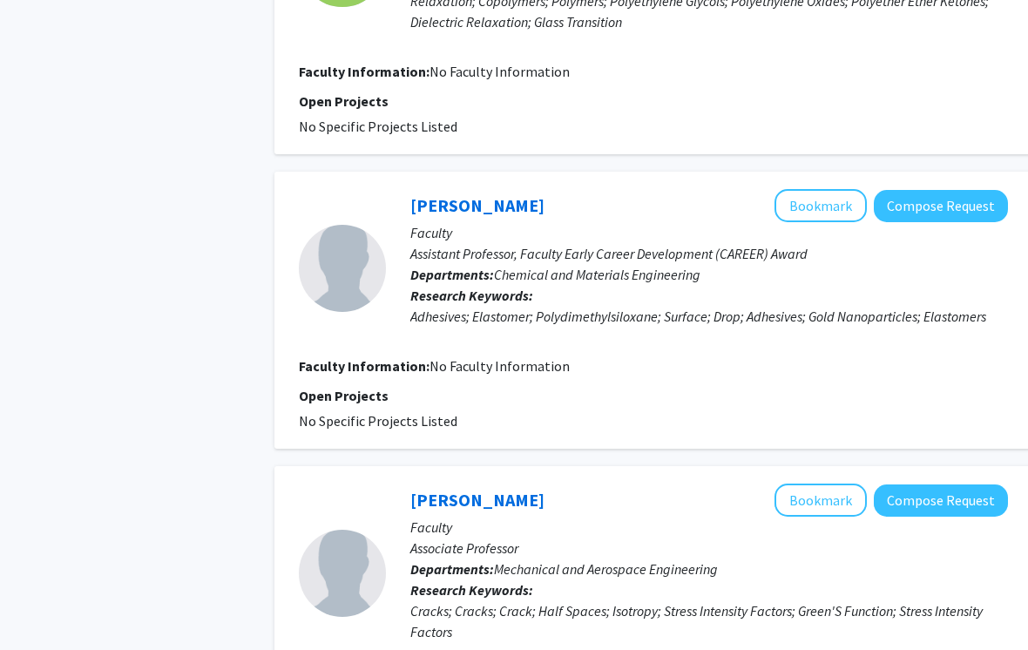
click at [834, 190] on button "Bookmark" at bounding box center [820, 206] width 92 height 33
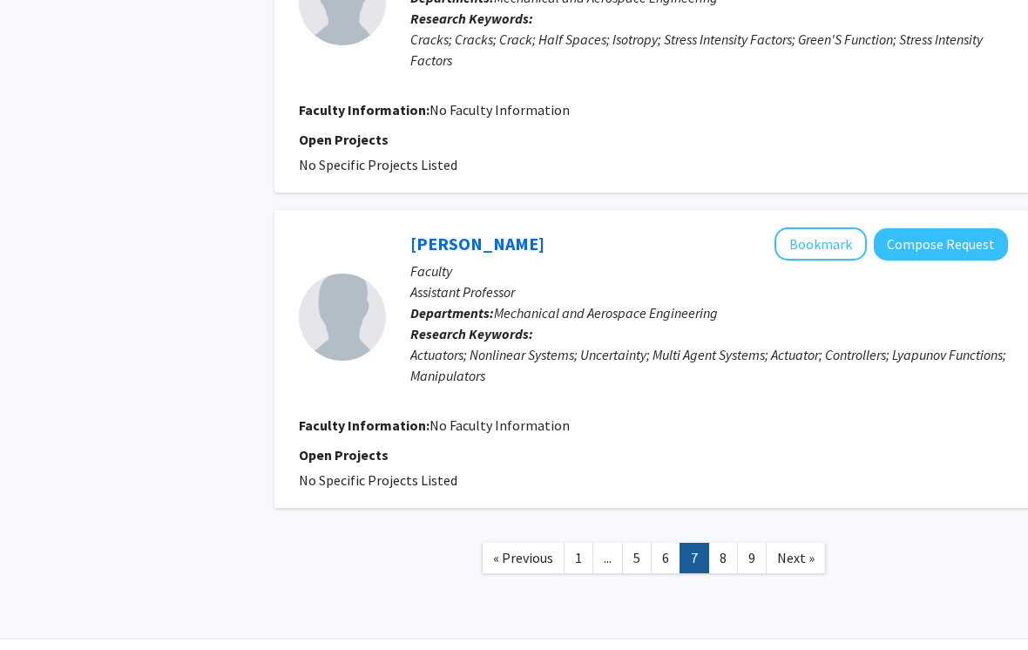
scroll to position [2721, 0]
click at [727, 542] on link "8" at bounding box center [723, 557] width 30 height 30
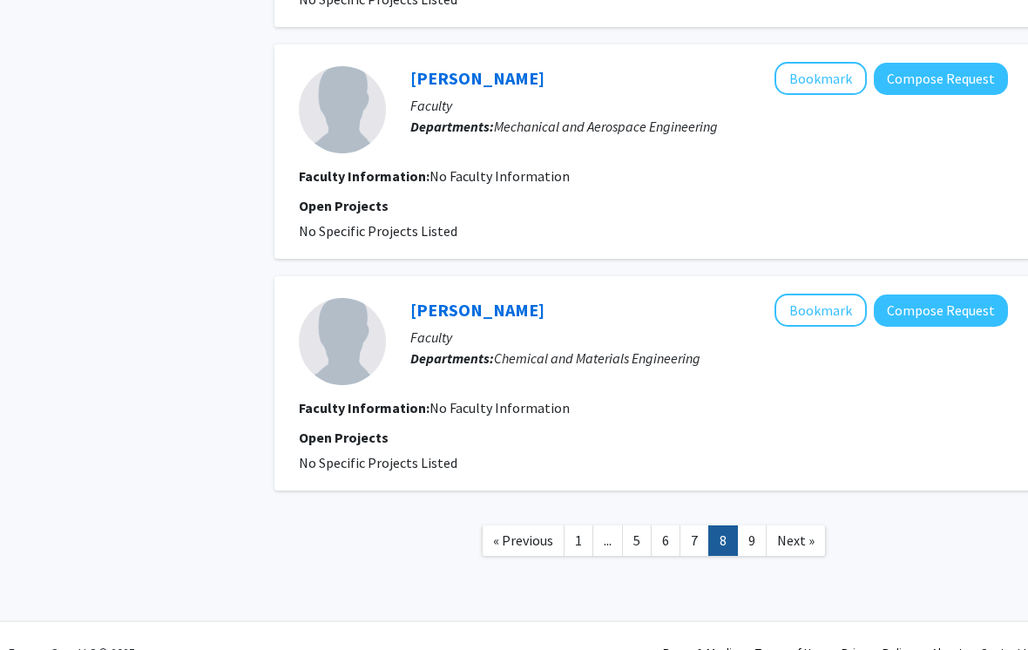
scroll to position [2010, 0]
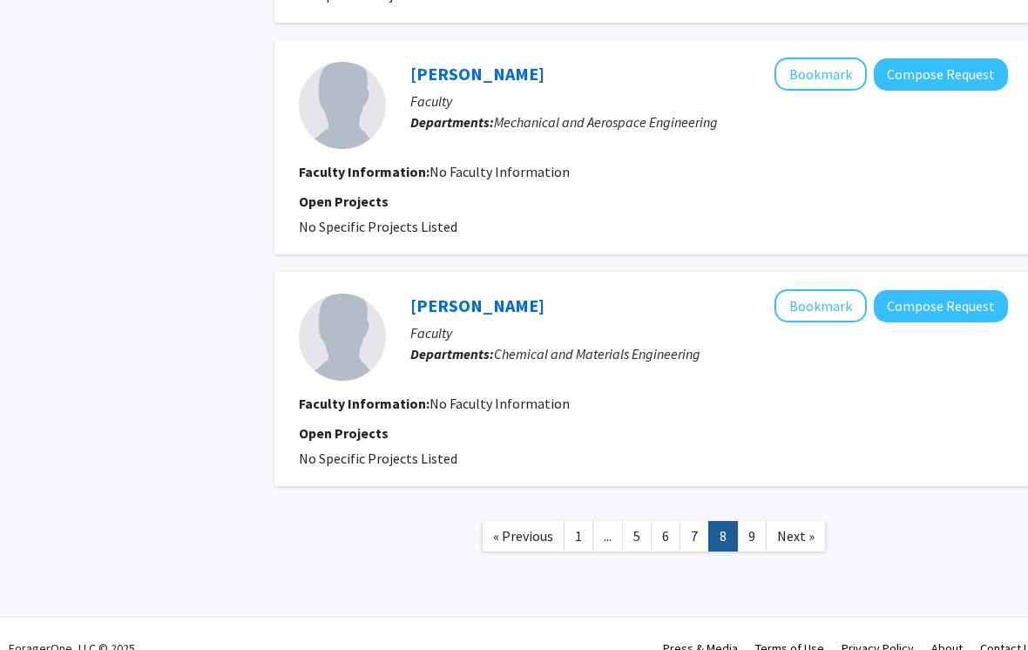
click at [758, 539] on link "9" at bounding box center [752, 536] width 30 height 30
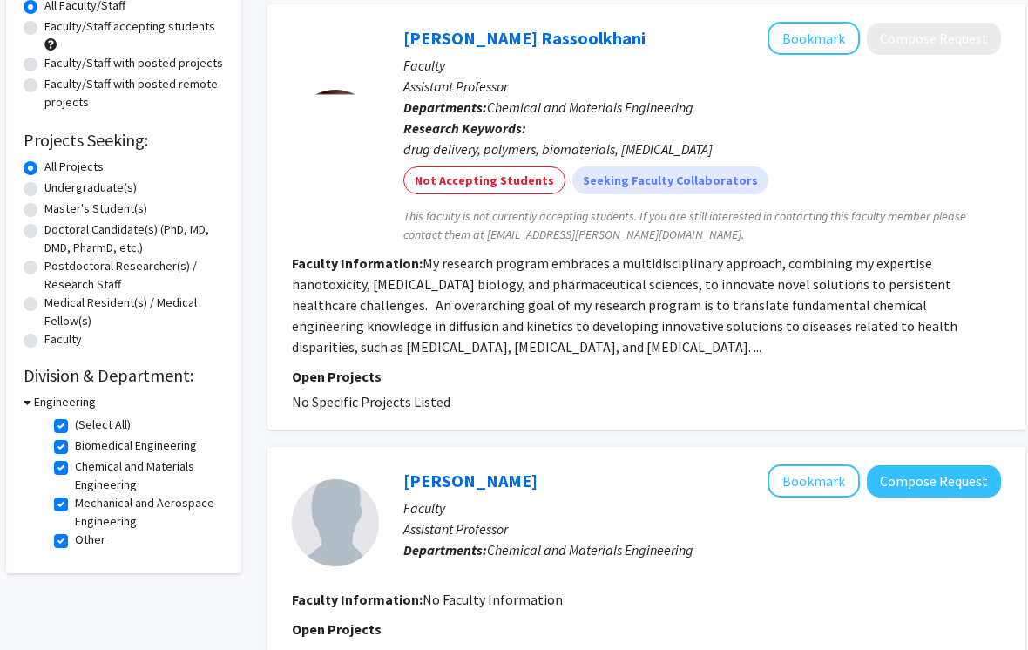
scroll to position [172, 6]
